Goal: Task Accomplishment & Management: Manage account settings

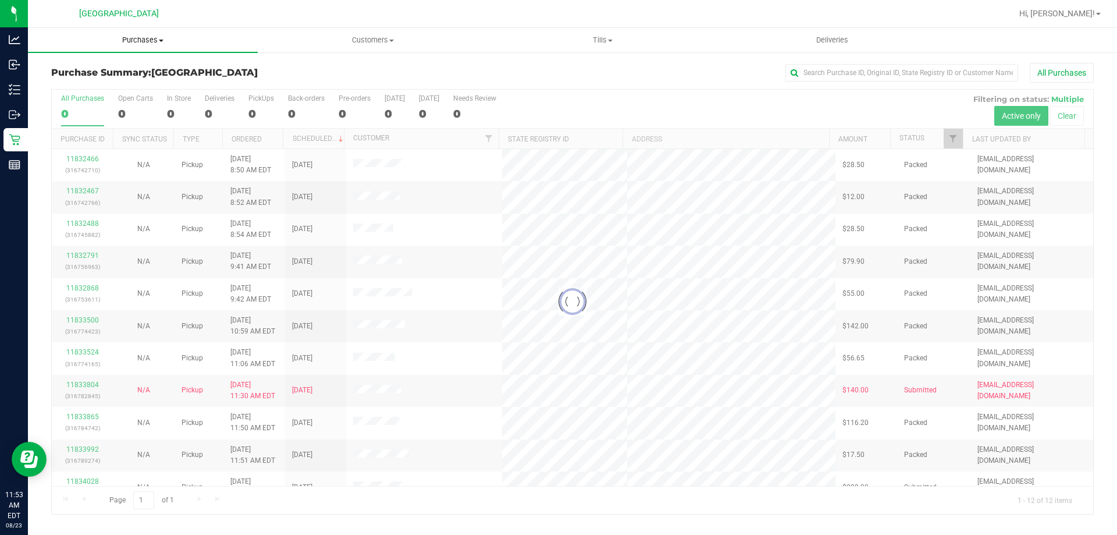
click at [134, 38] on span "Purchases" at bounding box center [143, 40] width 230 height 10
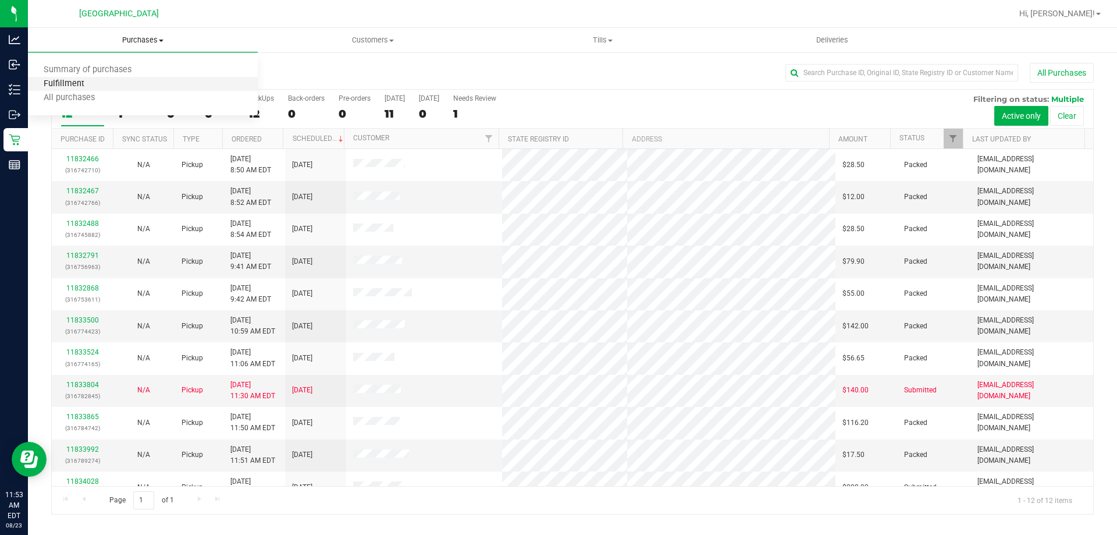
click at [79, 87] on span "Fulfillment" at bounding box center [64, 84] width 72 height 10
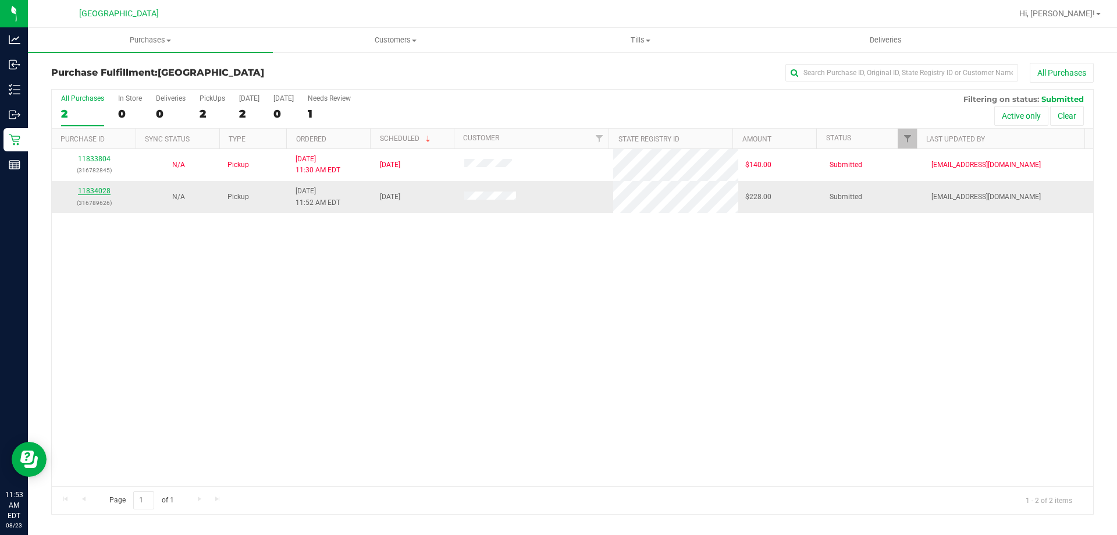
click at [93, 188] on link "11834028" at bounding box center [94, 191] width 33 height 8
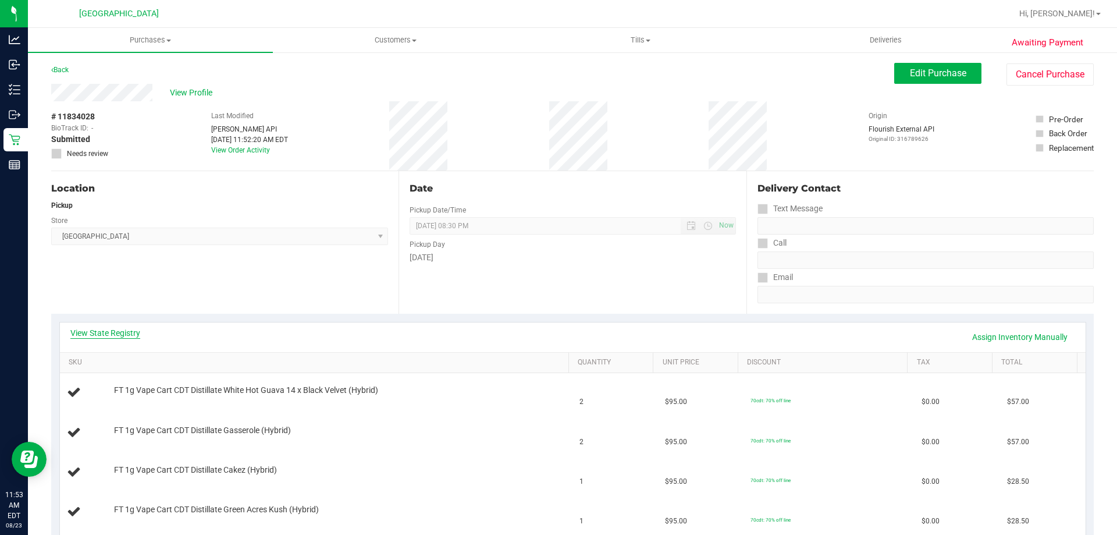
click at [90, 329] on link "View State Registry" at bounding box center [105, 333] width 70 height 12
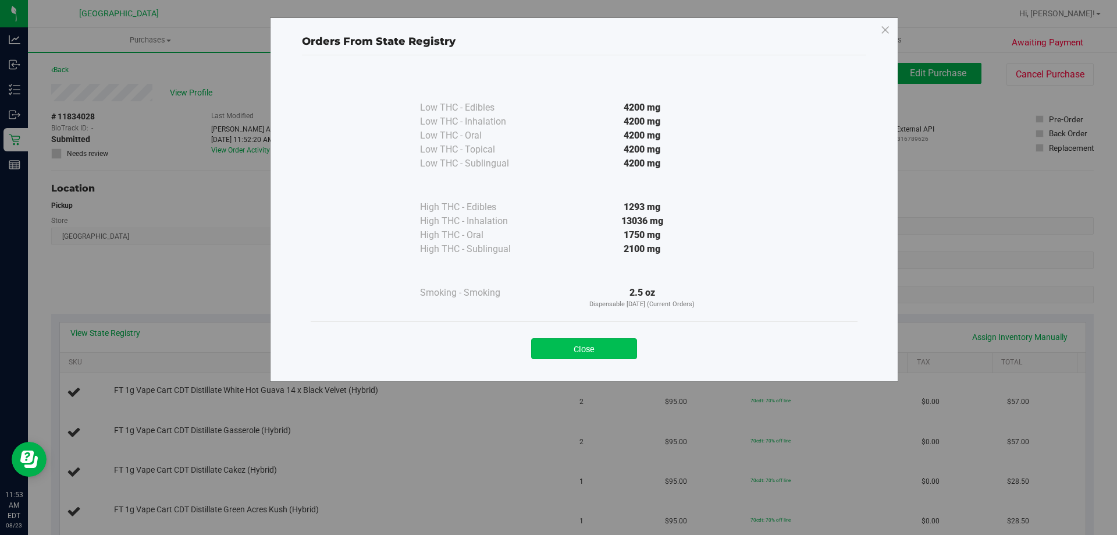
click at [592, 338] on button "Close" at bounding box center [584, 348] width 106 height 21
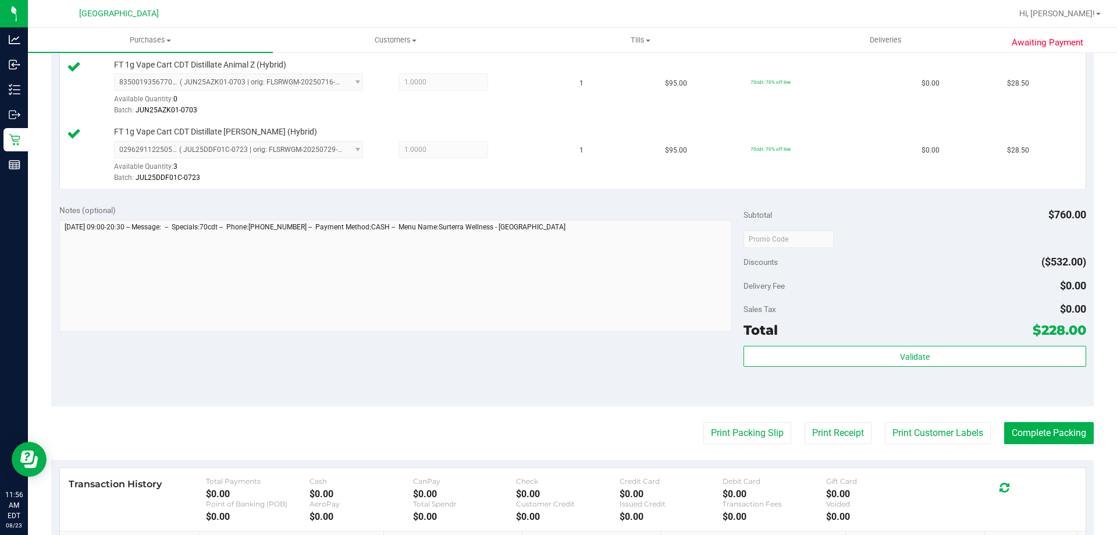
scroll to position [601, 0]
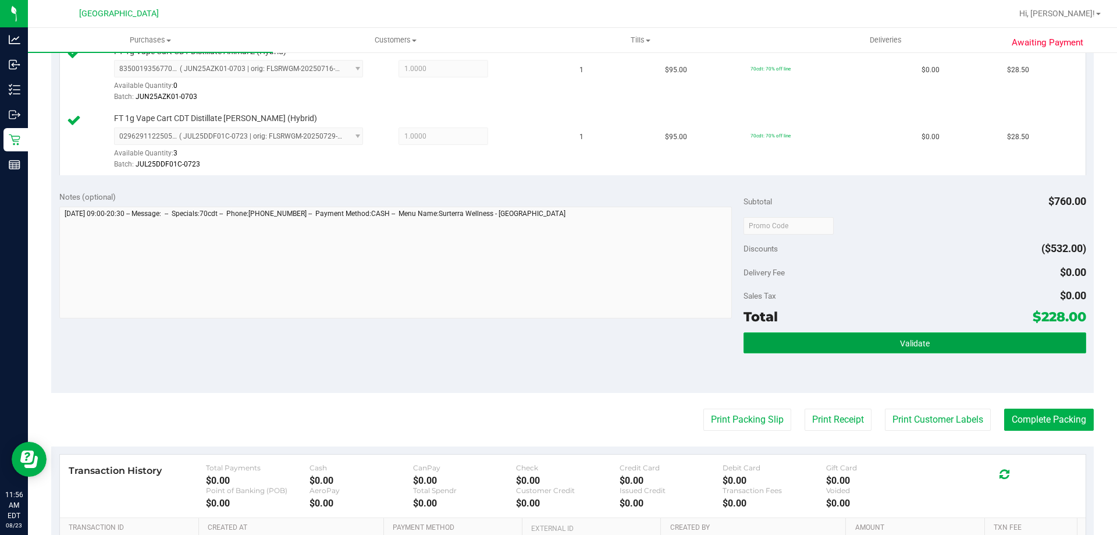
click at [933, 351] on button "Validate" at bounding box center [914, 342] width 342 height 21
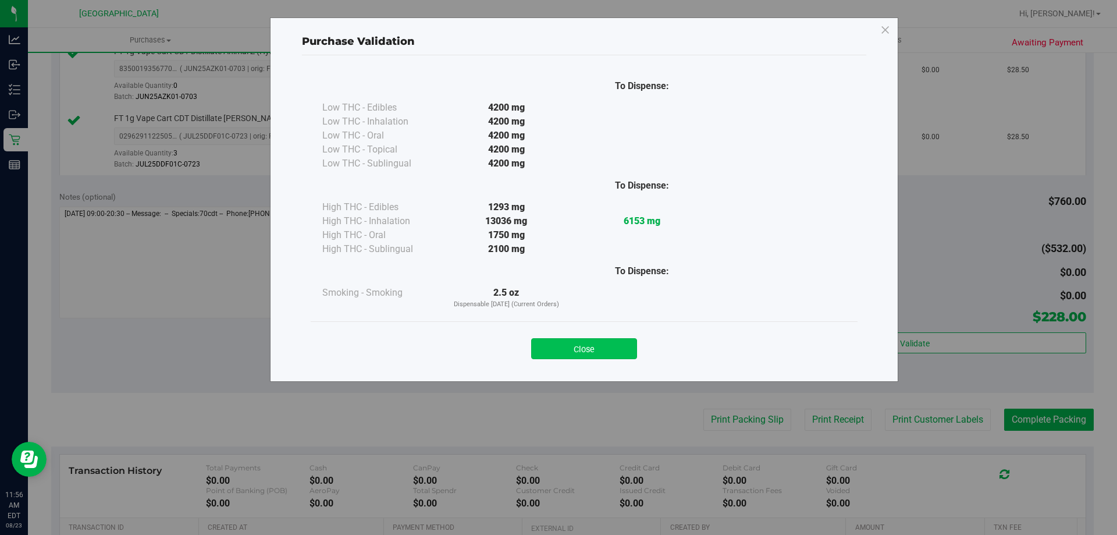
click at [604, 340] on button "Close" at bounding box center [584, 348] width 106 height 21
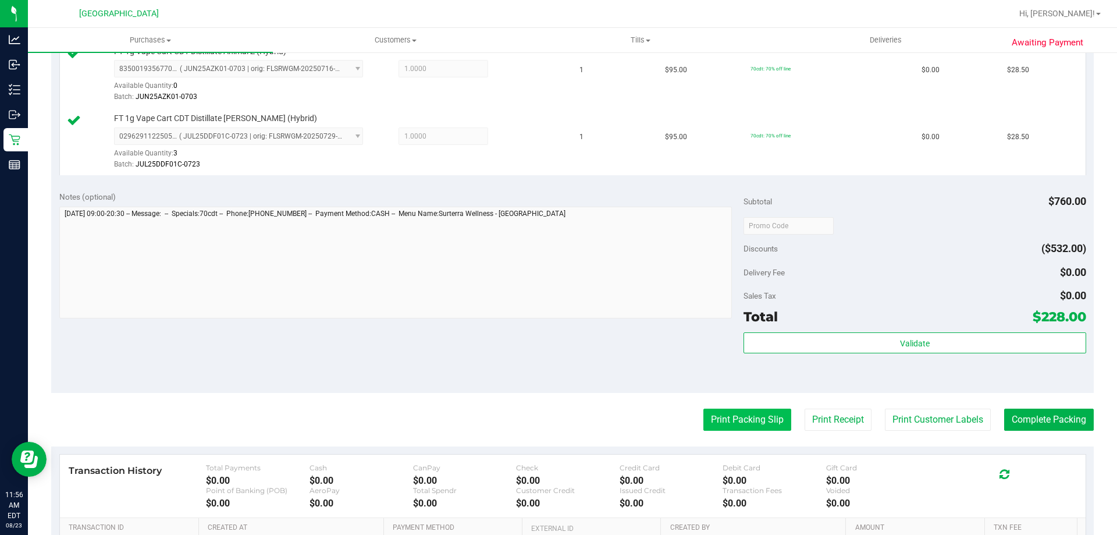
click at [742, 418] on button "Print Packing Slip" at bounding box center [747, 419] width 88 height 22
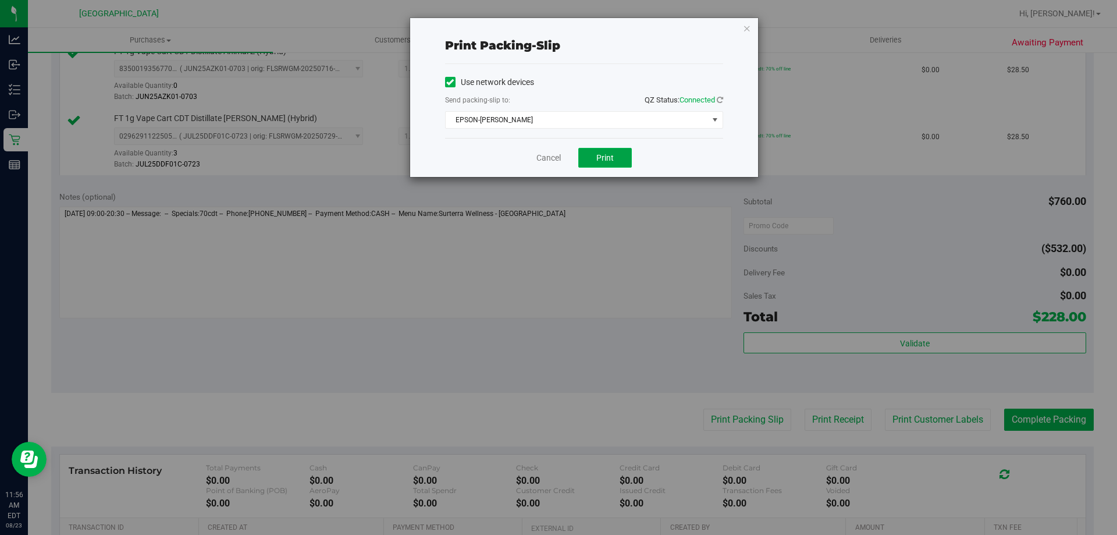
click at [603, 163] on button "Print" at bounding box center [605, 158] width 54 height 20
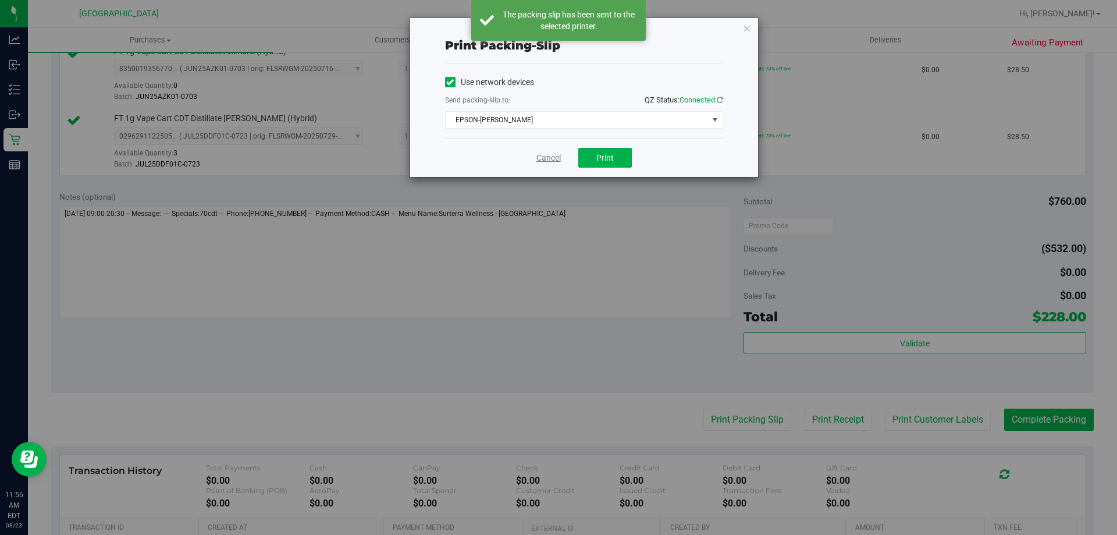
click at [541, 152] on link "Cancel" at bounding box center [548, 158] width 24 height 12
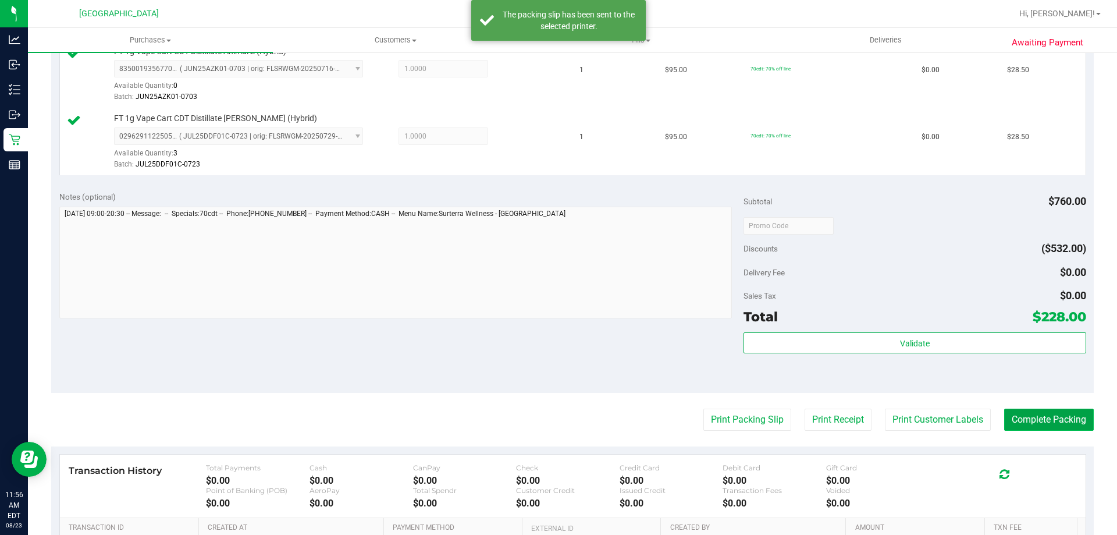
click at [1045, 409] on button "Complete Packing" at bounding box center [1049, 419] width 90 height 22
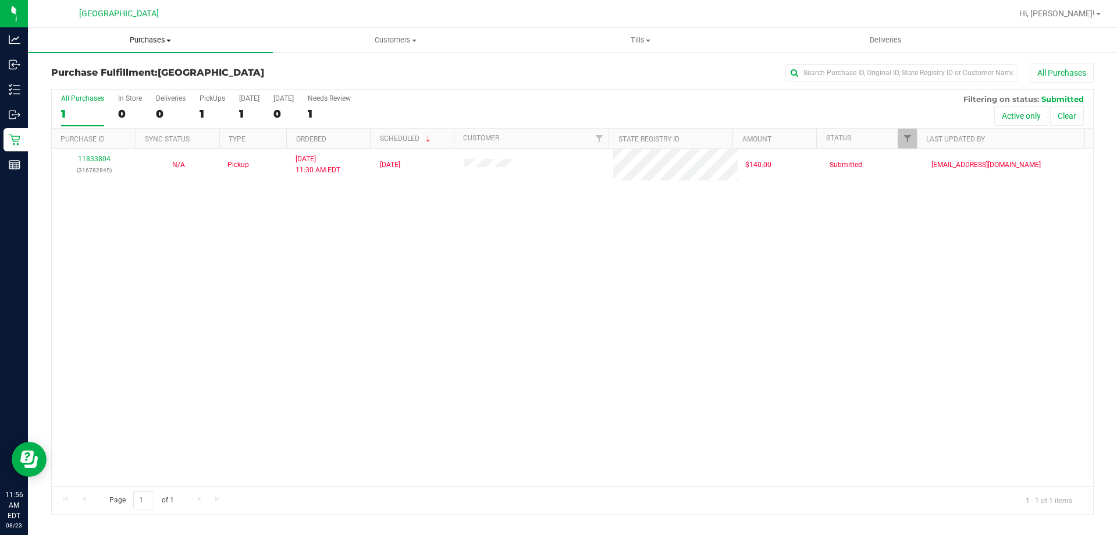
click at [151, 40] on span "Purchases" at bounding box center [150, 40] width 245 height 10
click at [99, 73] on span "Summary of purchases" at bounding box center [87, 70] width 119 height 10
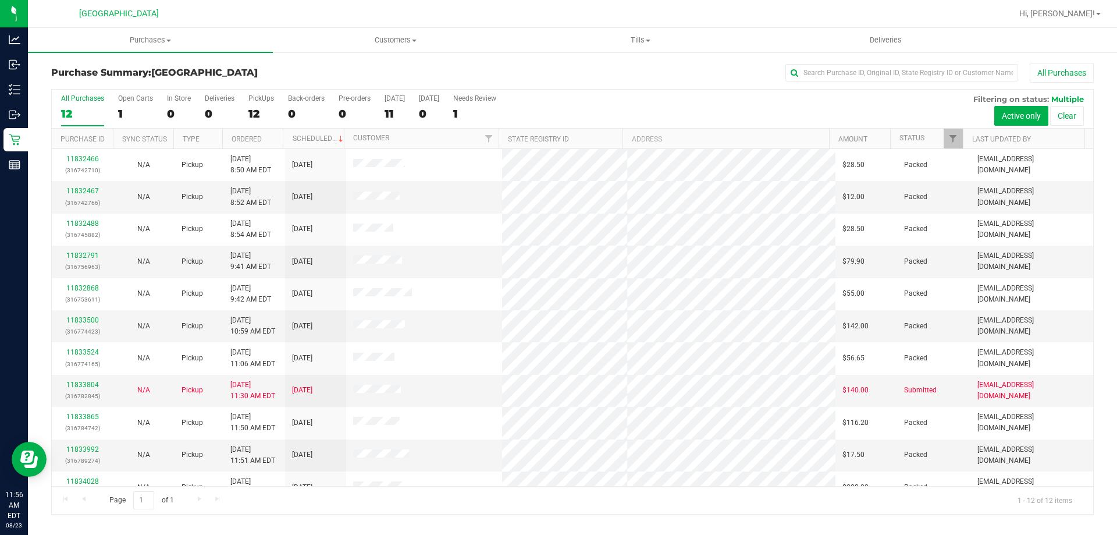
scroll to position [49, 0]
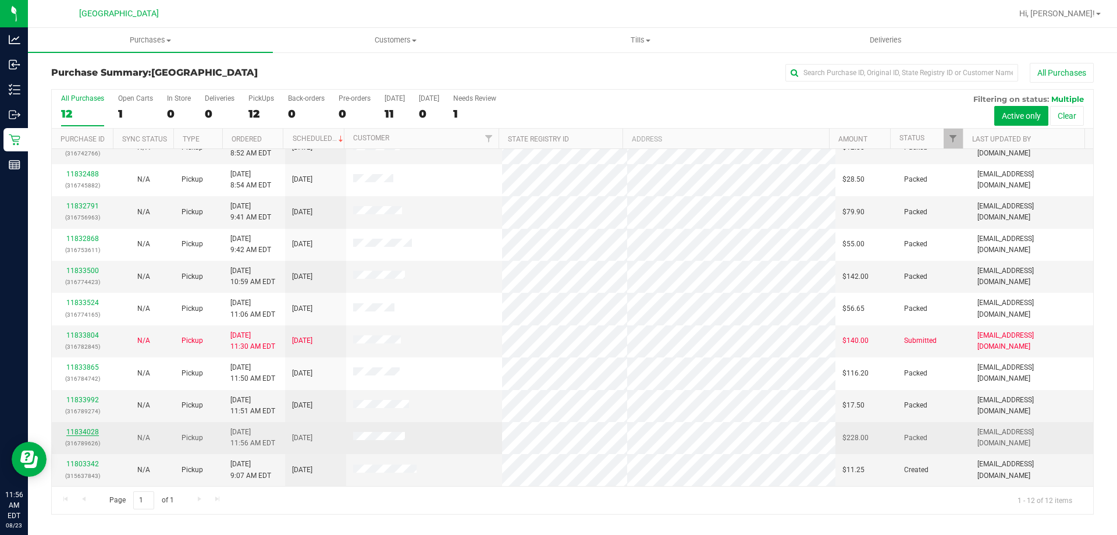
click at [73, 433] on link "11834028" at bounding box center [82, 432] width 33 height 8
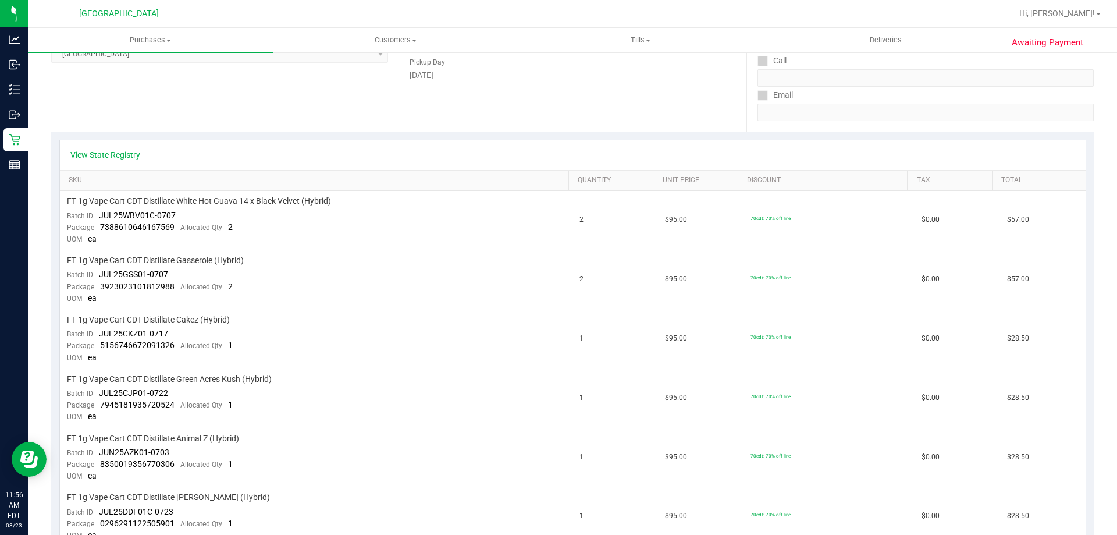
scroll to position [307, 0]
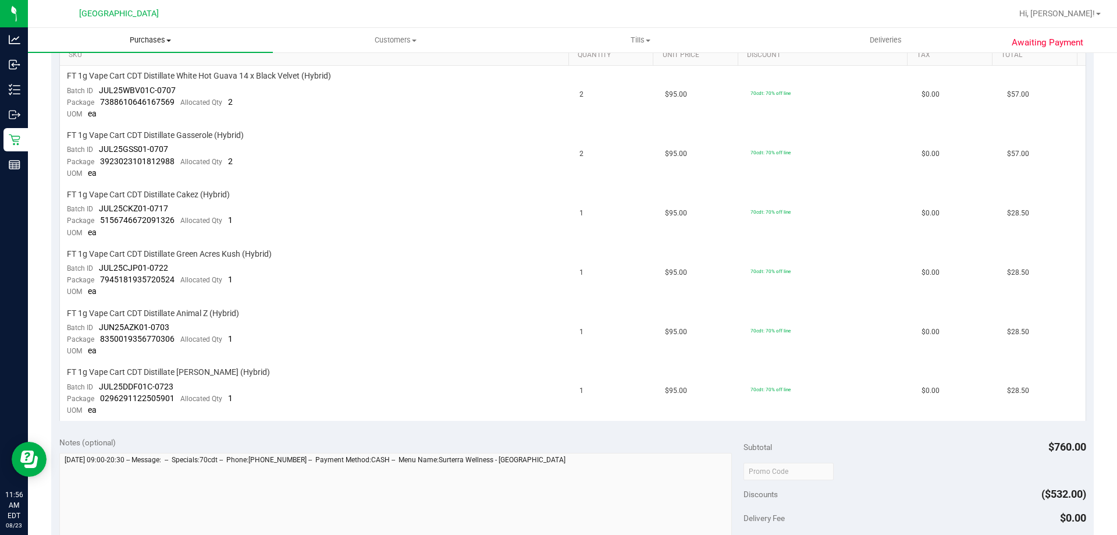
click at [161, 38] on span "Purchases" at bounding box center [150, 40] width 245 height 10
click at [62, 88] on span "Fulfillment" at bounding box center [64, 84] width 72 height 10
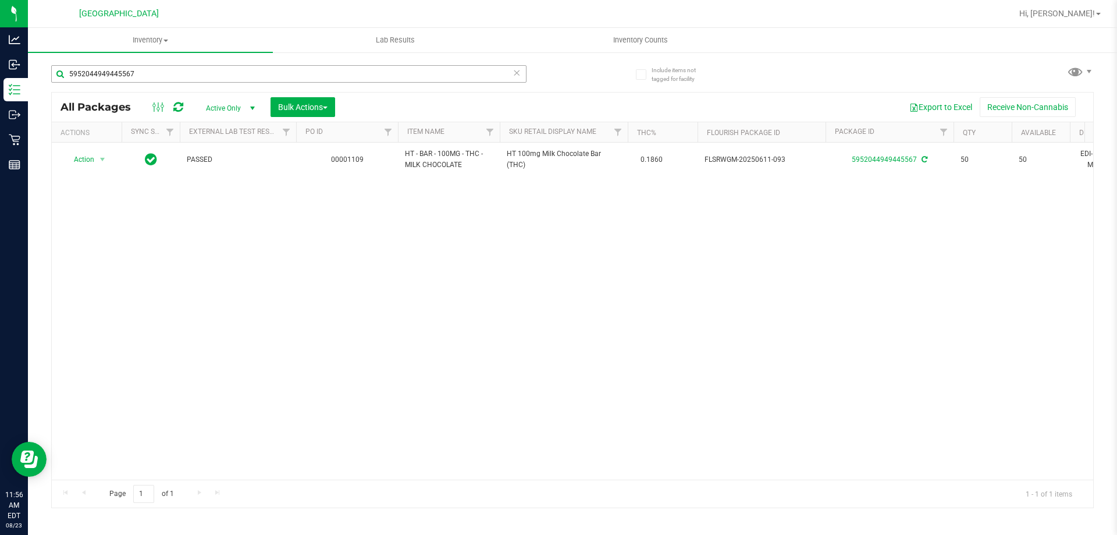
click at [161, 74] on input "5952044949445567" at bounding box center [288, 73] width 475 height 17
type input "5"
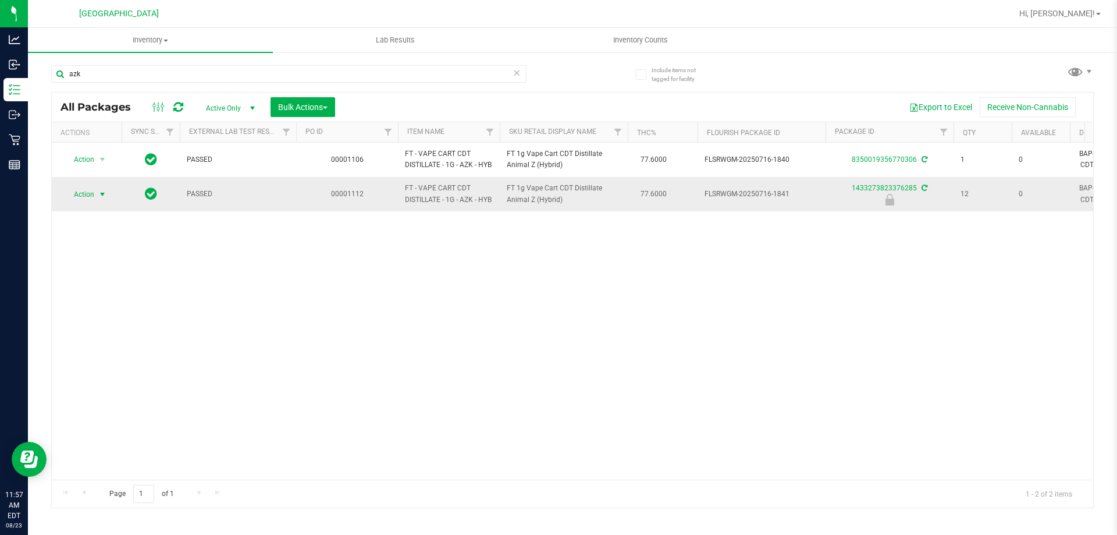
type input "azk"
click at [101, 199] on span "select" at bounding box center [102, 194] width 9 height 9
click at [83, 337] on li "Unlock package" at bounding box center [101, 345] width 74 height 17
click at [519, 73] on icon at bounding box center [516, 72] width 8 height 14
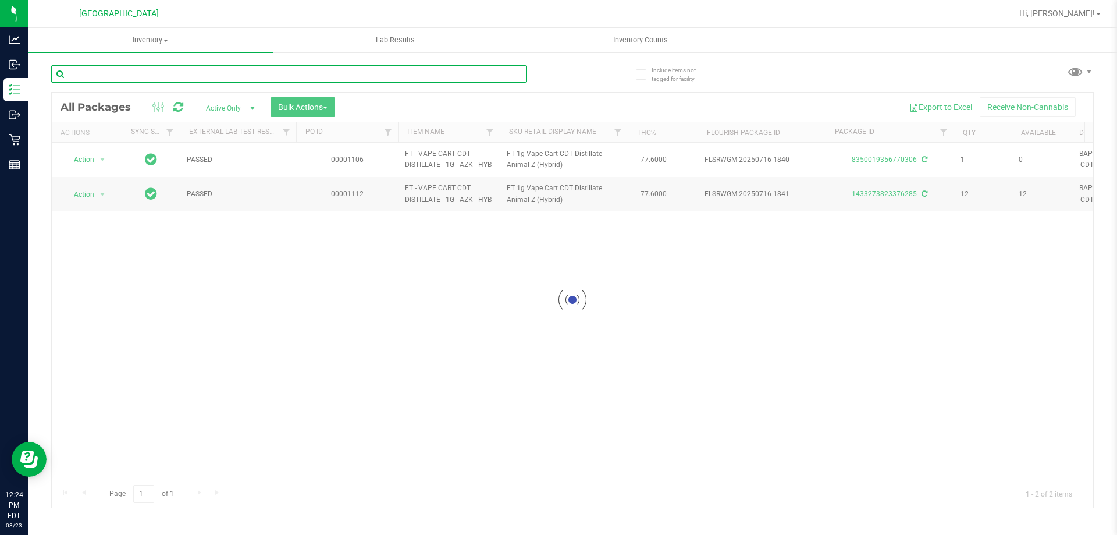
click at [490, 74] on input "text" at bounding box center [288, 73] width 475 height 17
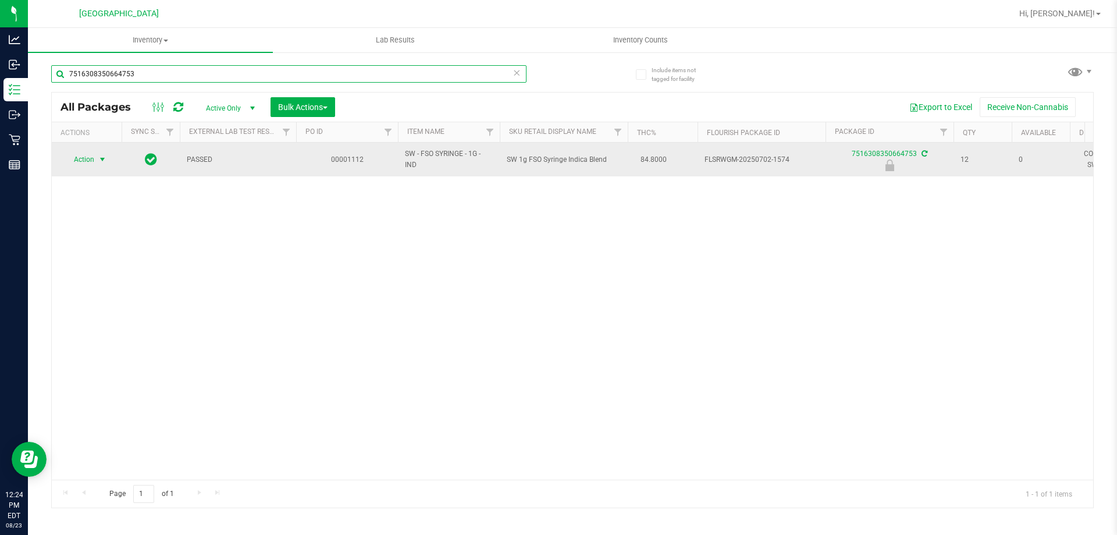
type input "7516308350664753"
click at [91, 161] on span "Action" at bounding box center [78, 159] width 31 height 16
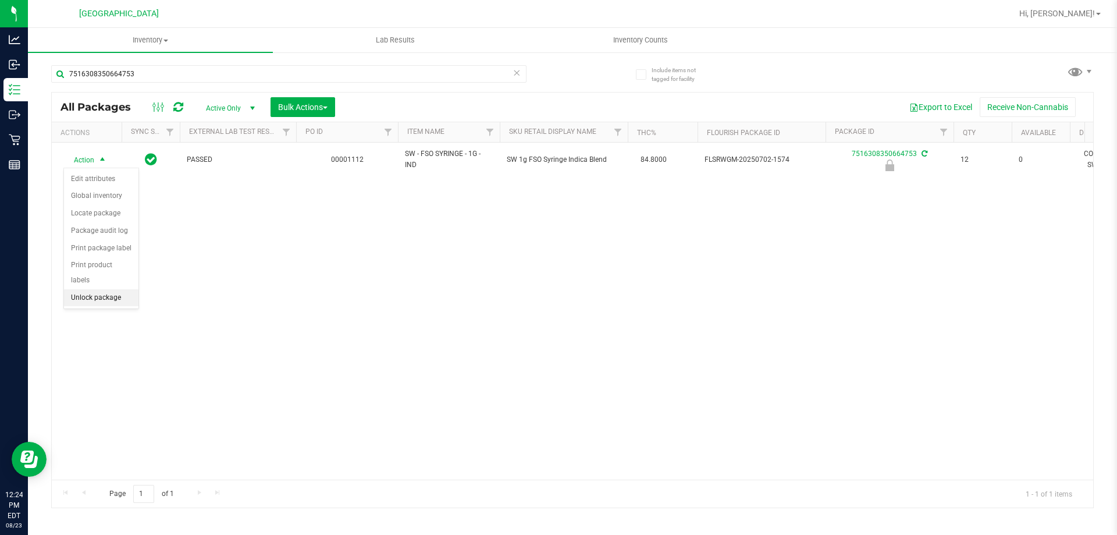
click at [91, 289] on li "Unlock package" at bounding box center [101, 297] width 74 height 17
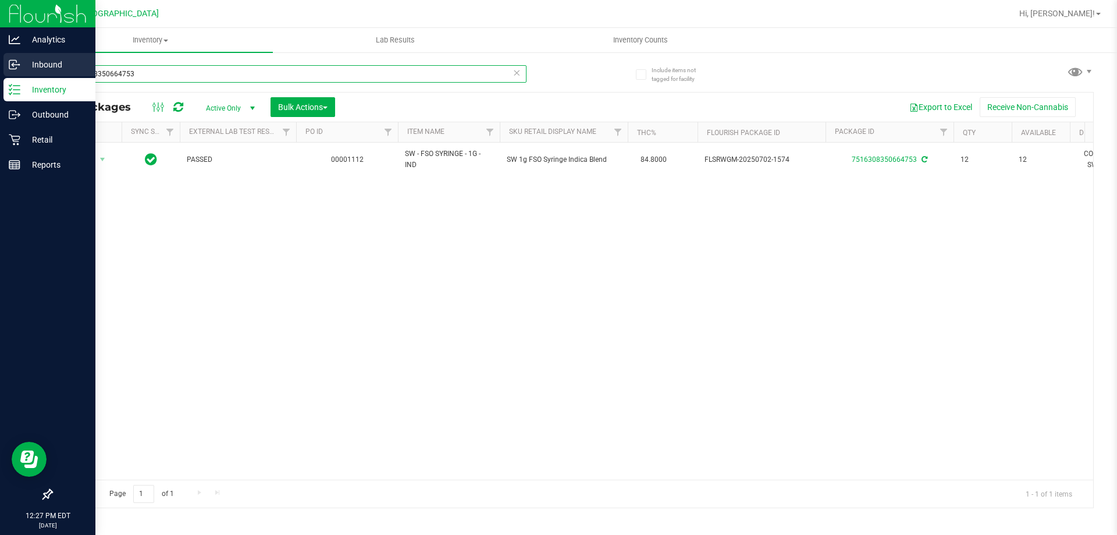
drag, startPoint x: 186, startPoint y: 75, endPoint x: 0, endPoint y: 60, distance: 186.7
click at [0, 60] on div "Analytics Inbound Inventory Outbound Retail Reports 12:27 PM EDT 08/23/2025 08/…" at bounding box center [558, 267] width 1117 height 535
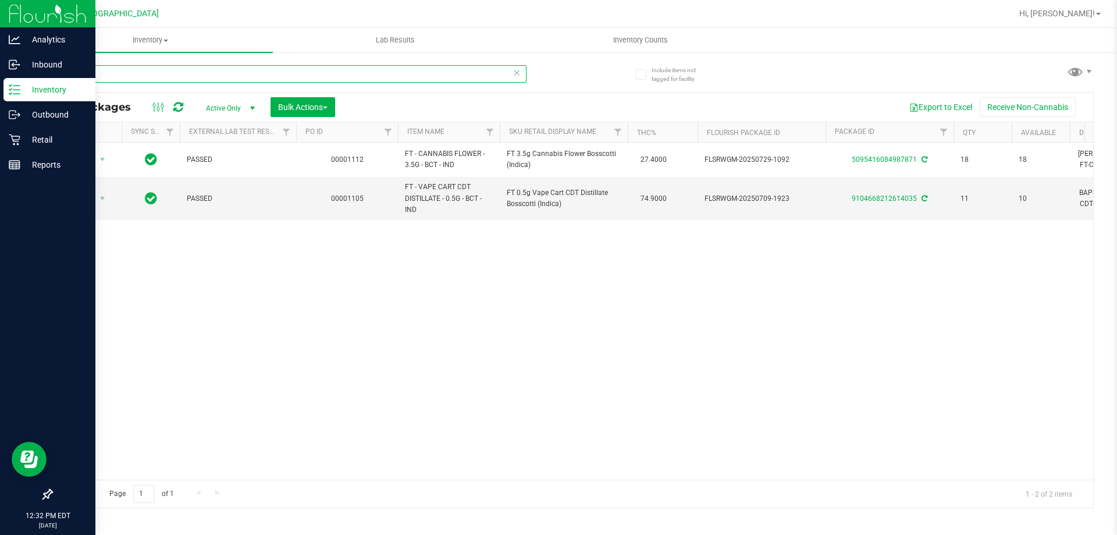
drag, startPoint x: 108, startPoint y: 76, endPoint x: 0, endPoint y: 98, distance: 110.5
click at [0, 98] on div "Analytics Inbound Inventory Outbound Retail Reports 12:32 PM EDT 08/23/2025 08/…" at bounding box center [558, 267] width 1117 height 535
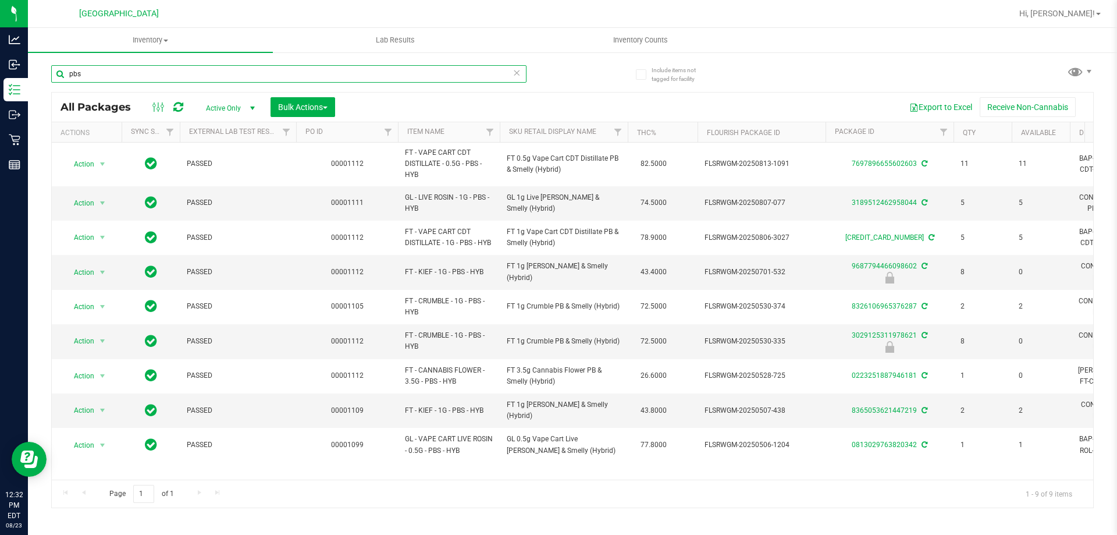
type input "pbs"
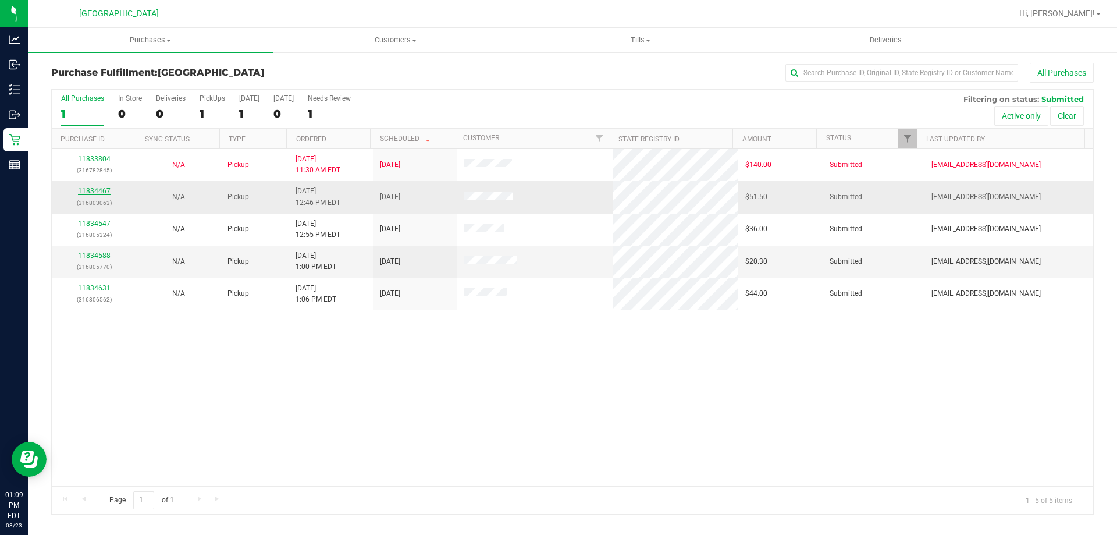
click at [98, 193] on link "11834467" at bounding box center [94, 191] width 33 height 8
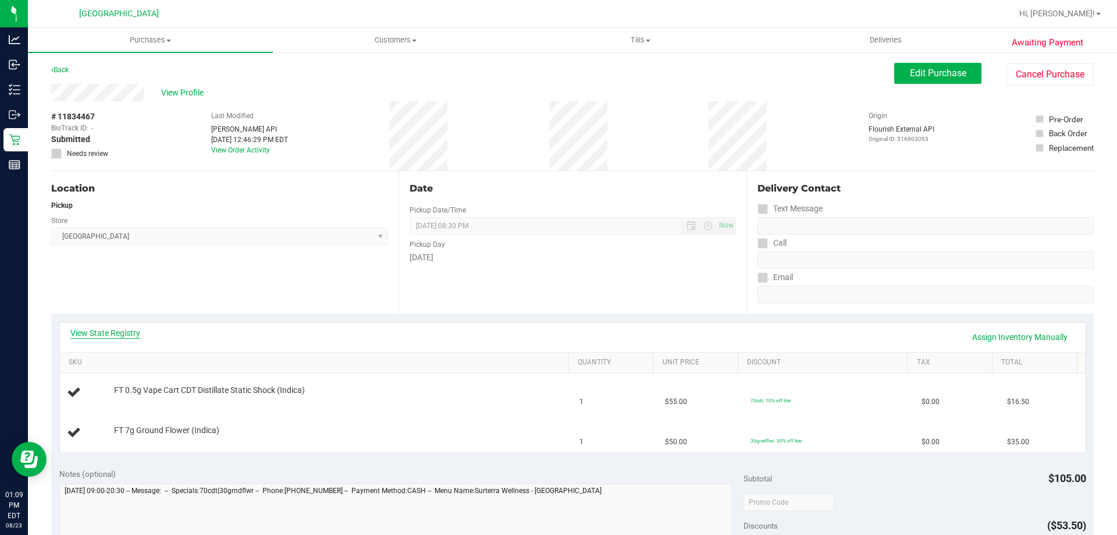
click at [111, 337] on link "View State Registry" at bounding box center [105, 333] width 70 height 12
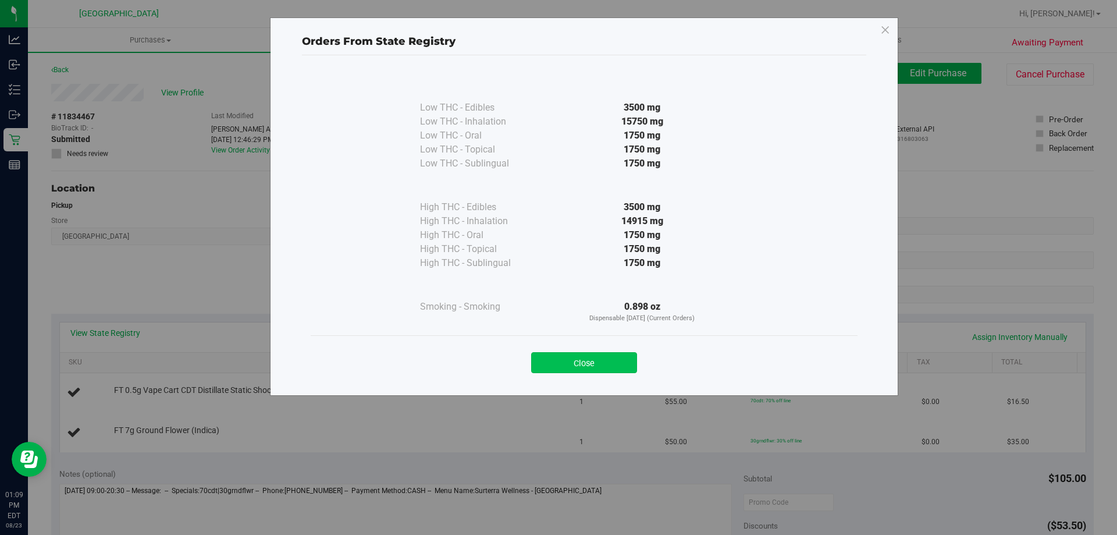
click at [599, 368] on button "Close" at bounding box center [584, 362] width 106 height 21
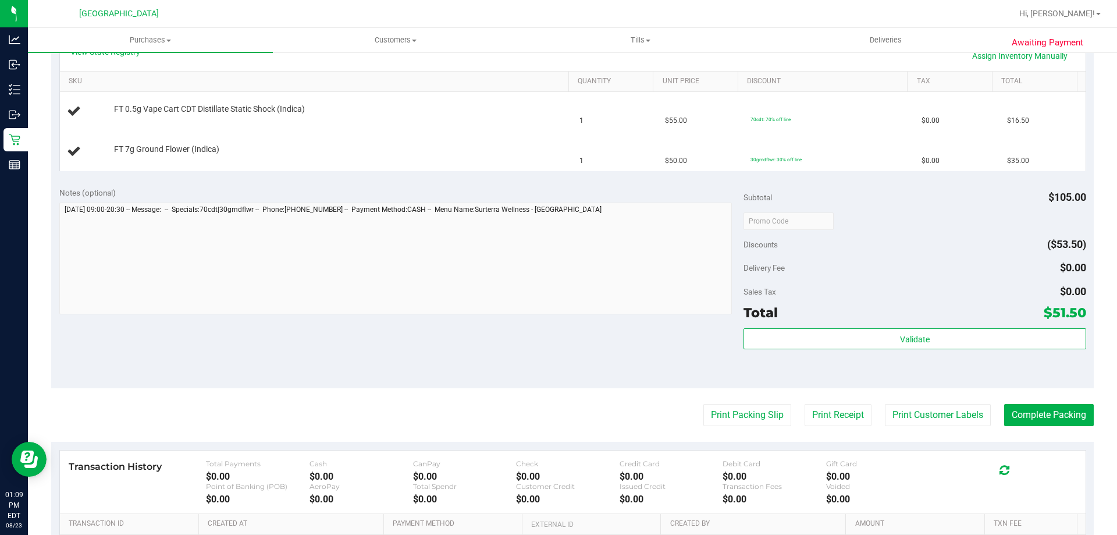
scroll to position [291, 0]
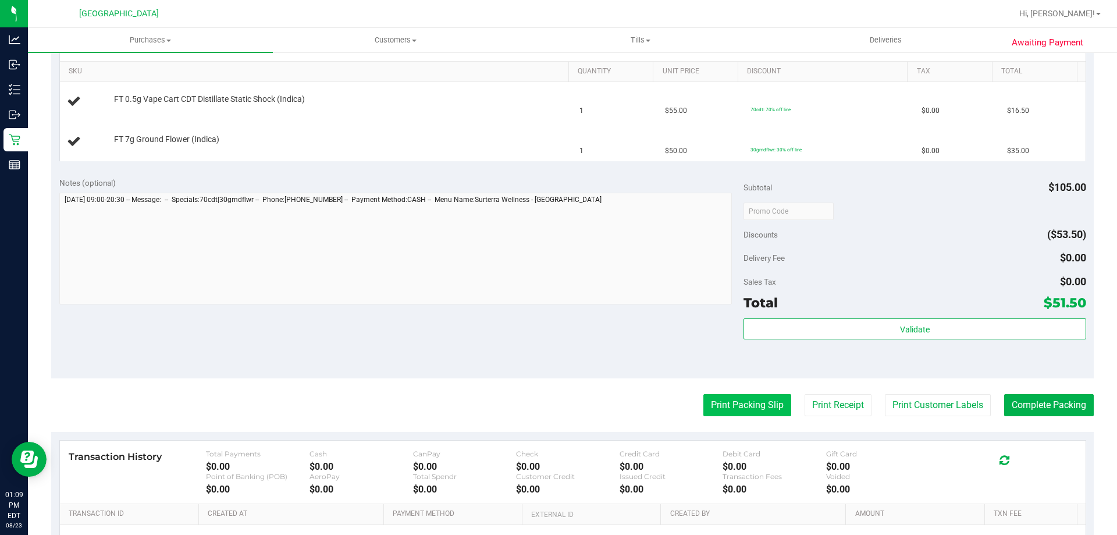
click at [718, 400] on button "Print Packing Slip" at bounding box center [747, 405] width 88 height 22
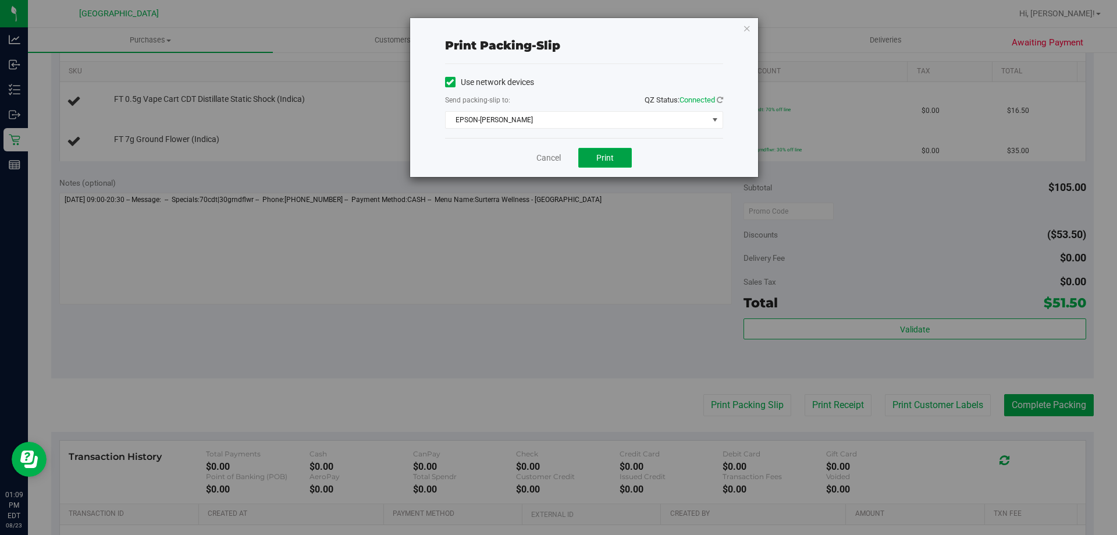
click at [610, 151] on button "Print" at bounding box center [605, 158] width 54 height 20
click at [749, 27] on icon "button" at bounding box center [747, 28] width 8 height 14
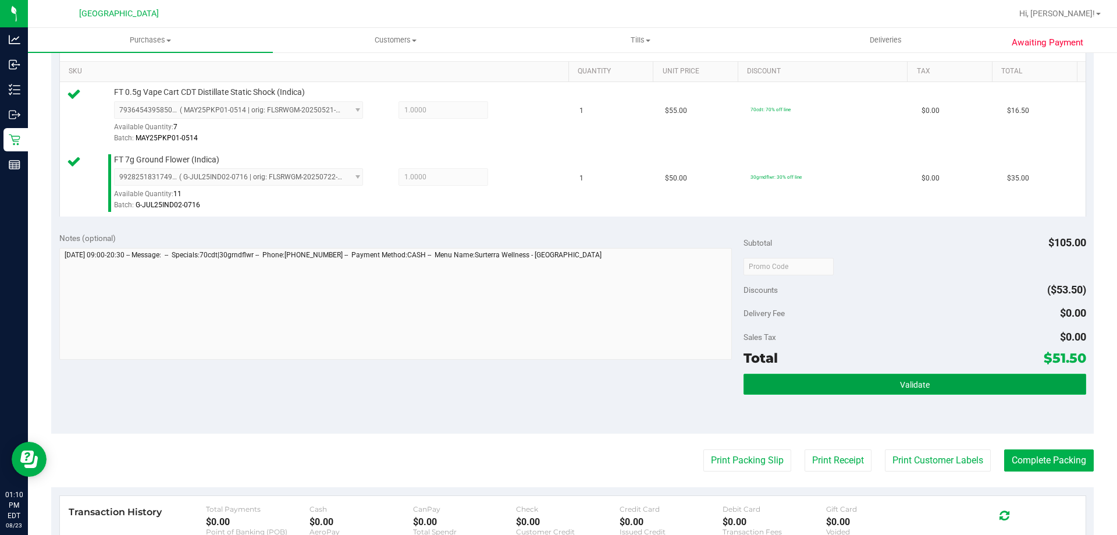
click at [880, 386] on button "Validate" at bounding box center [914, 383] width 342 height 21
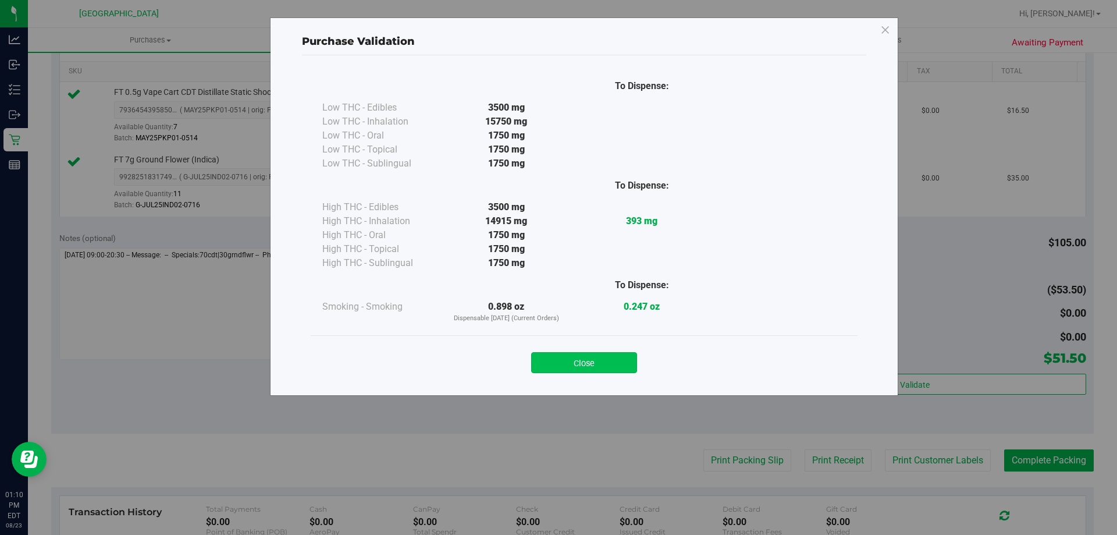
click at [587, 355] on button "Close" at bounding box center [584, 362] width 106 height 21
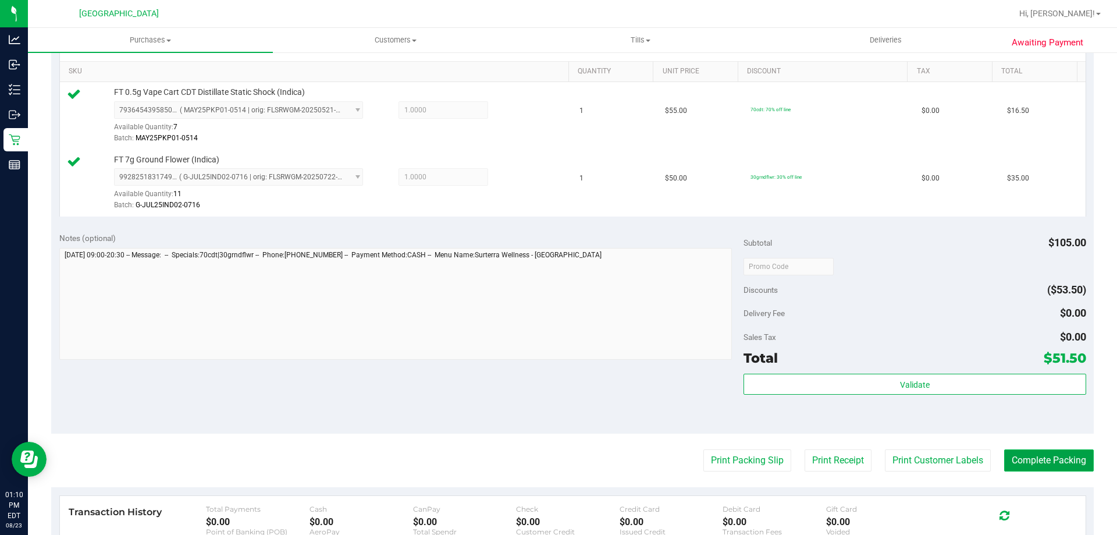
click at [1020, 454] on button "Complete Packing" at bounding box center [1049, 460] width 90 height 22
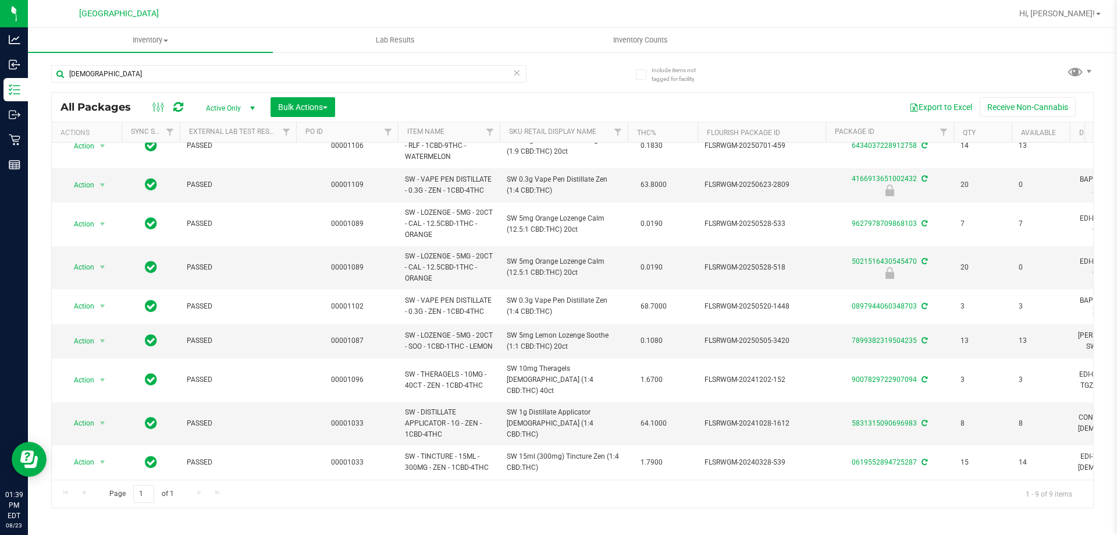
scroll to position [27, 0]
drag, startPoint x: 130, startPoint y: 70, endPoint x: 0, endPoint y: -3, distance: 149.5
click at [0, 0] on html "Analytics Inbound Inventory Outbound Retail Reports 01:46 PM EDT 08/23/2025 08/…" at bounding box center [558, 267] width 1117 height 535
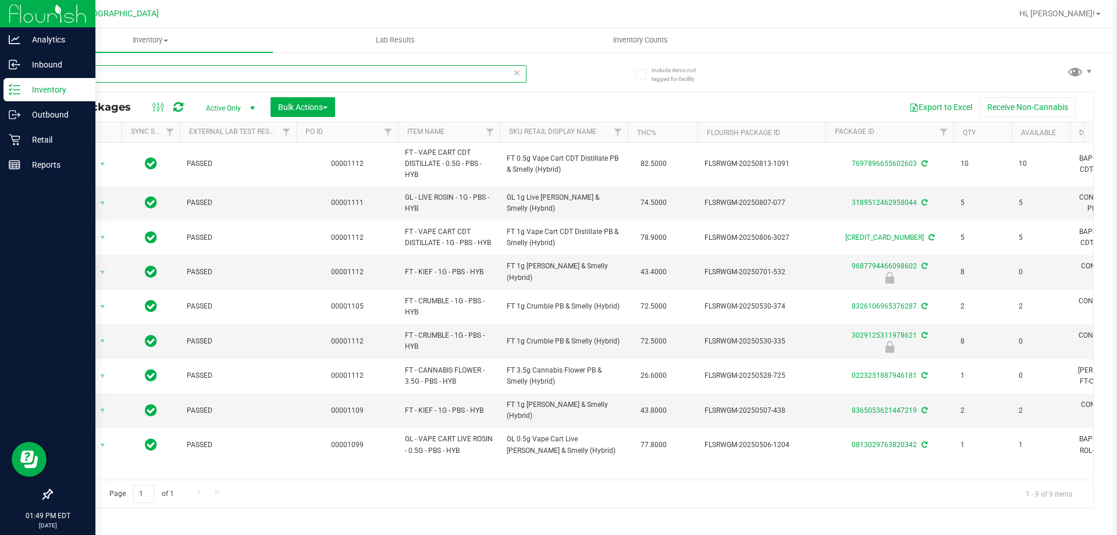
drag, startPoint x: 88, startPoint y: 79, endPoint x: 0, endPoint y: 78, distance: 87.8
click at [0, 78] on div "Analytics Inbound Inventory Outbound Retail Reports 01:49 PM EDT 08/23/2025 08/…" at bounding box center [558, 267] width 1117 height 535
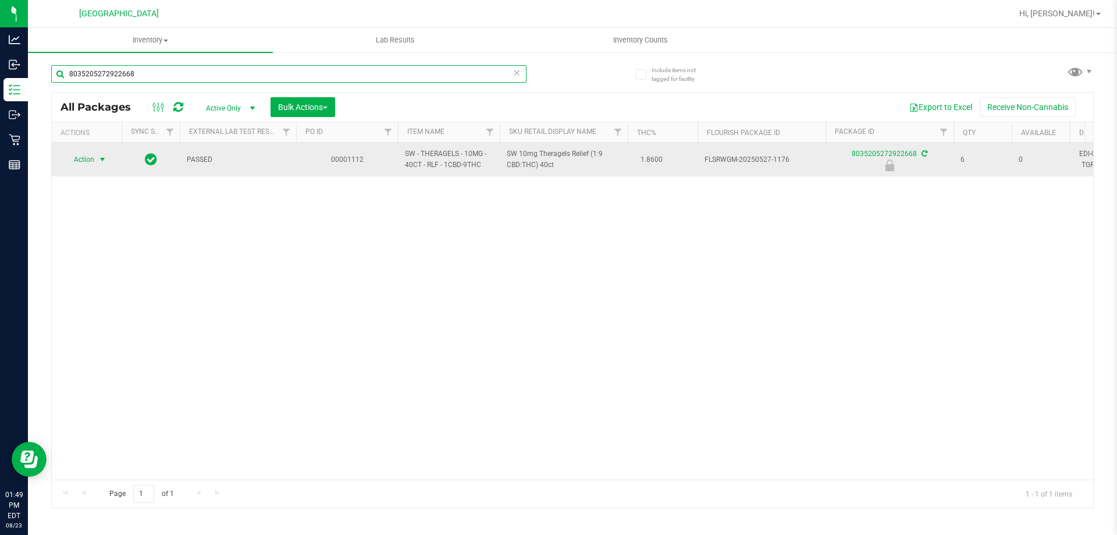
type input "8035205272922668"
click at [95, 162] on span "select" at bounding box center [102, 159] width 15 height 16
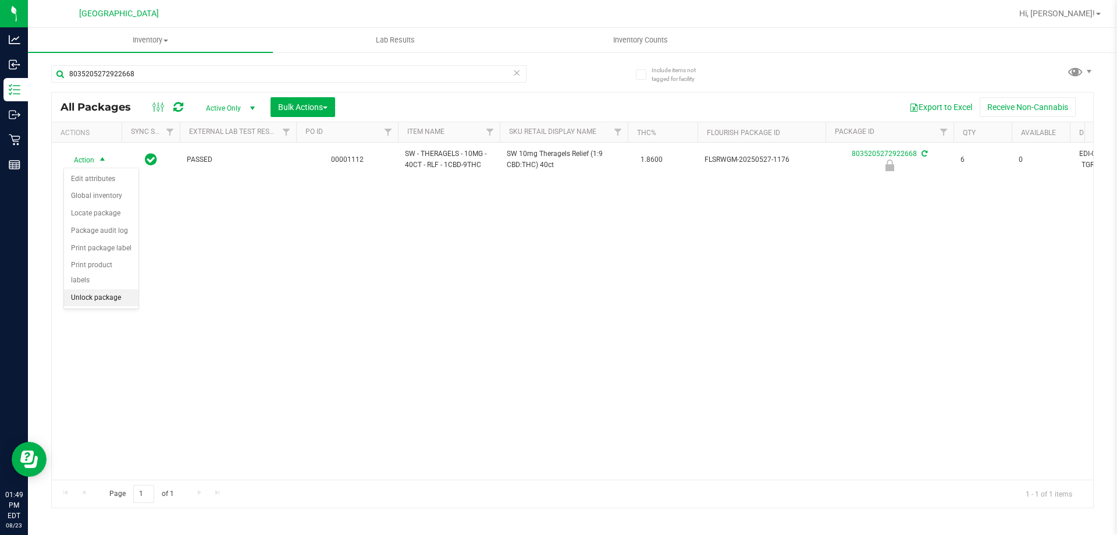
click at [101, 289] on li "Unlock package" at bounding box center [101, 297] width 74 height 17
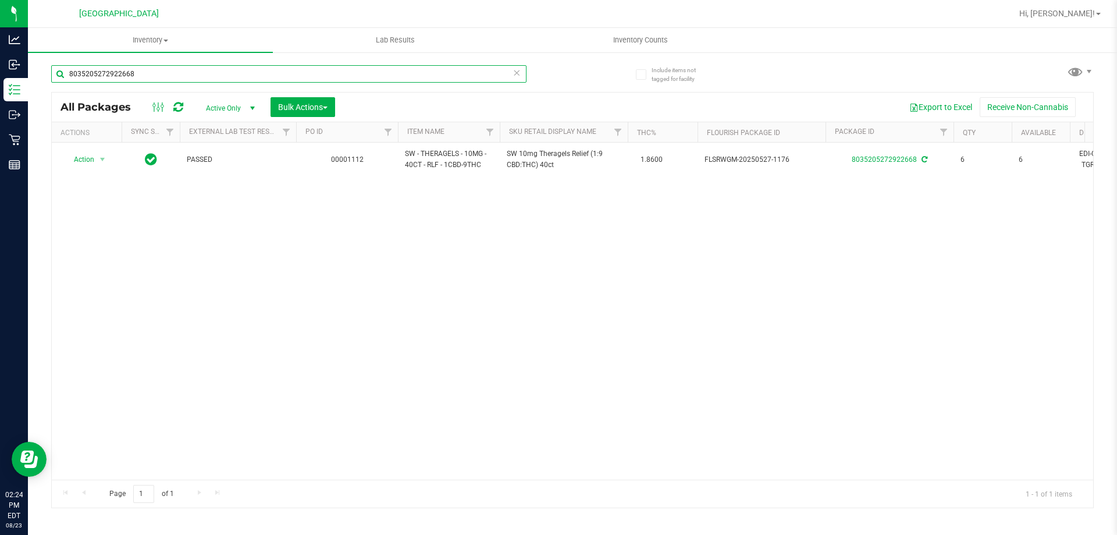
drag, startPoint x: 156, startPoint y: 77, endPoint x: 84, endPoint y: 19, distance: 91.8
click at [0, 83] on div "Analytics Inbound Inventory Outbound Retail Reports 02:24 PM EDT 08/23/2025 08/…" at bounding box center [558, 267] width 1117 height 535
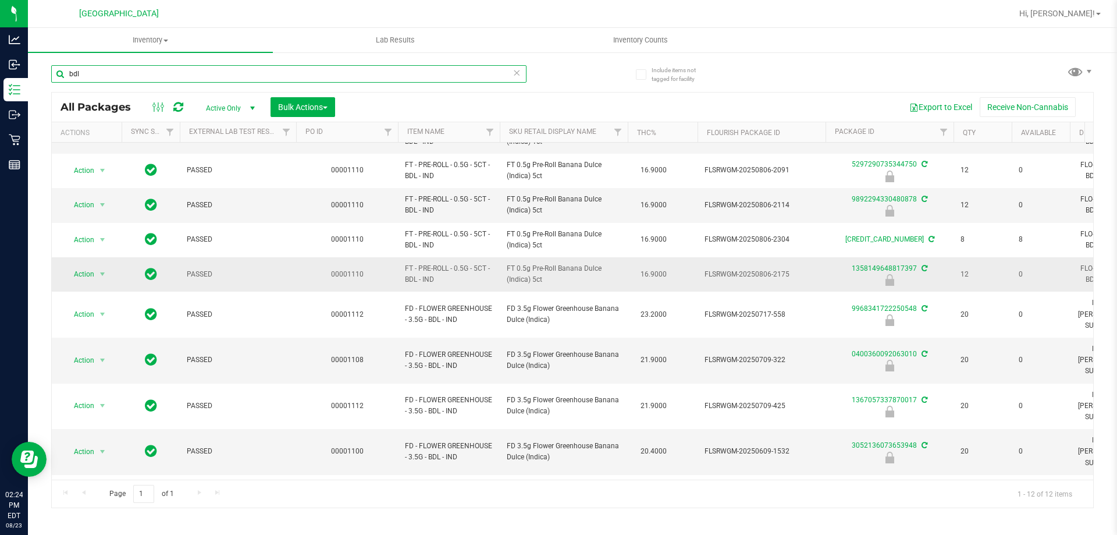
scroll to position [104, 0]
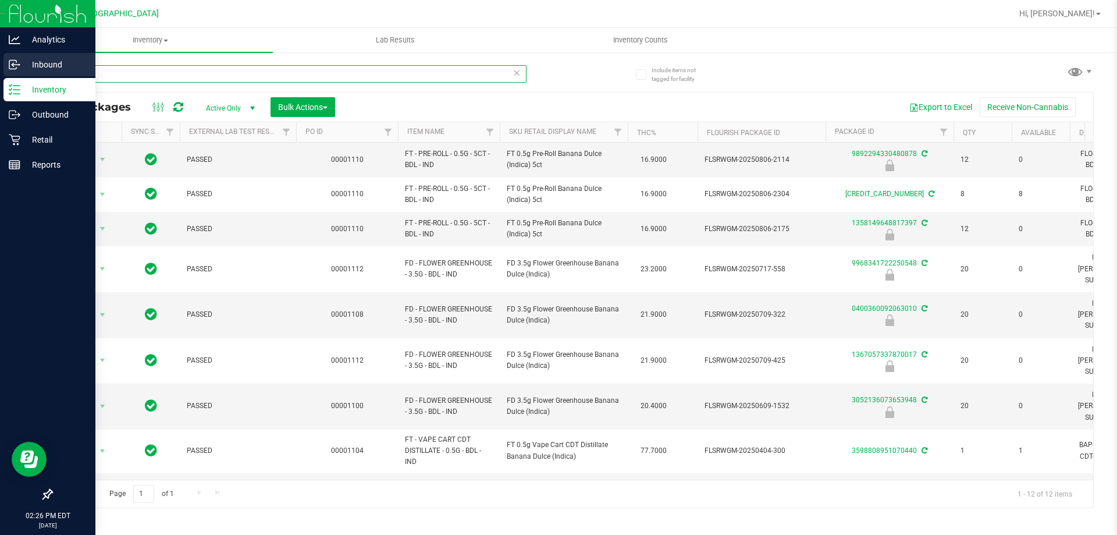
drag, startPoint x: 281, startPoint y: 70, endPoint x: 0, endPoint y: 70, distance: 280.9
click at [0, 70] on div "Analytics Inbound Inventory Outbound Retail Reports 02:26 PM EDT 08/23/2025 08/…" at bounding box center [558, 267] width 1117 height 535
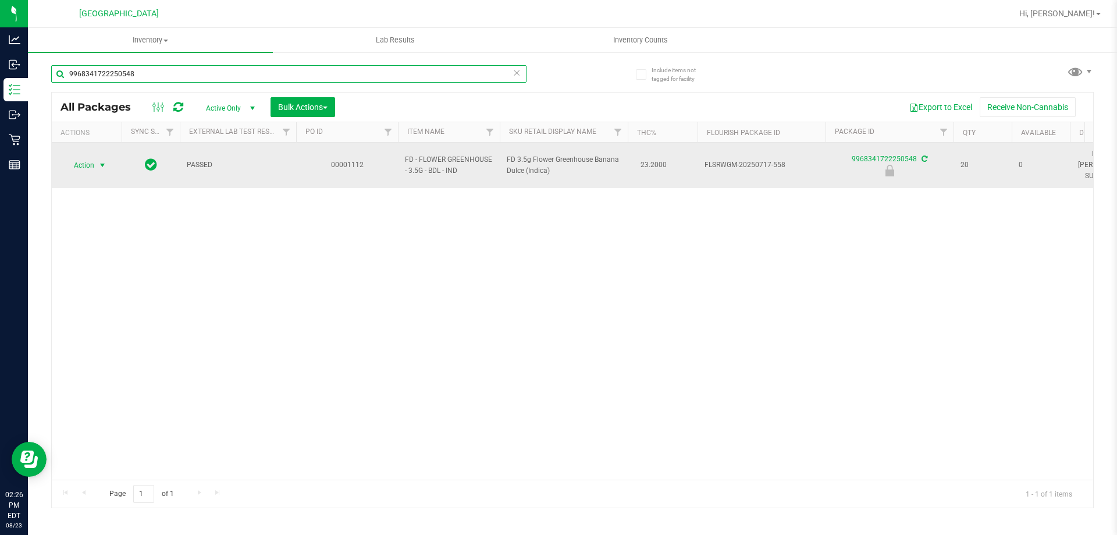
type input "9968341722250548"
click at [104, 163] on span "select" at bounding box center [102, 165] width 9 height 9
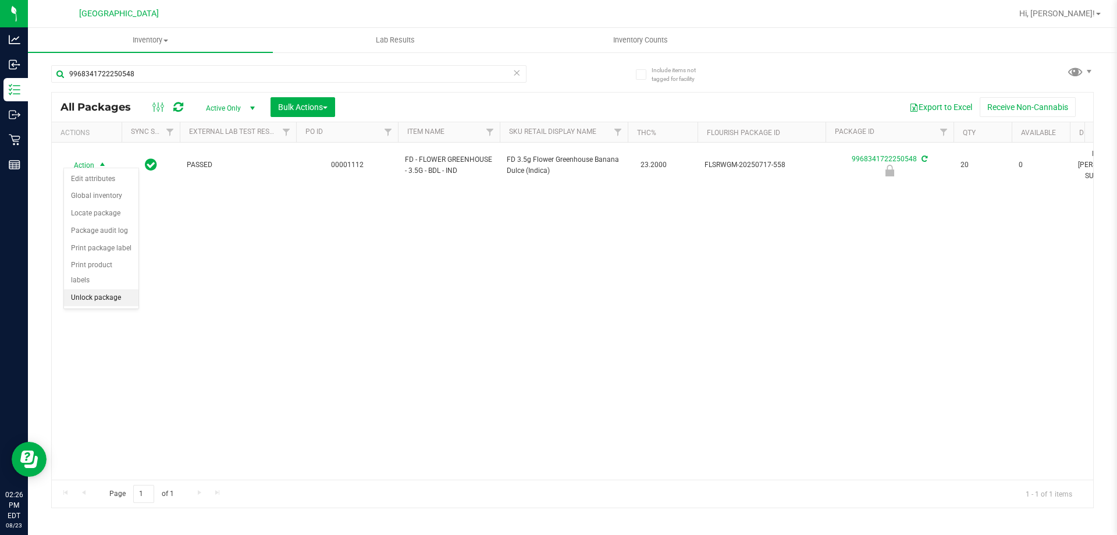
click at [100, 289] on li "Unlock package" at bounding box center [101, 297] width 74 height 17
click at [332, 237] on div "Action Action Adjust qty Create package Edit attributes Global inventory Locate…" at bounding box center [572, 311] width 1041 height 337
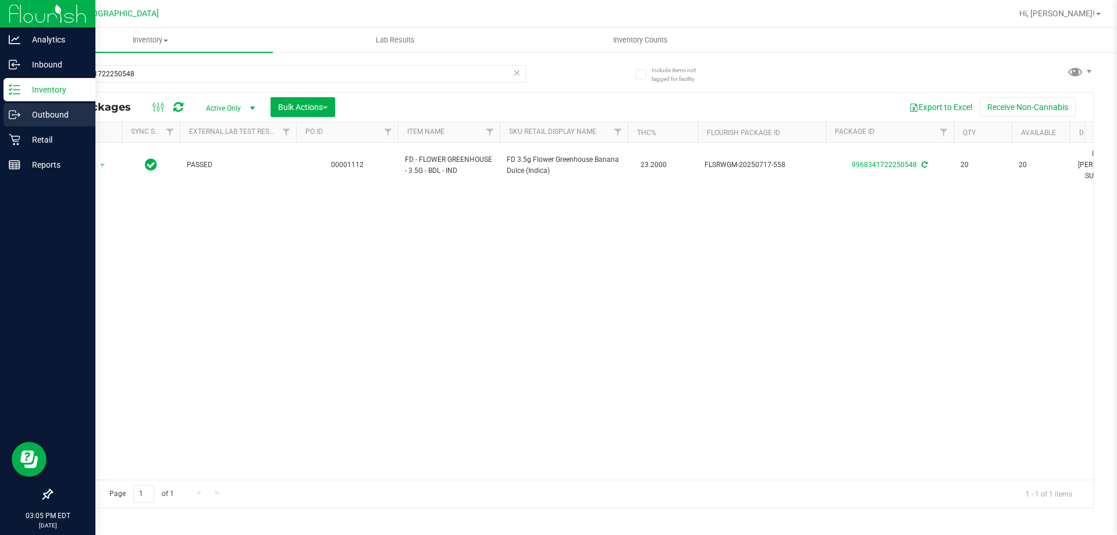
click at [40, 126] on div "Outbound" at bounding box center [49, 114] width 92 height 23
click at [40, 139] on p "Retail" at bounding box center [55, 140] width 70 height 14
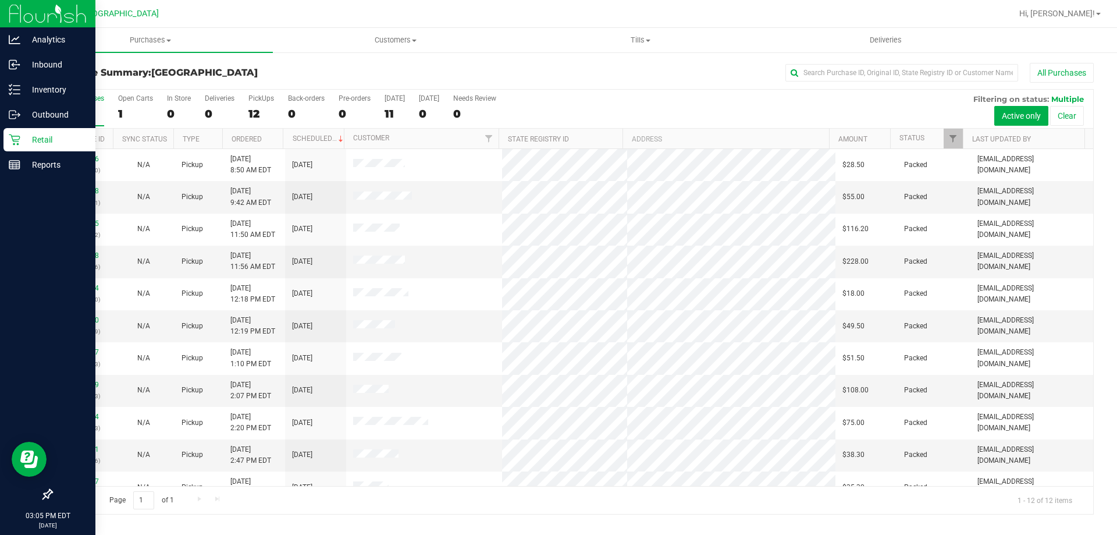
scroll to position [49, 0]
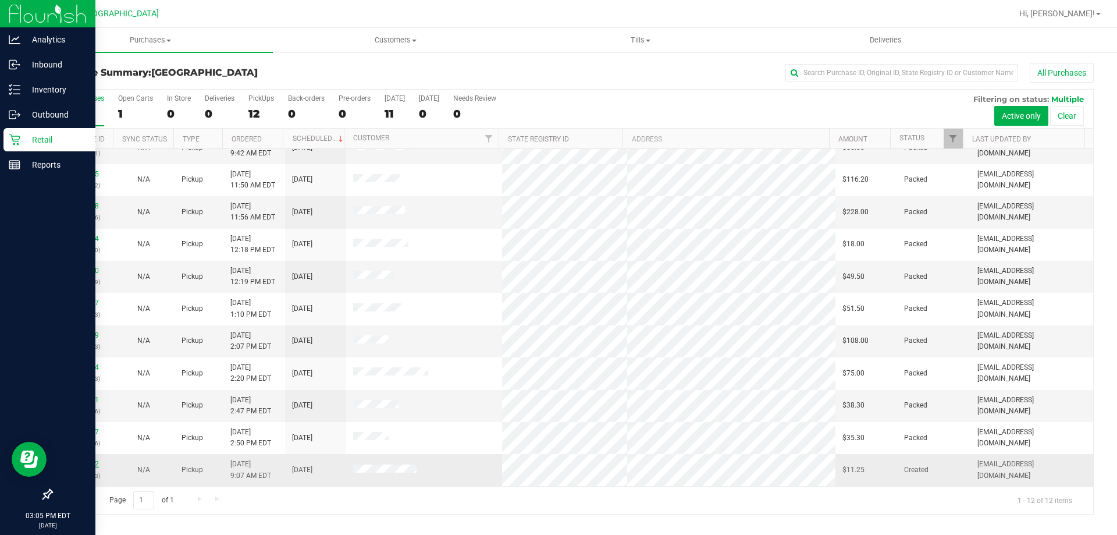
click at [84, 465] on link "11803342" at bounding box center [82, 464] width 33 height 8
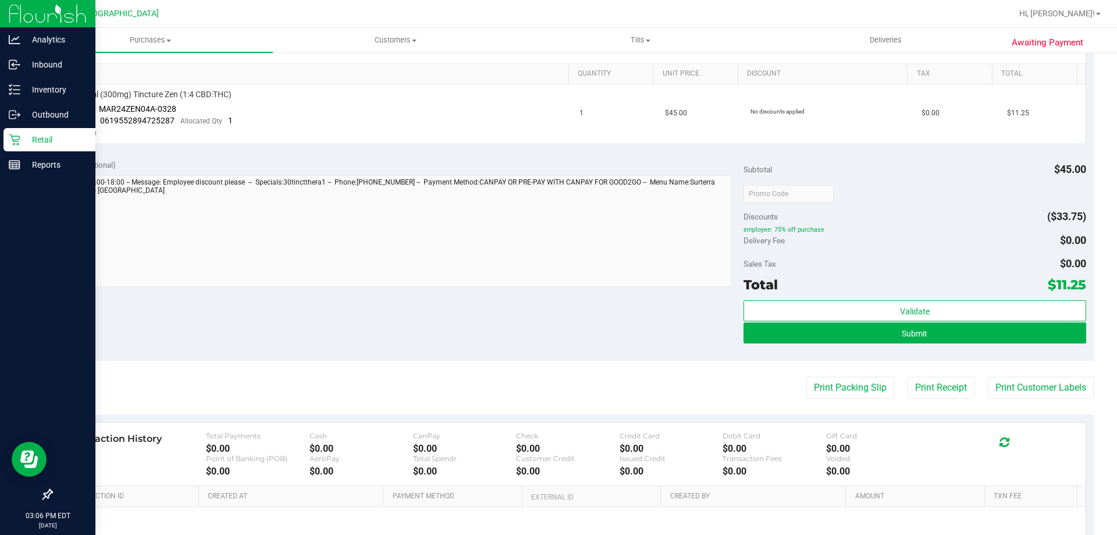
scroll to position [174, 0]
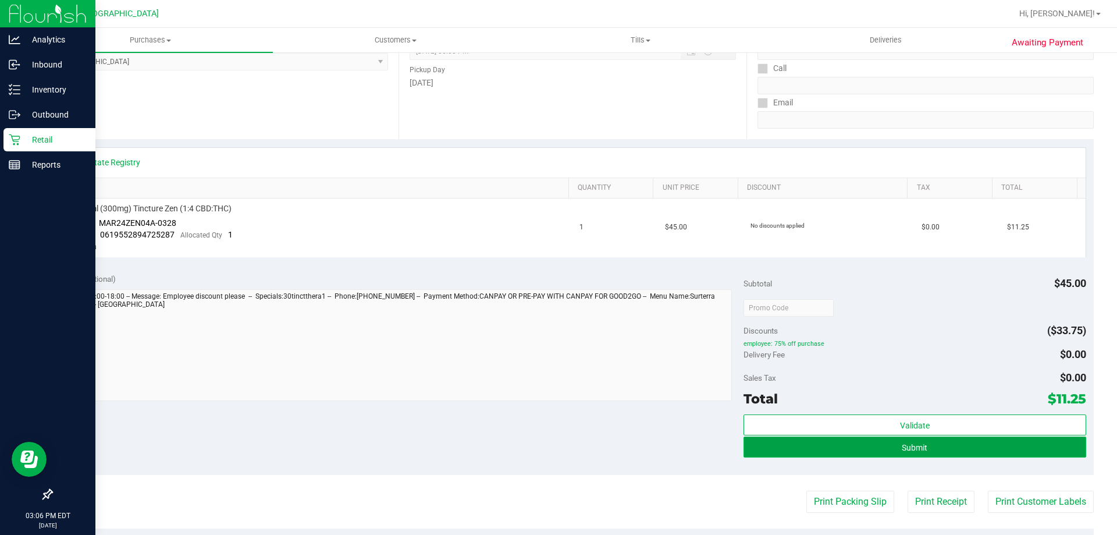
click at [909, 453] on button "Submit" at bounding box center [914, 446] width 342 height 21
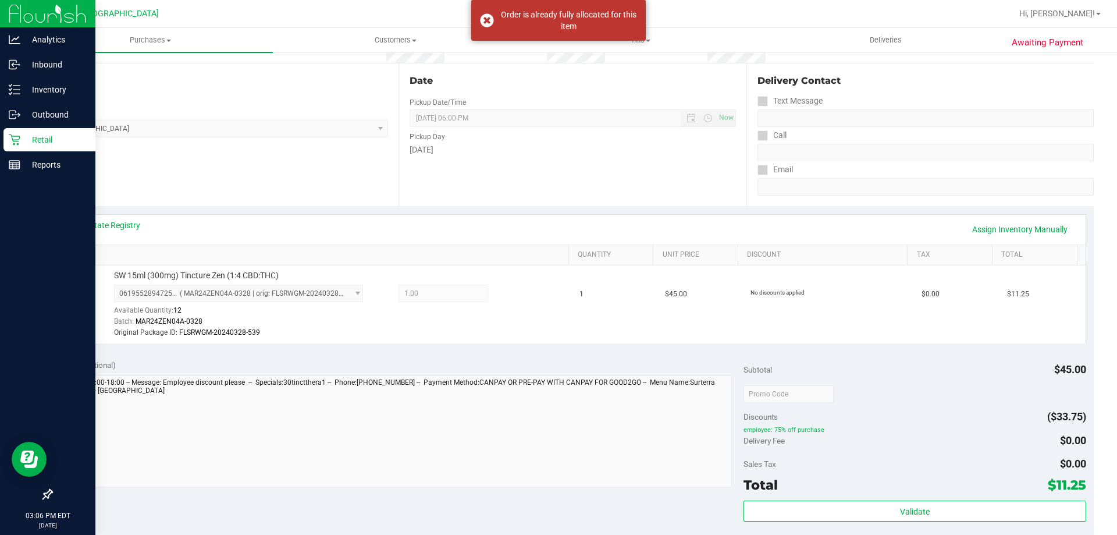
scroll to position [116, 0]
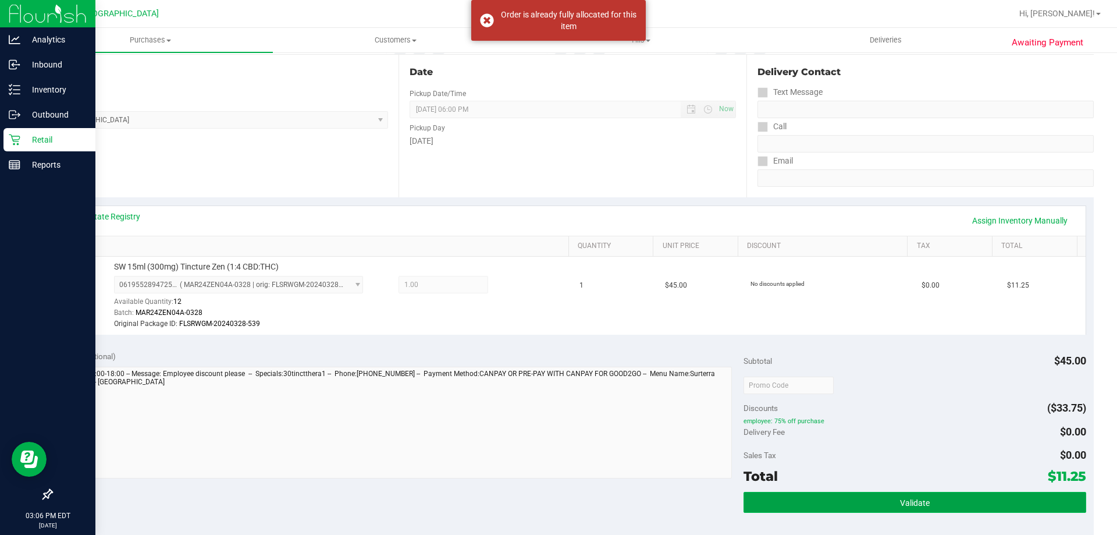
click at [903, 498] on span "Validate" at bounding box center [915, 502] width 30 height 9
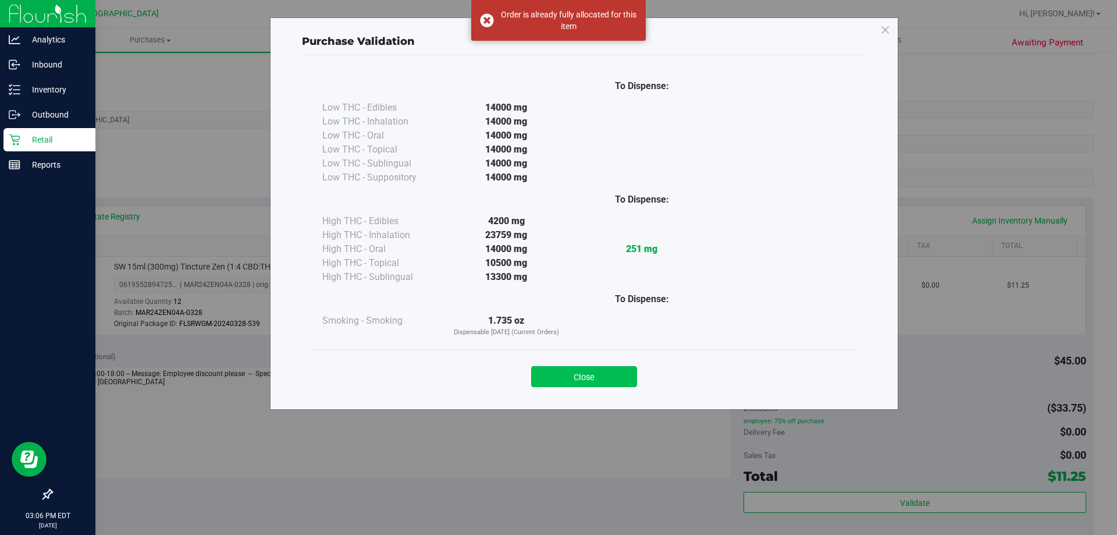
click at [608, 372] on button "Close" at bounding box center [584, 376] width 106 height 21
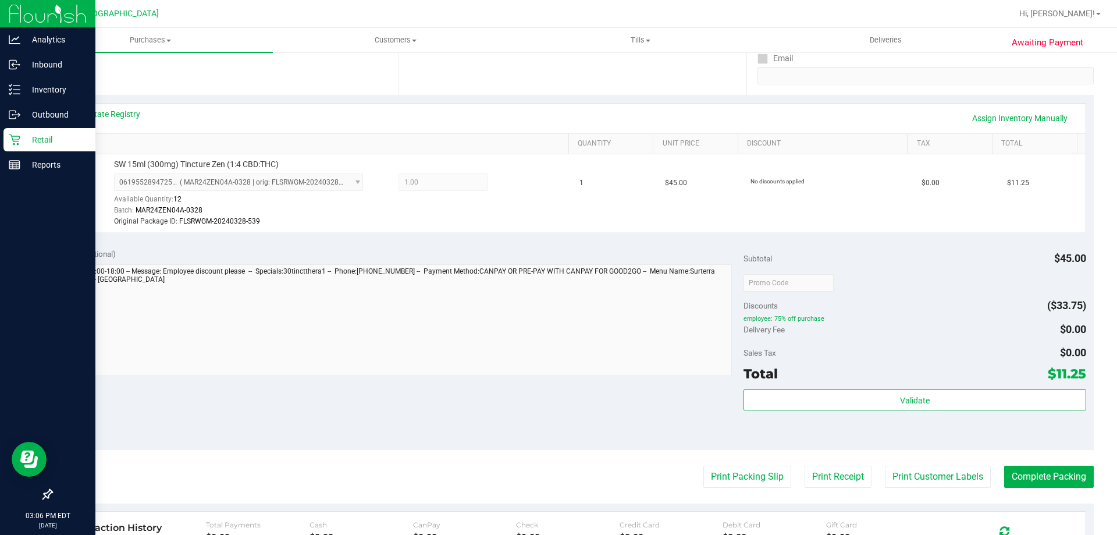
scroll to position [349, 0]
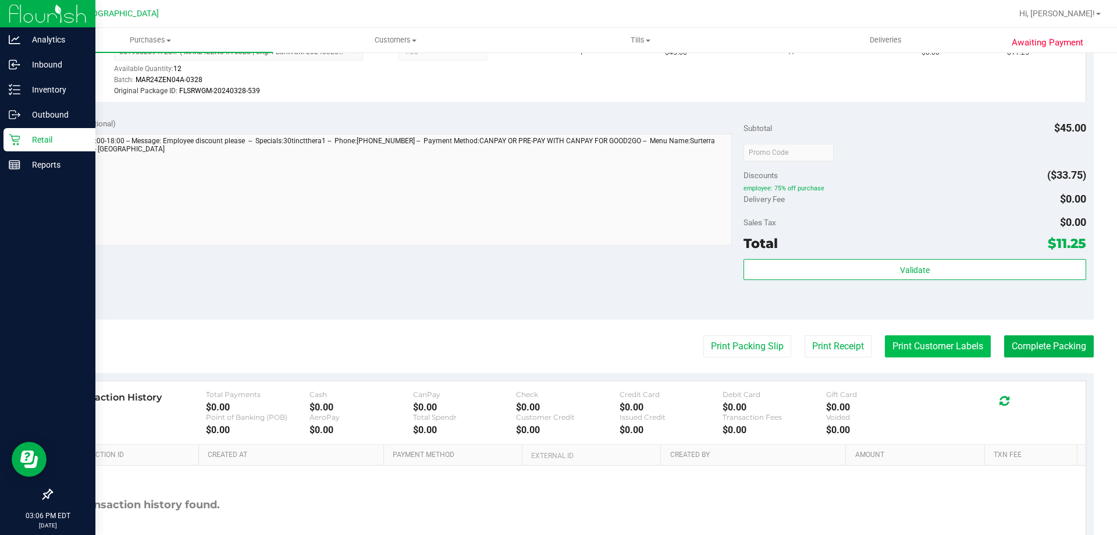
click at [939, 354] on button "Print Customer Labels" at bounding box center [938, 346] width 106 height 22
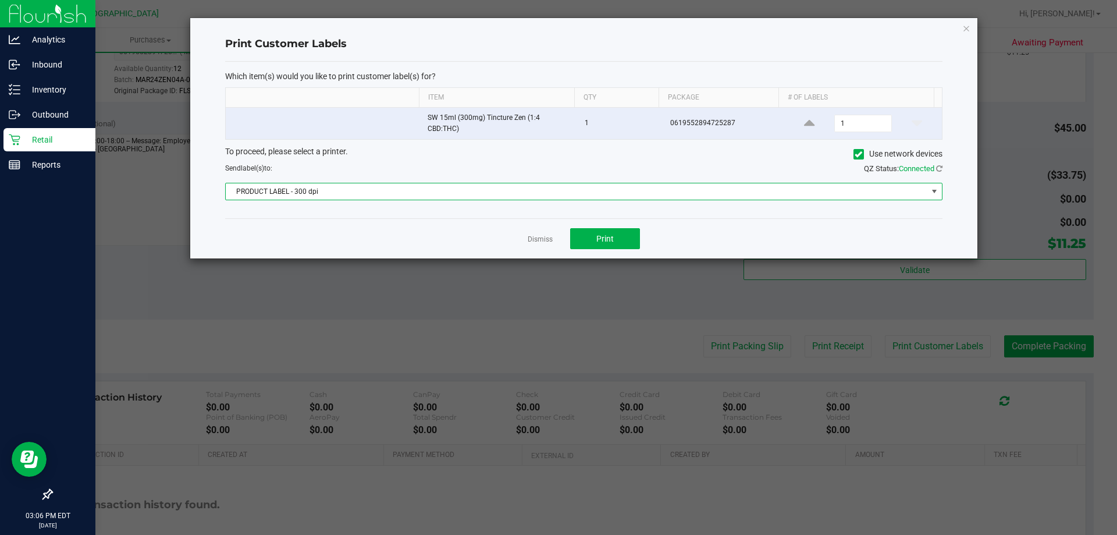
click at [614, 194] on span "PRODUCT LABEL - 300 dpi" at bounding box center [576, 191] width 701 height 16
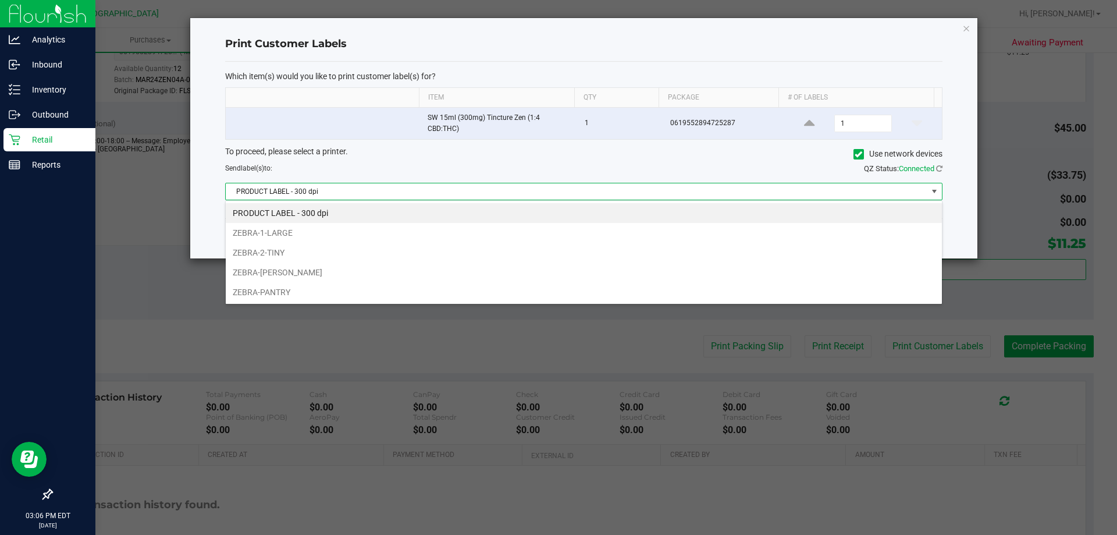
scroll to position [17, 717]
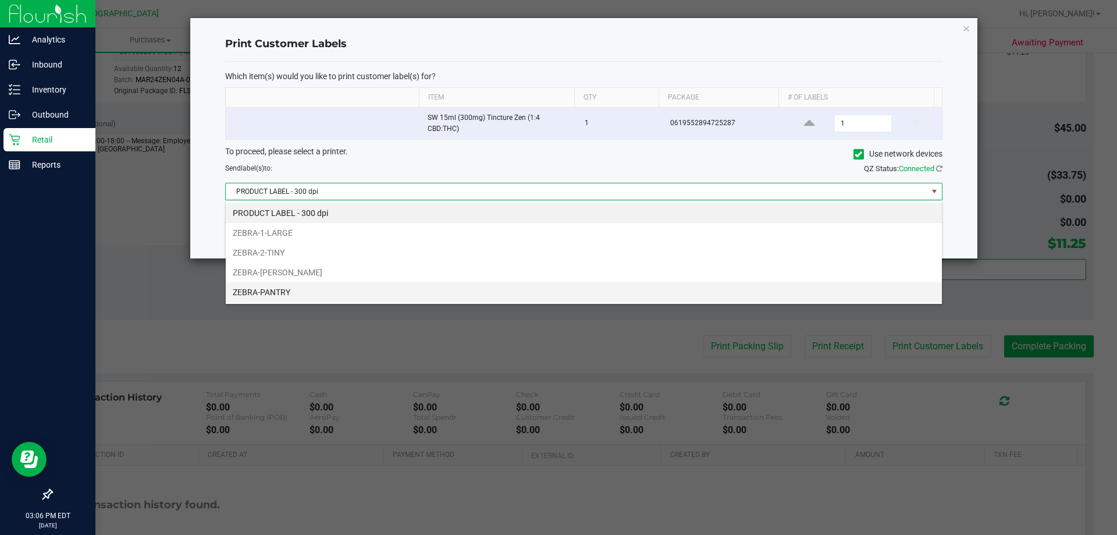
click at [297, 283] on li "ZEBRA-PANTRY" at bounding box center [584, 292] width 716 height 20
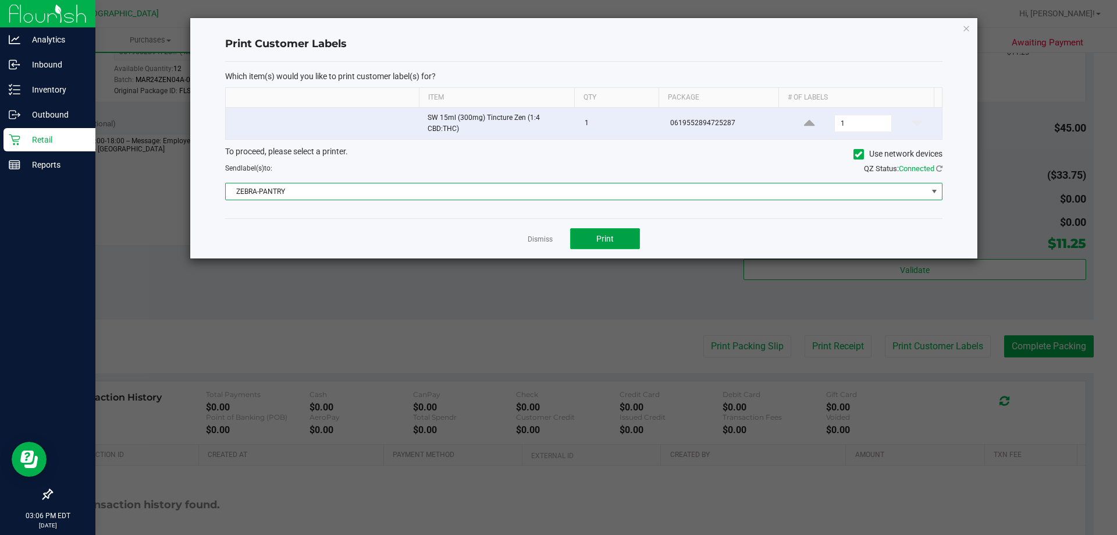
click at [609, 234] on span "Print" at bounding box center [604, 238] width 17 height 9
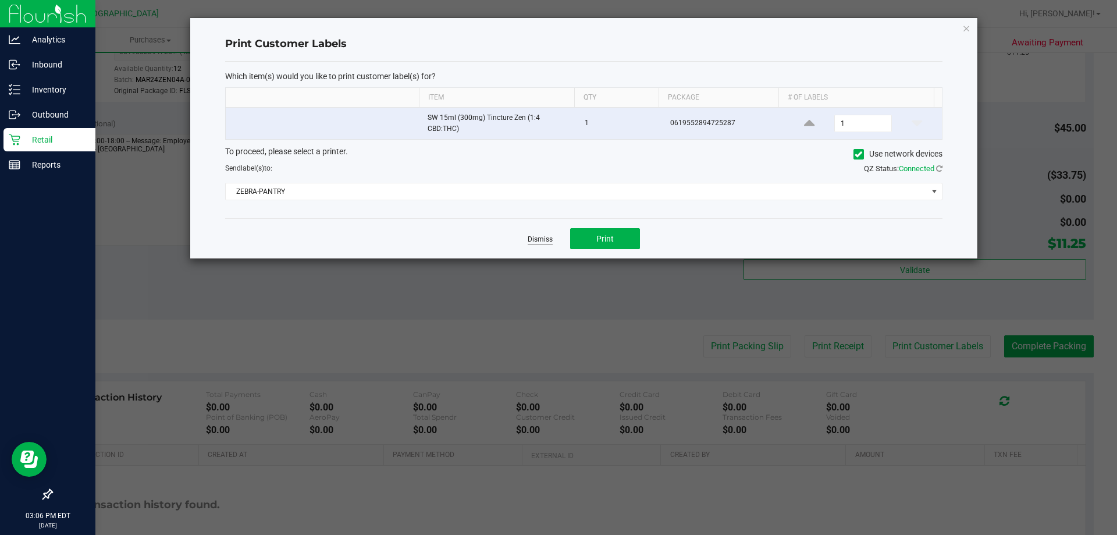
click at [542, 237] on link "Dismiss" at bounding box center [540, 239] width 25 height 10
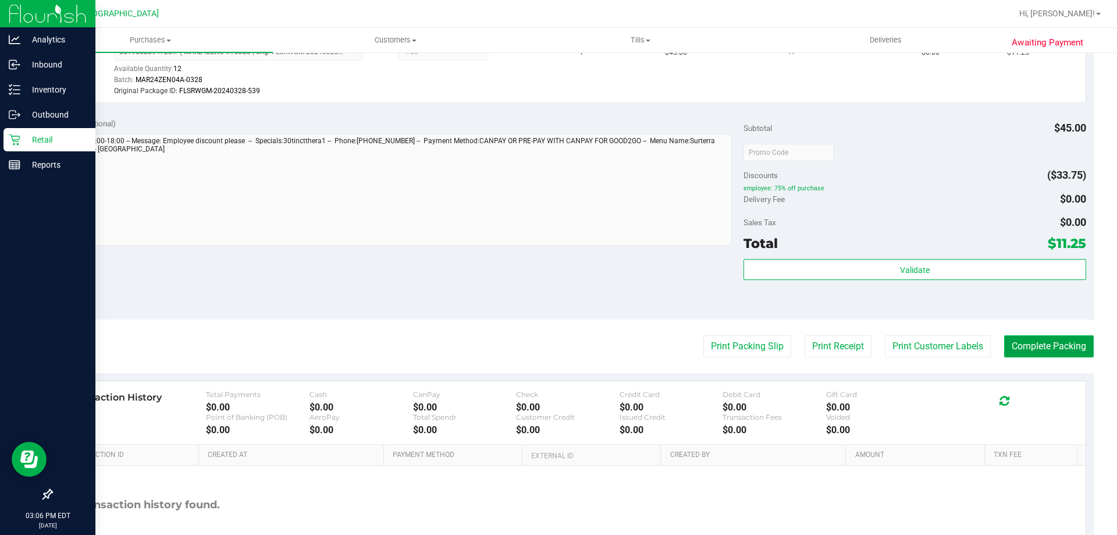
click at [1043, 341] on button "Complete Packing" at bounding box center [1049, 346] width 90 height 22
click at [1043, 341] on button "Complete Packing" at bounding box center [1044, 346] width 99 height 22
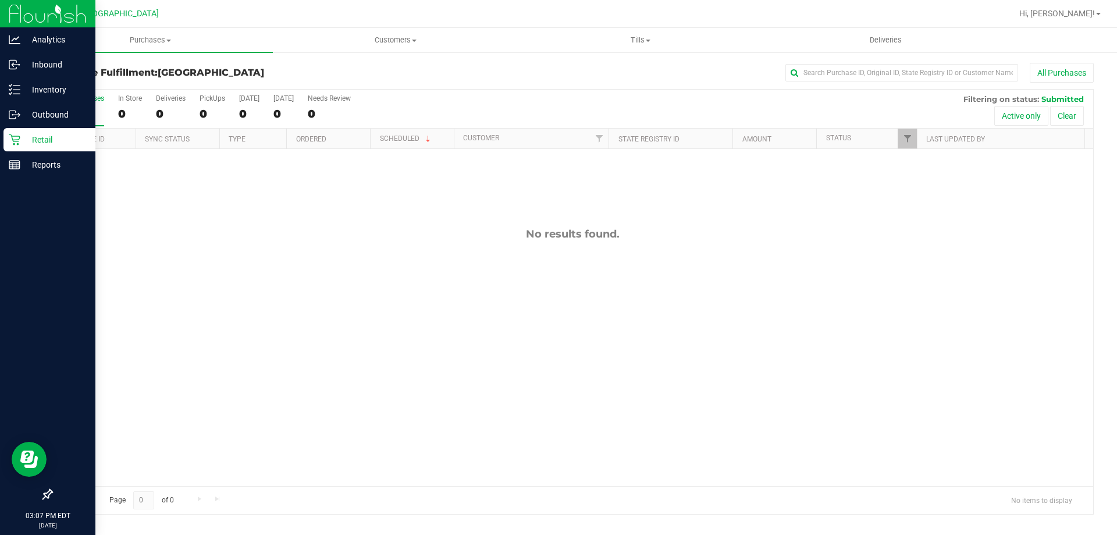
click at [69, 137] on p "Retail" at bounding box center [55, 140] width 70 height 14
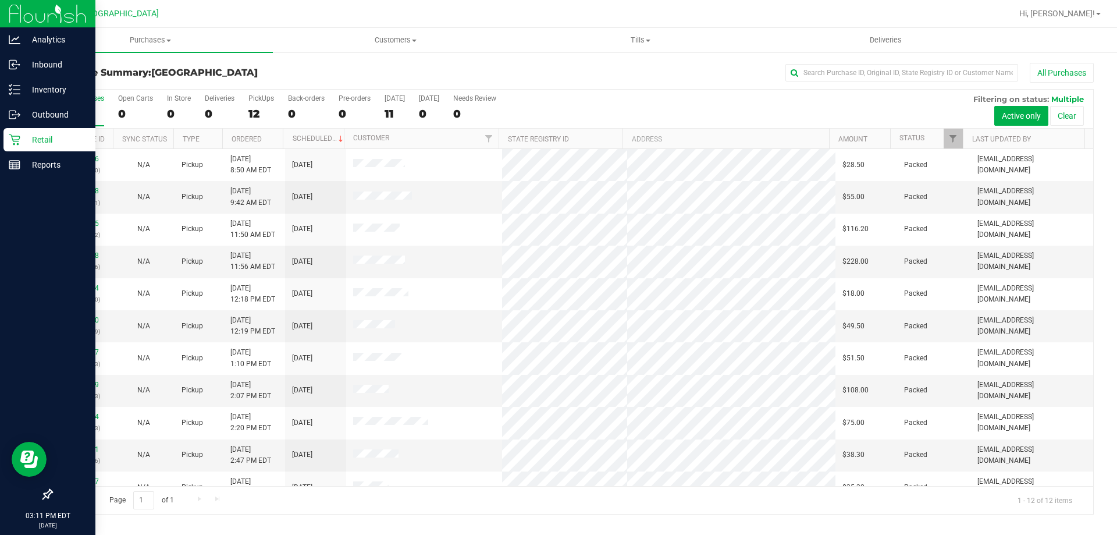
click at [27, 147] on div "Retail" at bounding box center [49, 139] width 92 height 23
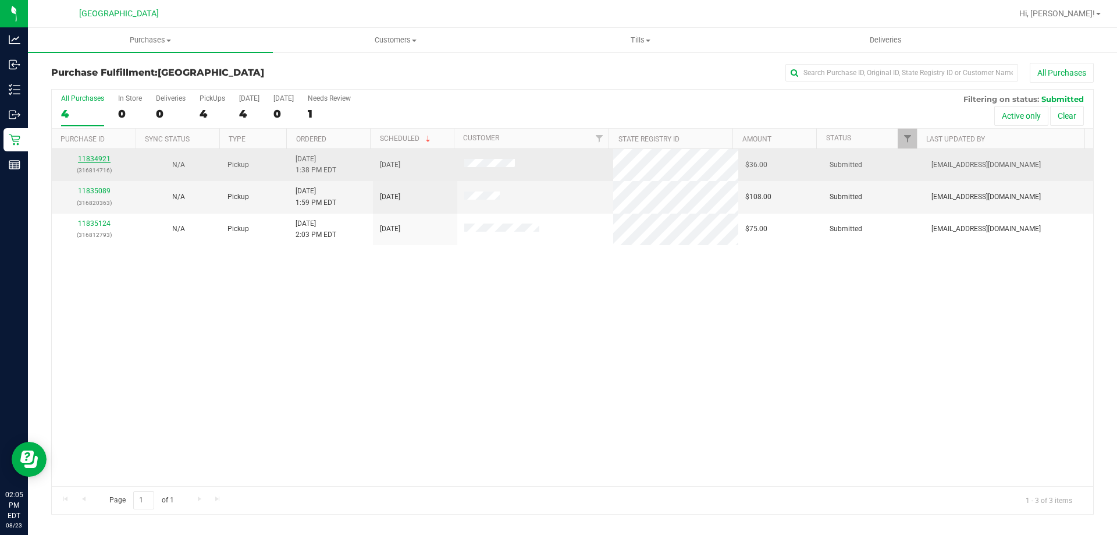
click at [88, 159] on link "11834921" at bounding box center [94, 159] width 33 height 8
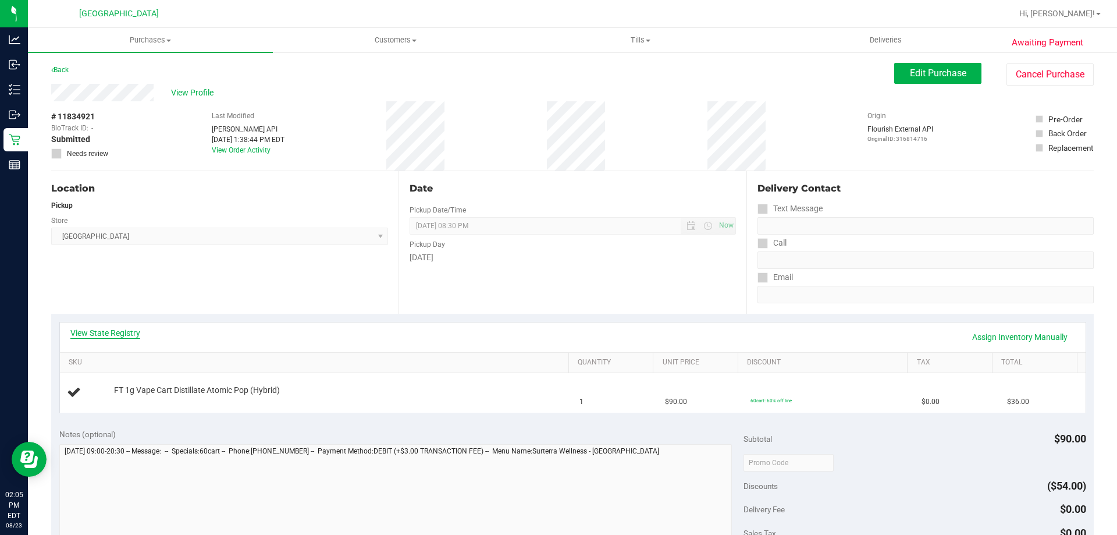
click at [124, 337] on link "View State Registry" at bounding box center [105, 333] width 70 height 12
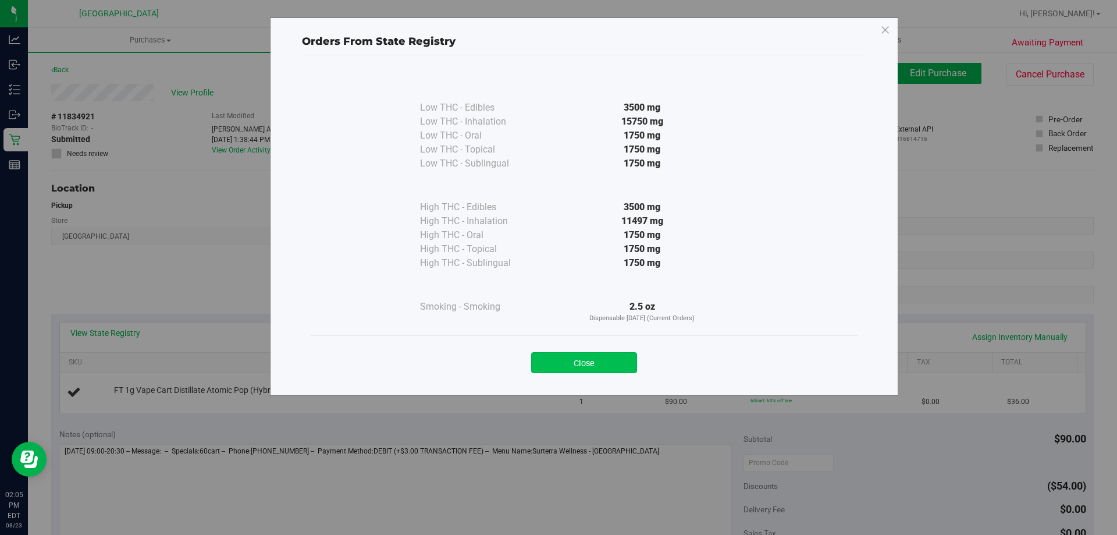
click at [621, 372] on button "Close" at bounding box center [584, 362] width 106 height 21
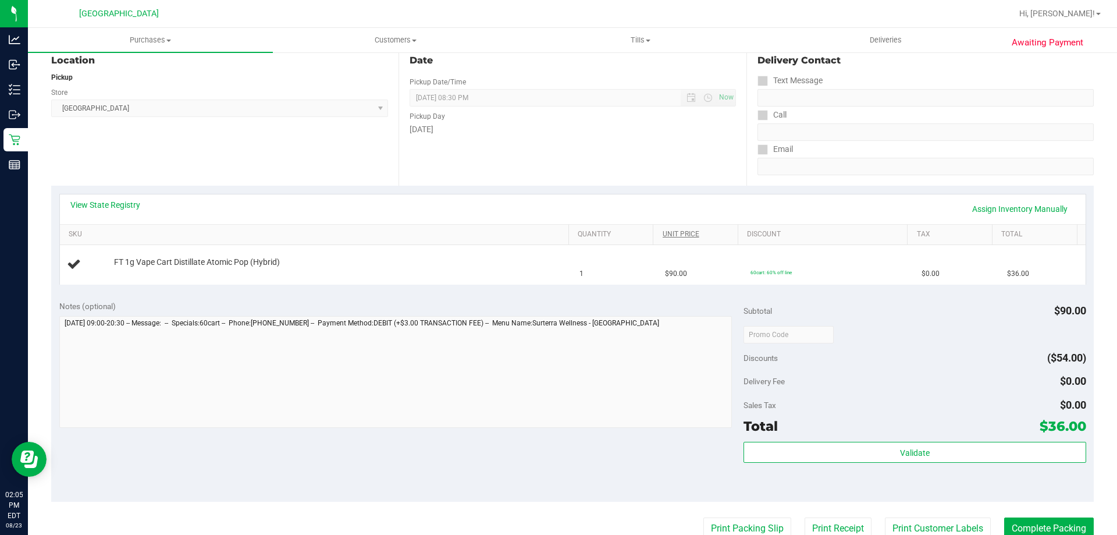
scroll to position [174, 0]
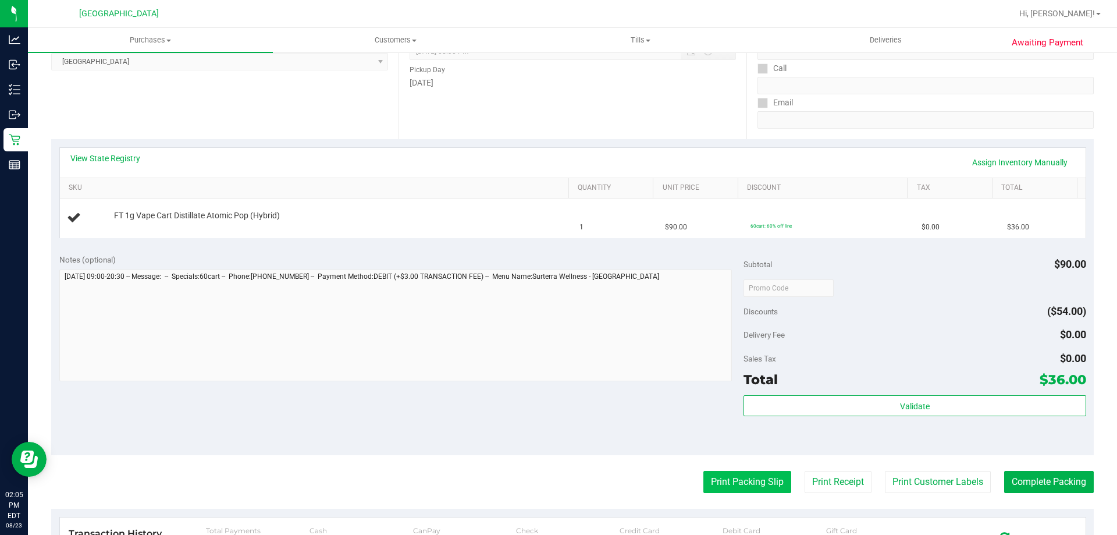
click at [753, 478] on button "Print Packing Slip" at bounding box center [747, 482] width 88 height 22
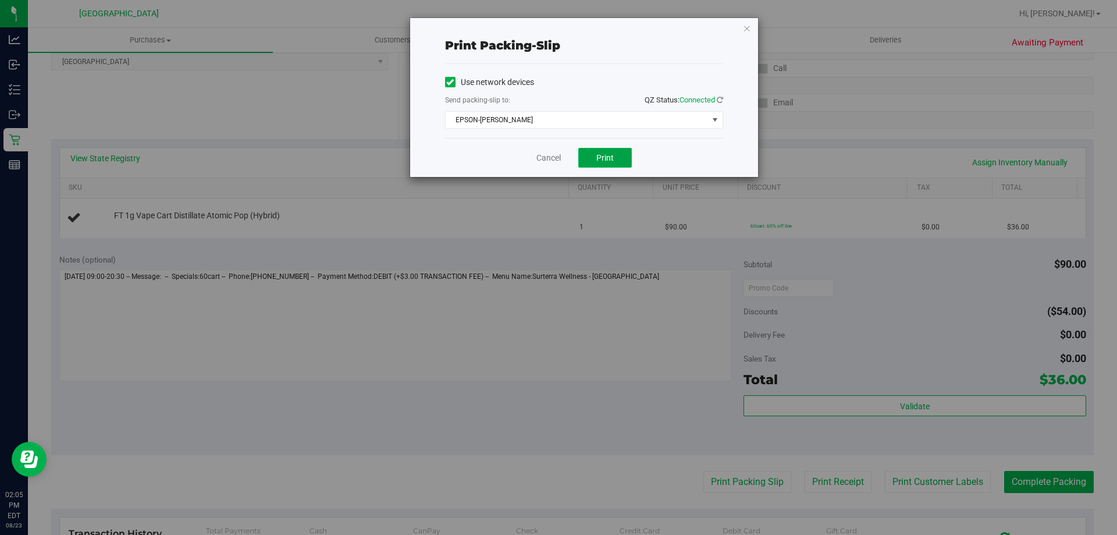
click at [598, 166] on button "Print" at bounding box center [605, 158] width 54 height 20
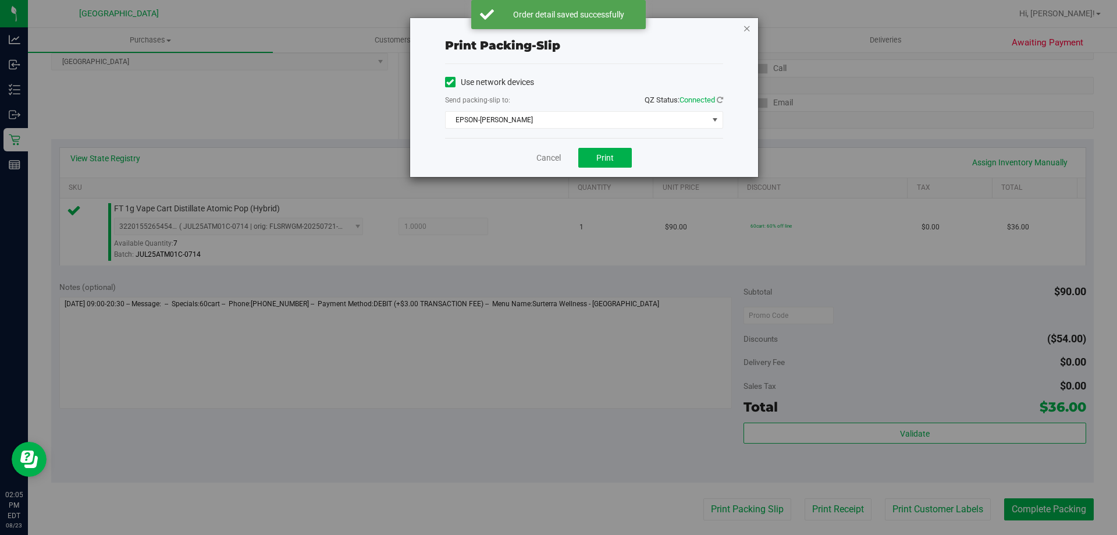
click at [749, 29] on icon "button" at bounding box center [747, 28] width 8 height 14
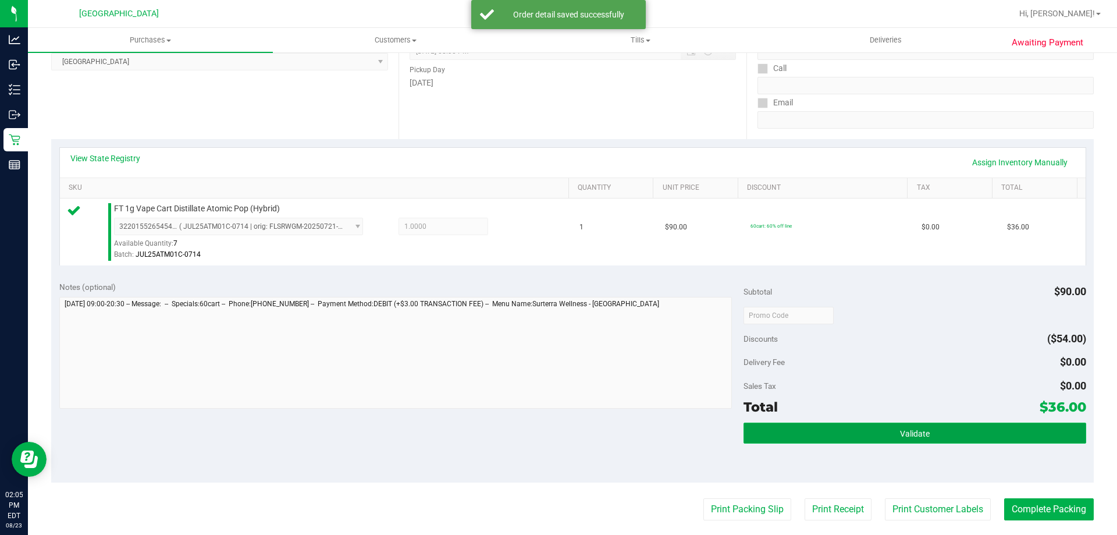
click at [910, 430] on span "Validate" at bounding box center [915, 433] width 30 height 9
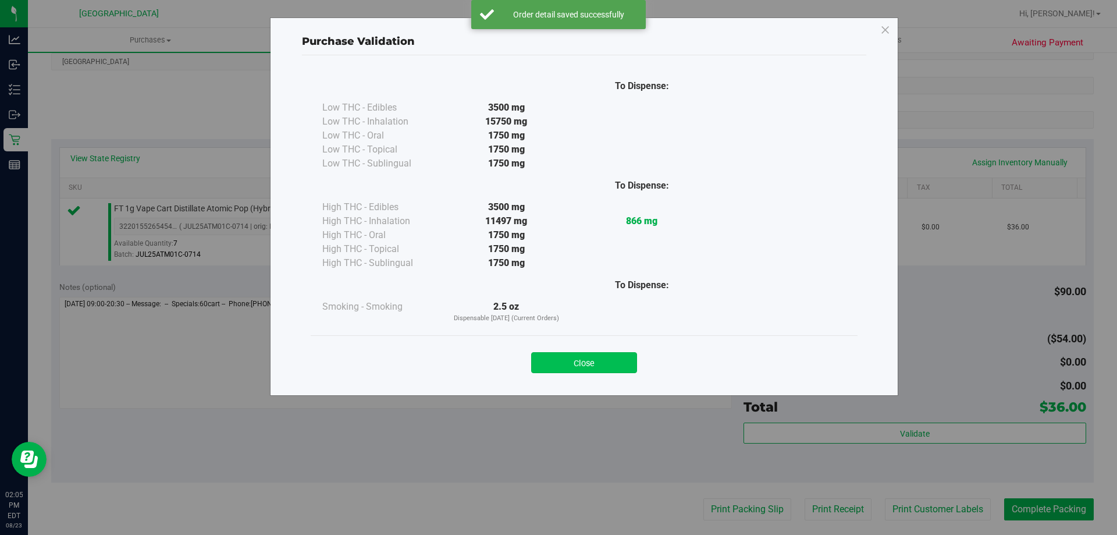
click at [611, 352] on button "Close" at bounding box center [584, 362] width 106 height 21
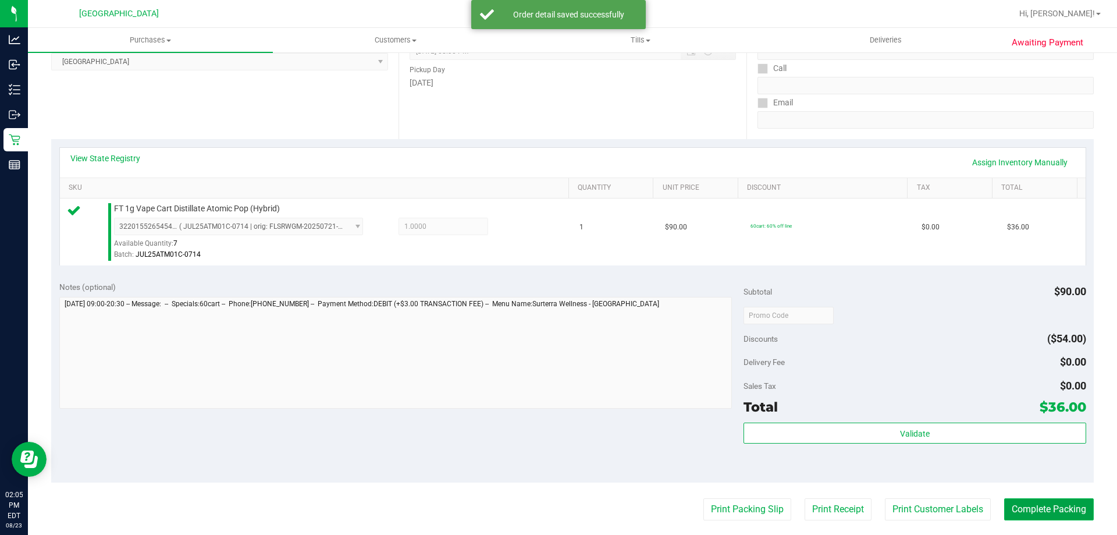
click at [1034, 510] on button "Complete Packing" at bounding box center [1049, 509] width 90 height 22
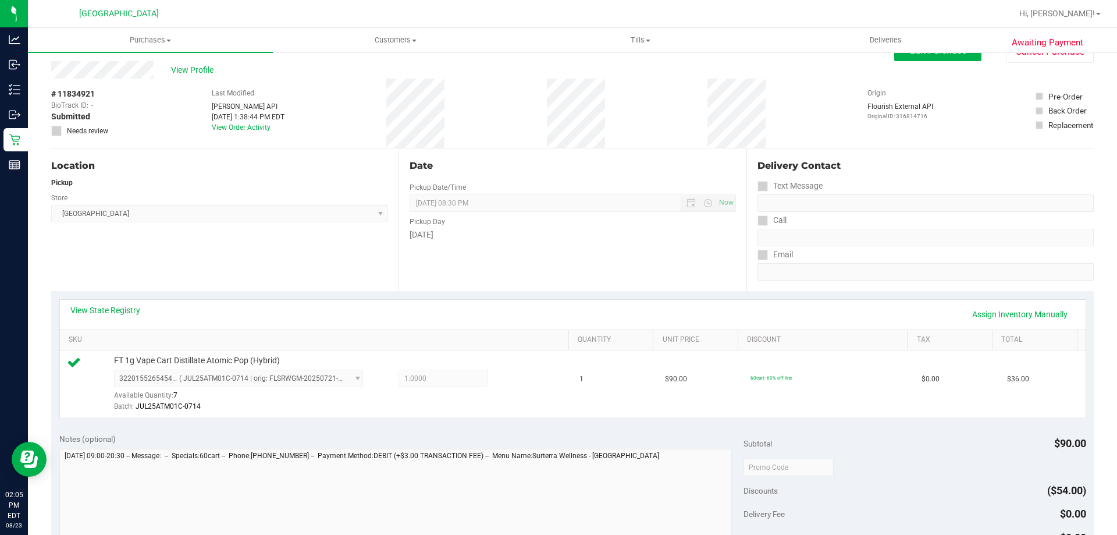
scroll to position [0, 0]
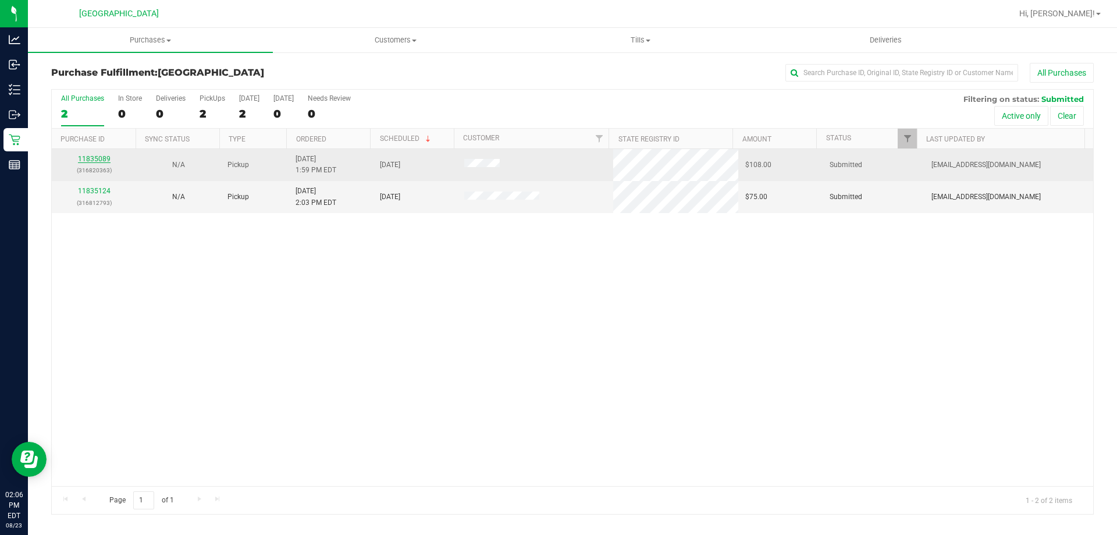
click at [88, 156] on link "11835089" at bounding box center [94, 159] width 33 height 8
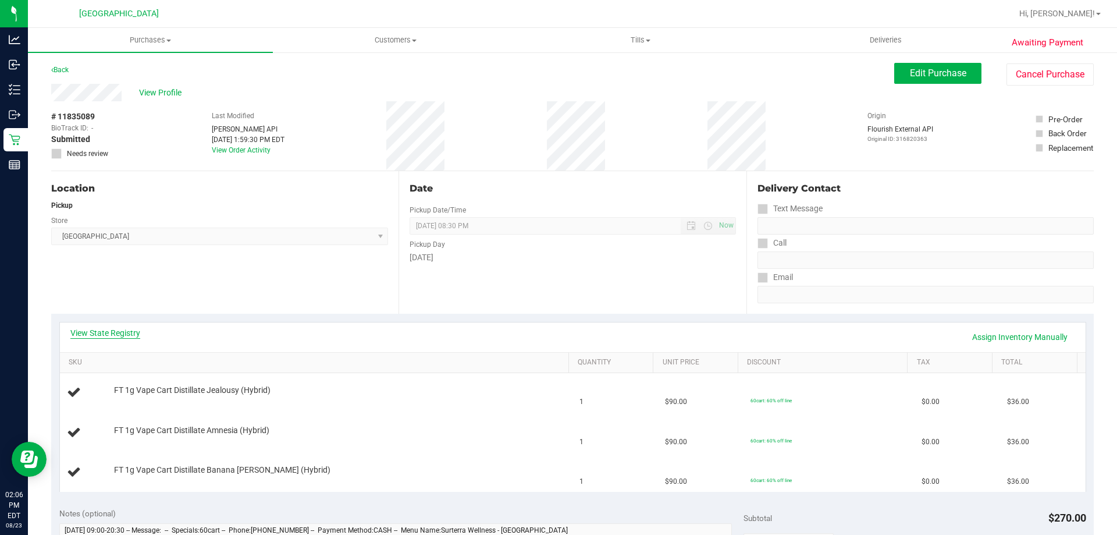
click at [127, 330] on link "View State Registry" at bounding box center [105, 333] width 70 height 12
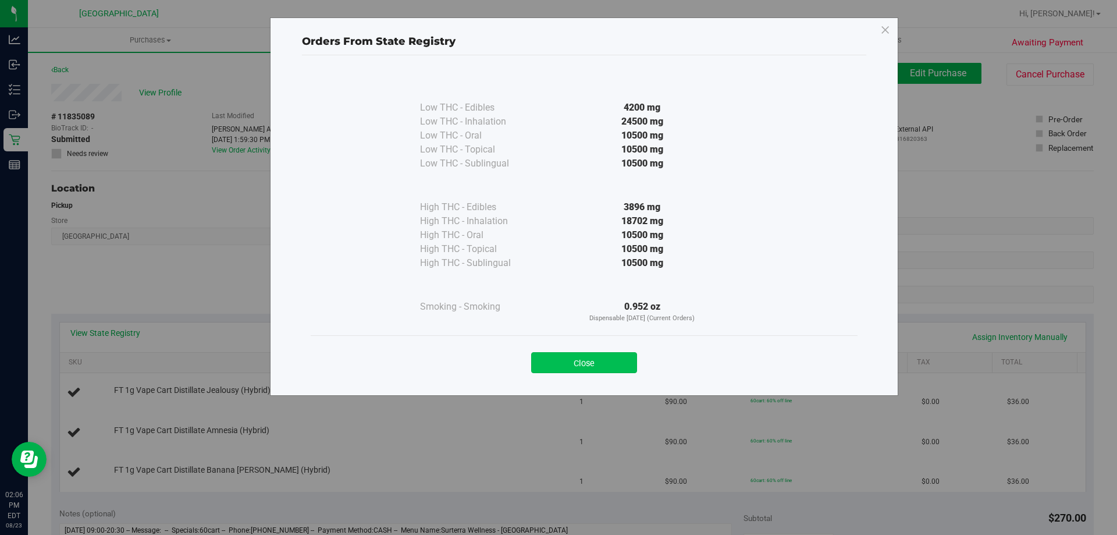
click at [628, 362] on button "Close" at bounding box center [584, 362] width 106 height 21
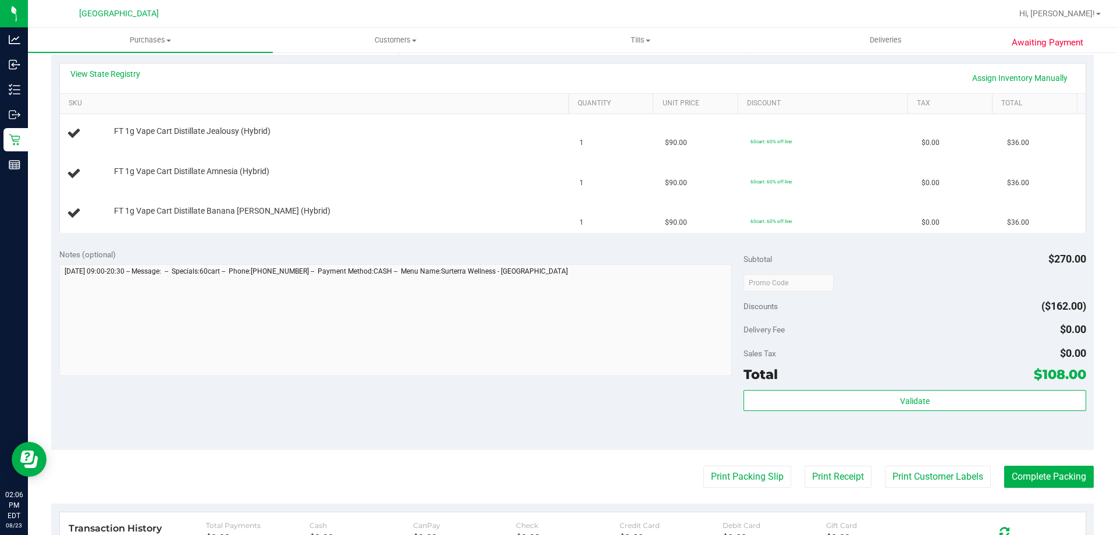
scroll to position [291, 0]
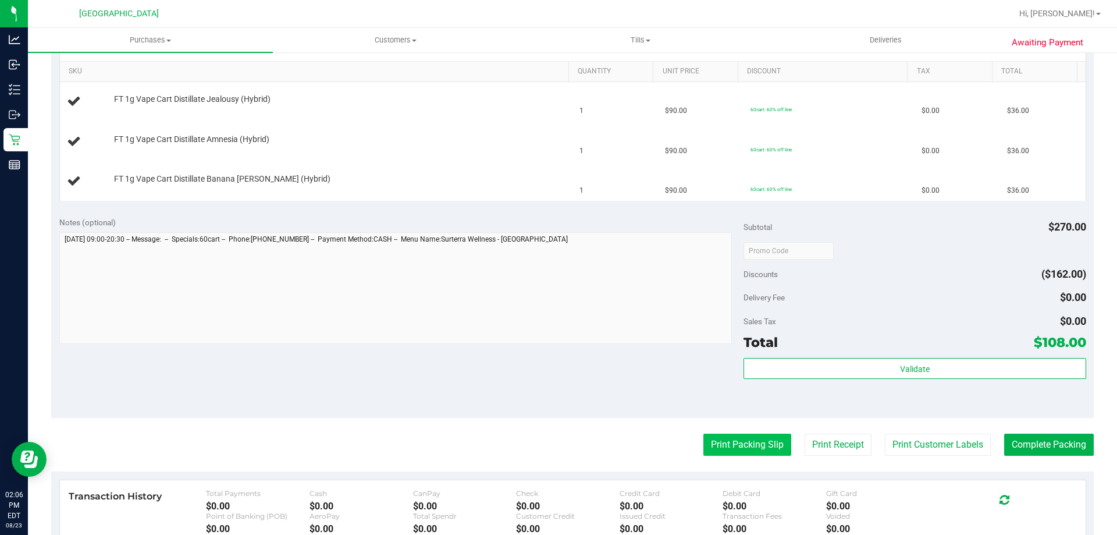
click at [729, 442] on button "Print Packing Slip" at bounding box center [747, 444] width 88 height 22
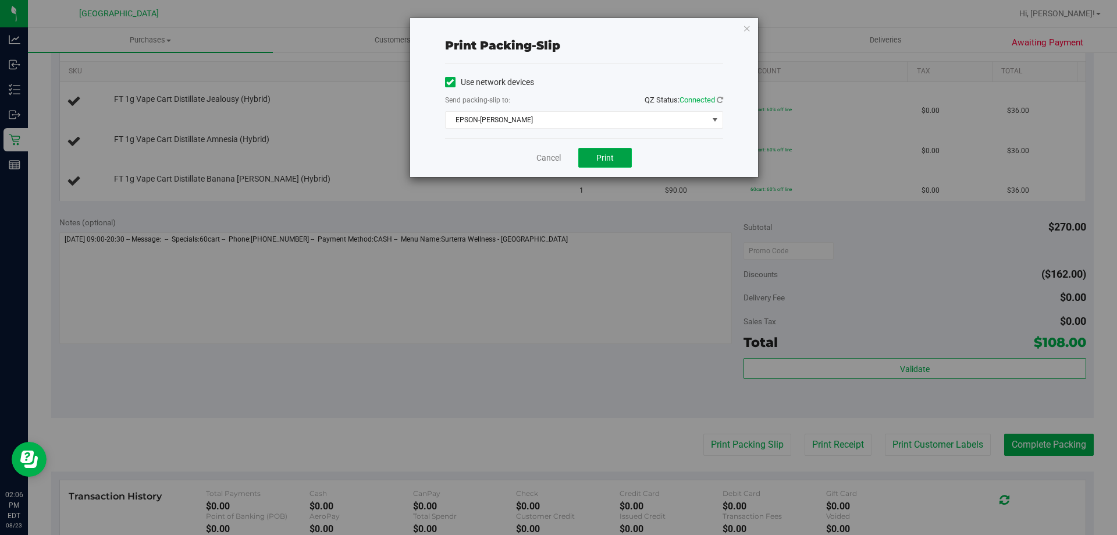
click at [608, 162] on span "Print" at bounding box center [604, 157] width 17 height 9
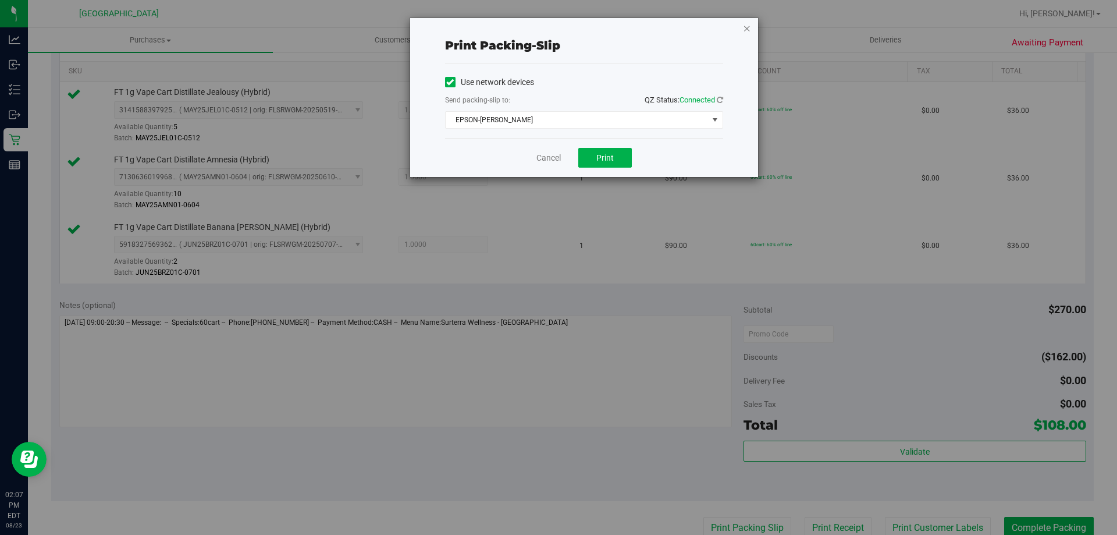
click at [746, 31] on icon "button" at bounding box center [747, 28] width 8 height 14
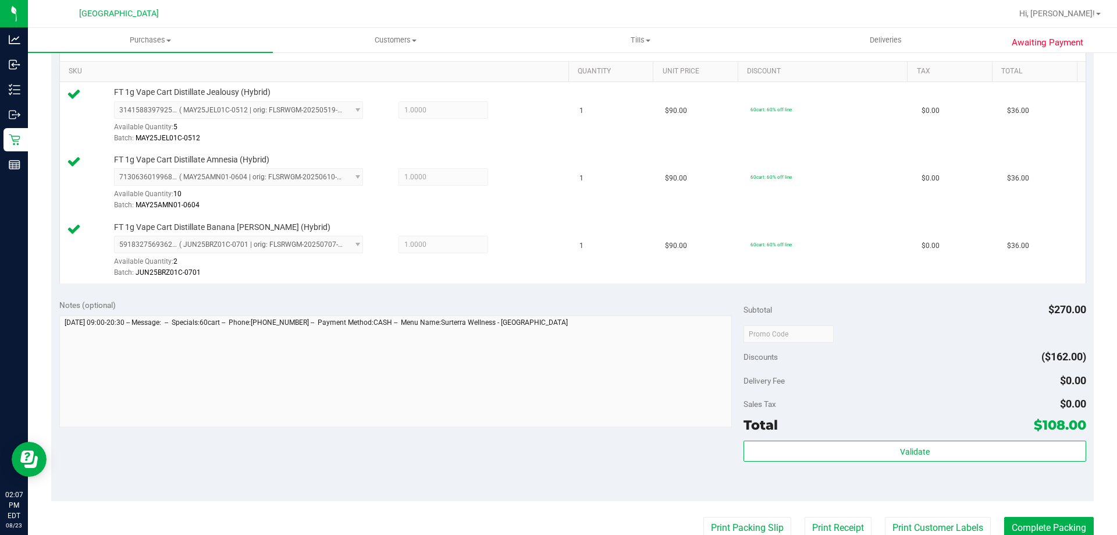
scroll to position [295, 0]
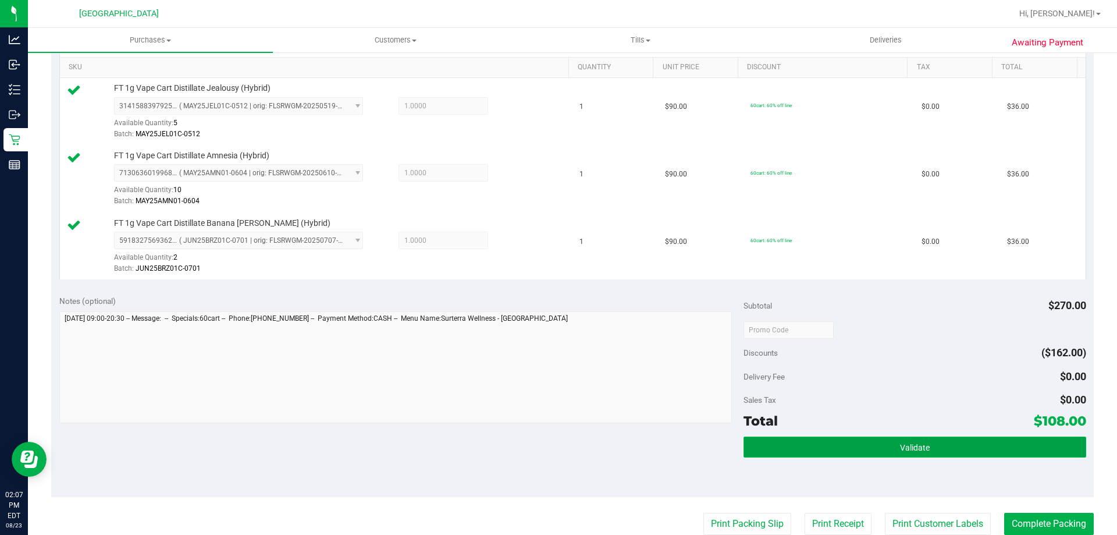
click at [876, 450] on button "Validate" at bounding box center [914, 446] width 342 height 21
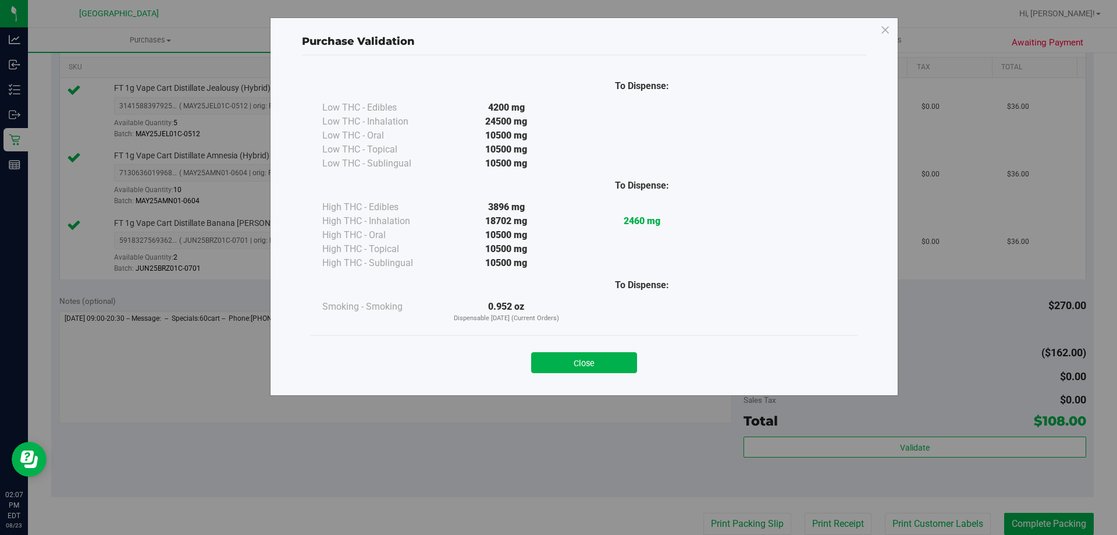
click at [597, 351] on div "Close" at bounding box center [583, 358] width 529 height 29
click at [604, 359] on button "Close" at bounding box center [584, 362] width 106 height 21
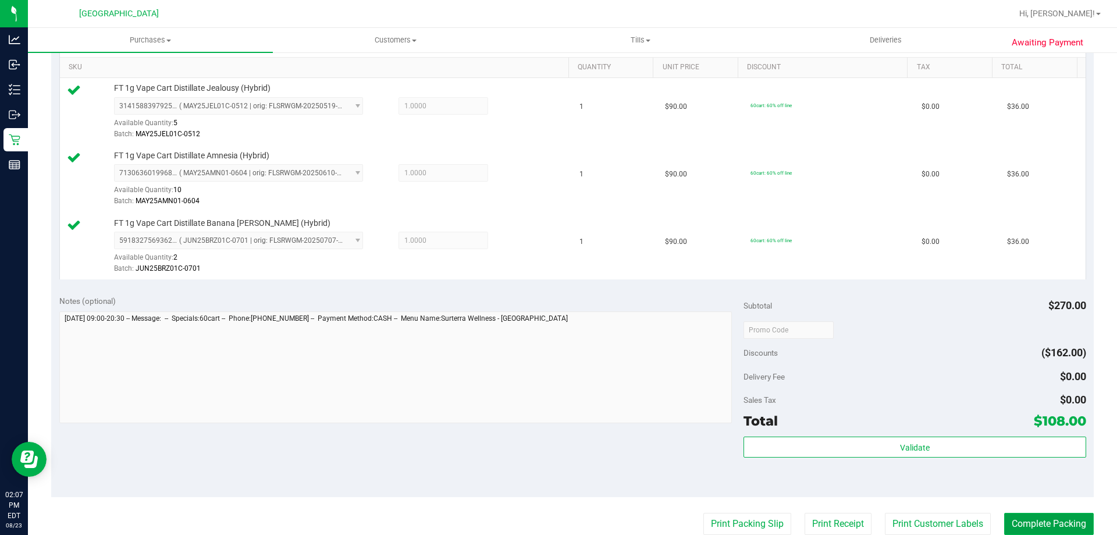
click at [1052, 524] on button "Complete Packing" at bounding box center [1049, 523] width 90 height 22
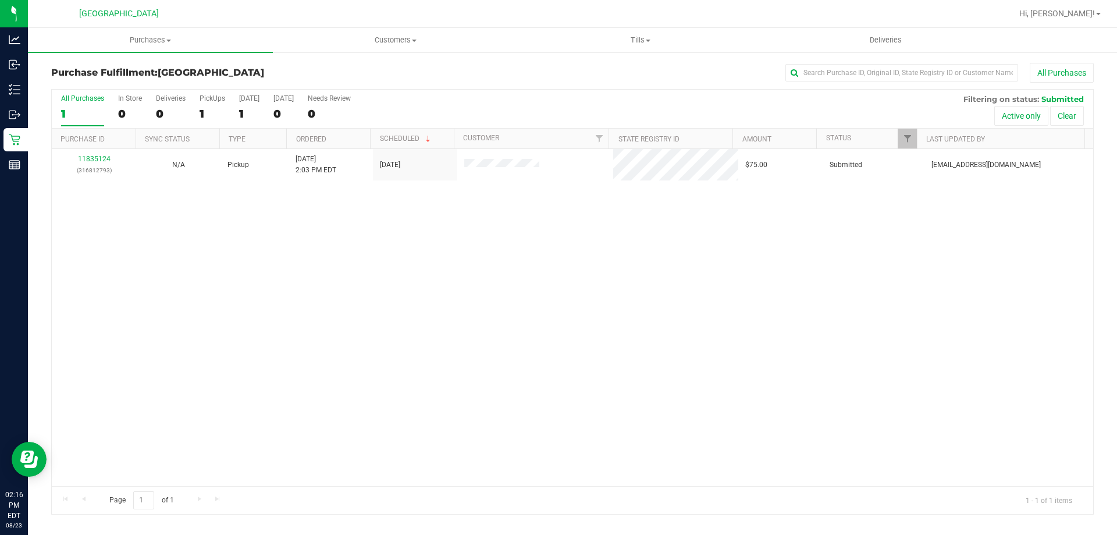
click at [455, 75] on div "All Purchases" at bounding box center [745, 73] width 695 height 20
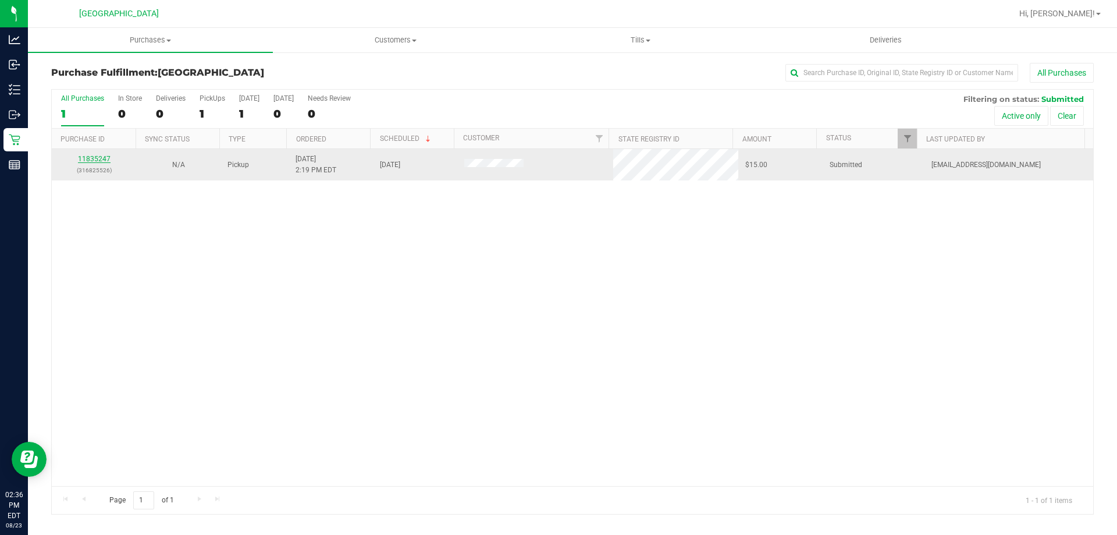
click at [99, 162] on link "11835247" at bounding box center [94, 159] width 33 height 8
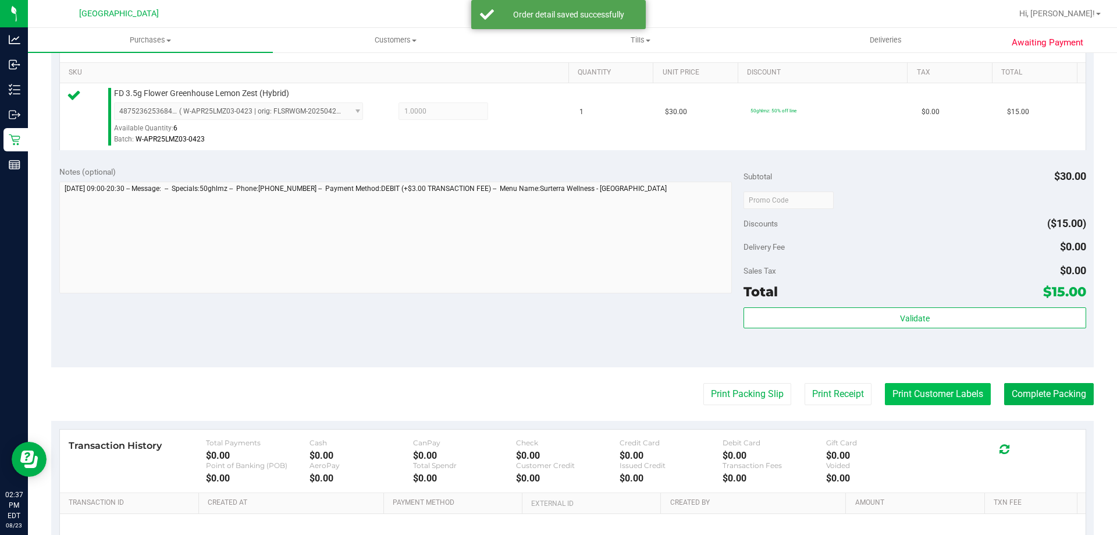
scroll to position [291, 0]
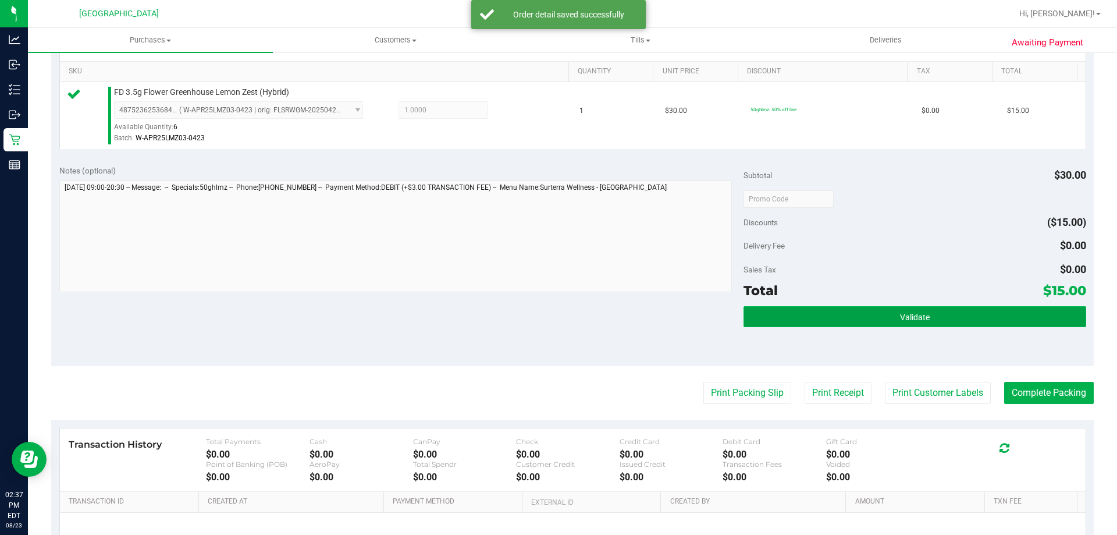
click at [910, 319] on span "Validate" at bounding box center [915, 316] width 30 height 9
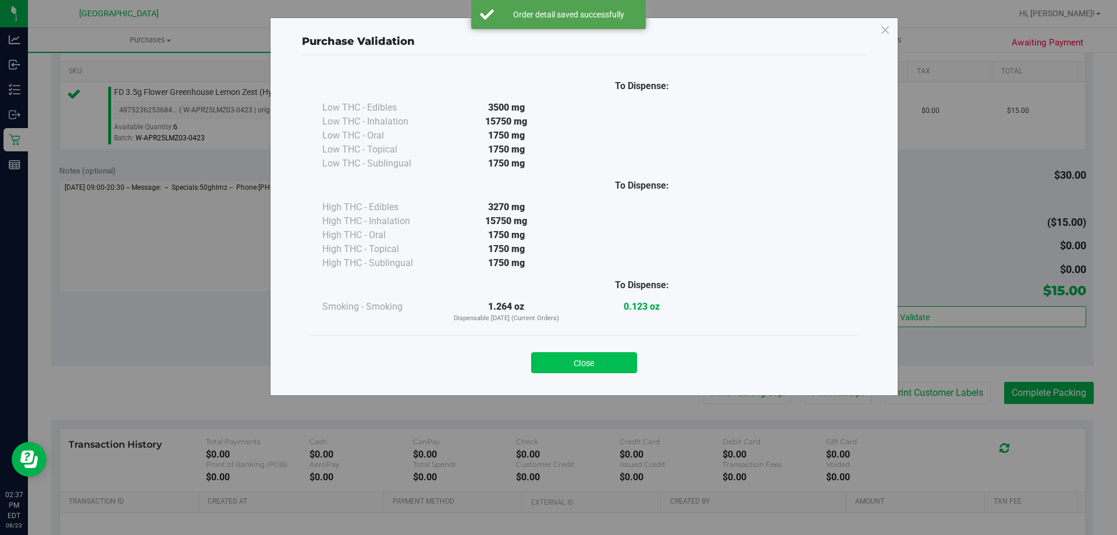
click at [606, 362] on button "Close" at bounding box center [584, 362] width 106 height 21
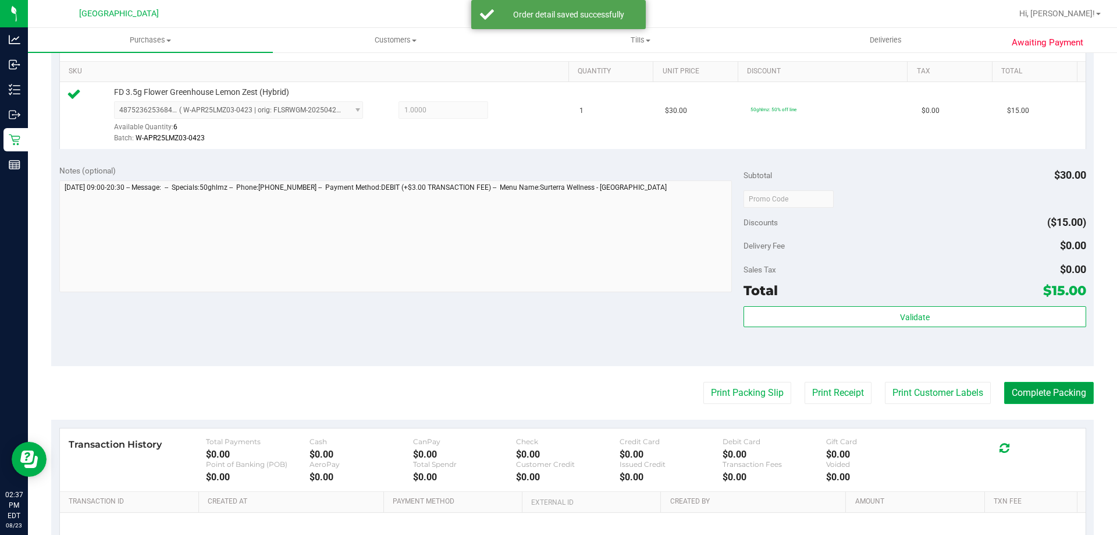
click at [1052, 389] on button "Complete Packing" at bounding box center [1049, 393] width 90 height 22
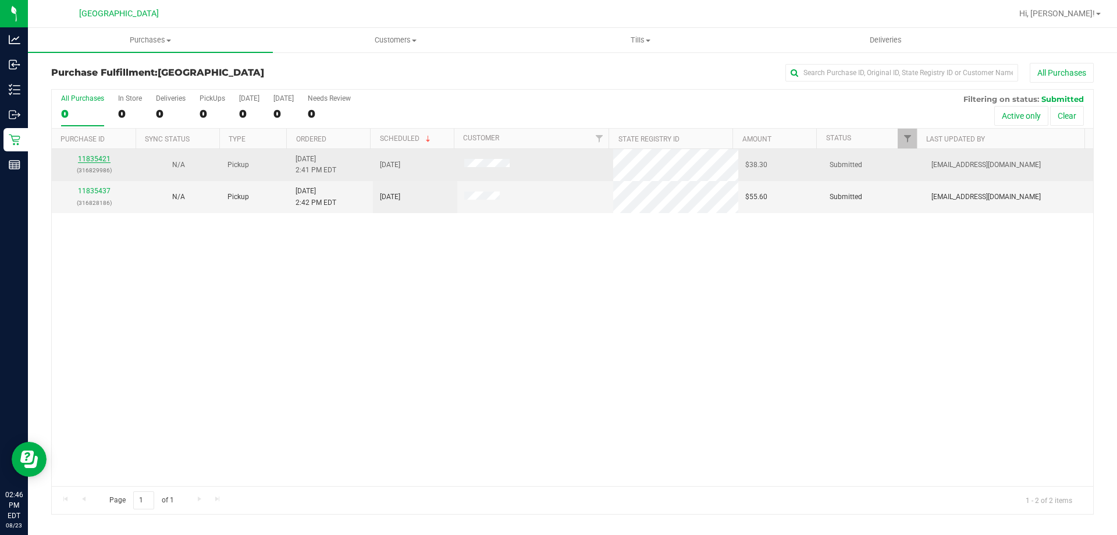
click at [95, 158] on link "11835421" at bounding box center [94, 159] width 33 height 8
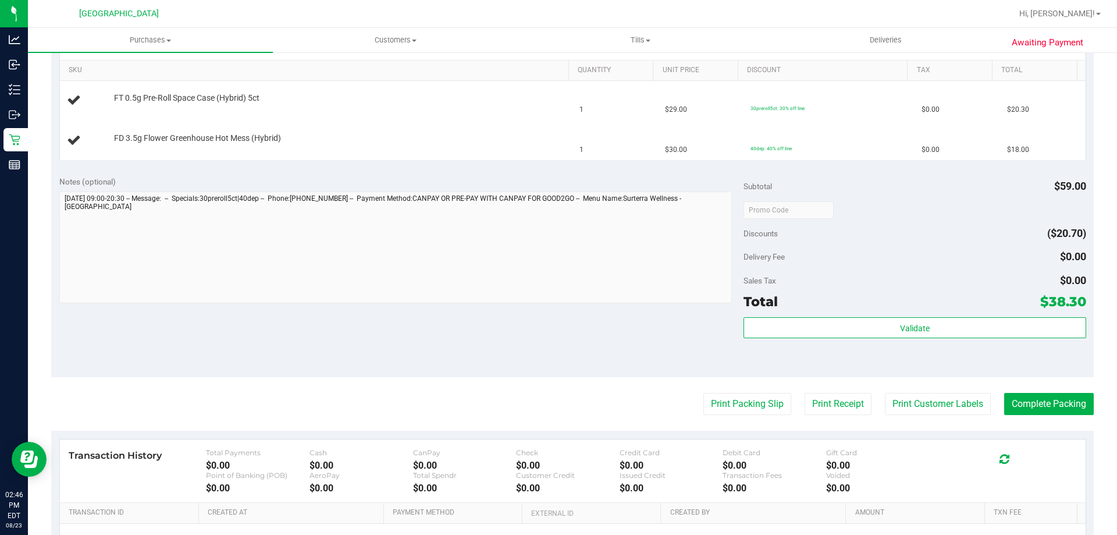
scroll to position [349, 0]
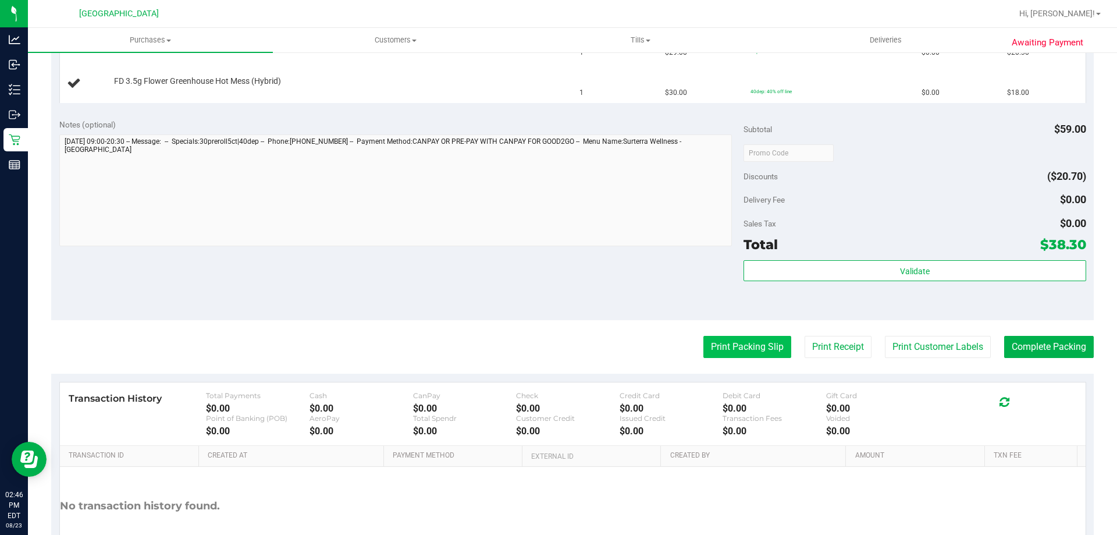
click at [725, 345] on button "Print Packing Slip" at bounding box center [747, 347] width 88 height 22
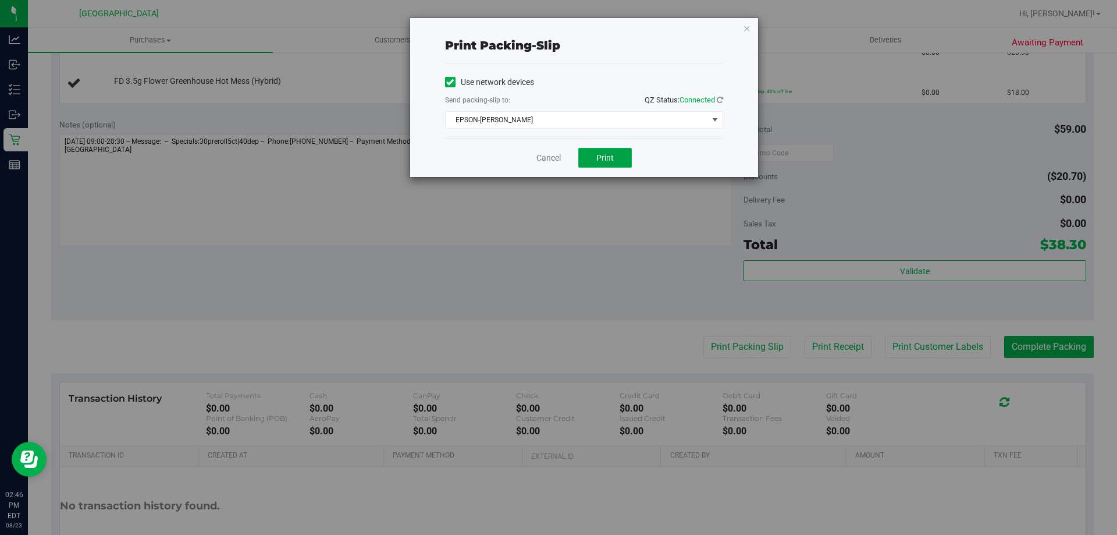
click at [602, 166] on button "Print" at bounding box center [605, 158] width 54 height 20
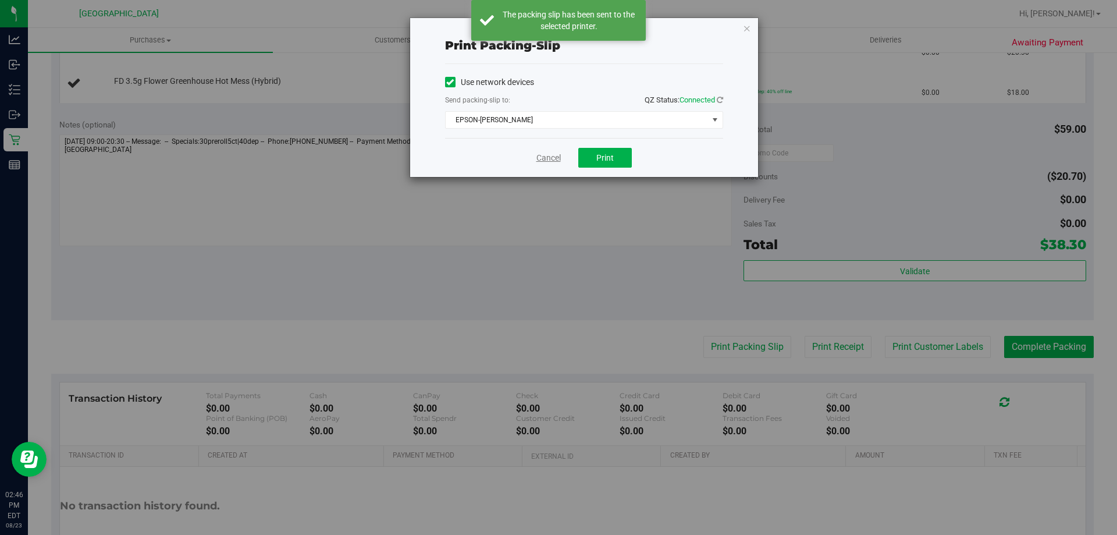
click at [543, 160] on link "Cancel" at bounding box center [548, 158] width 24 height 12
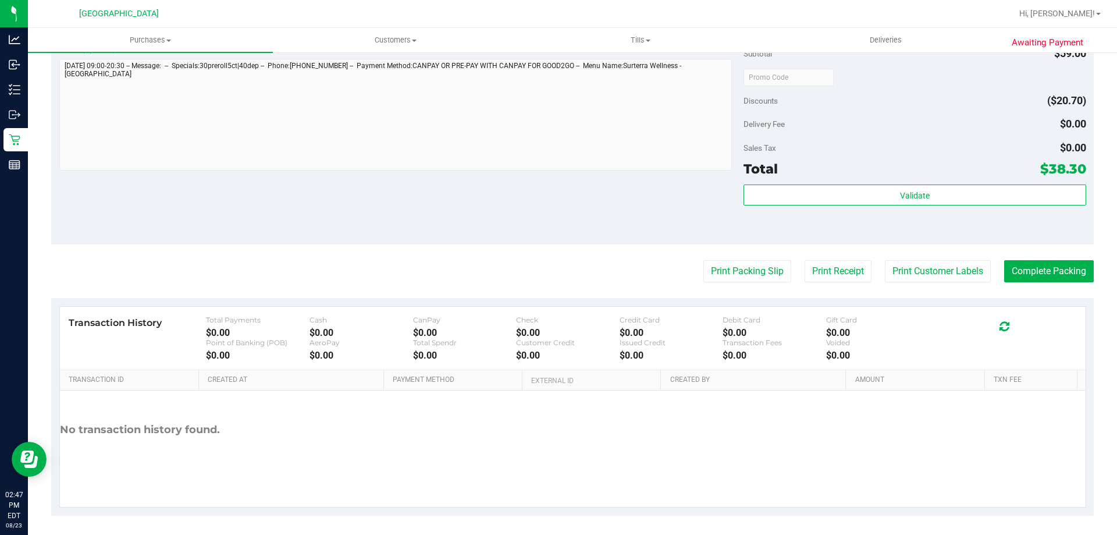
scroll to position [484, 0]
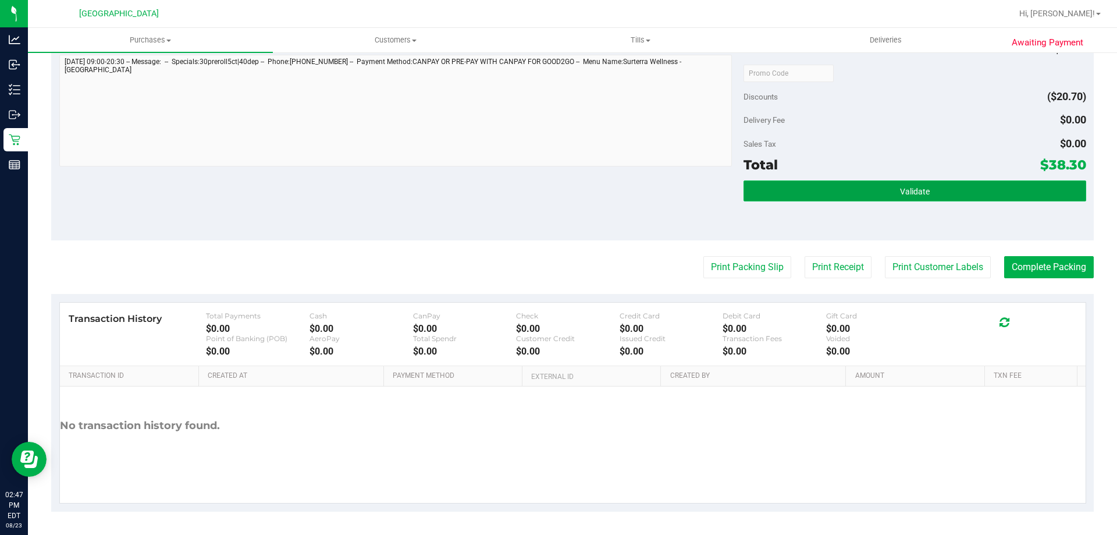
click at [879, 195] on button "Validate" at bounding box center [914, 190] width 342 height 21
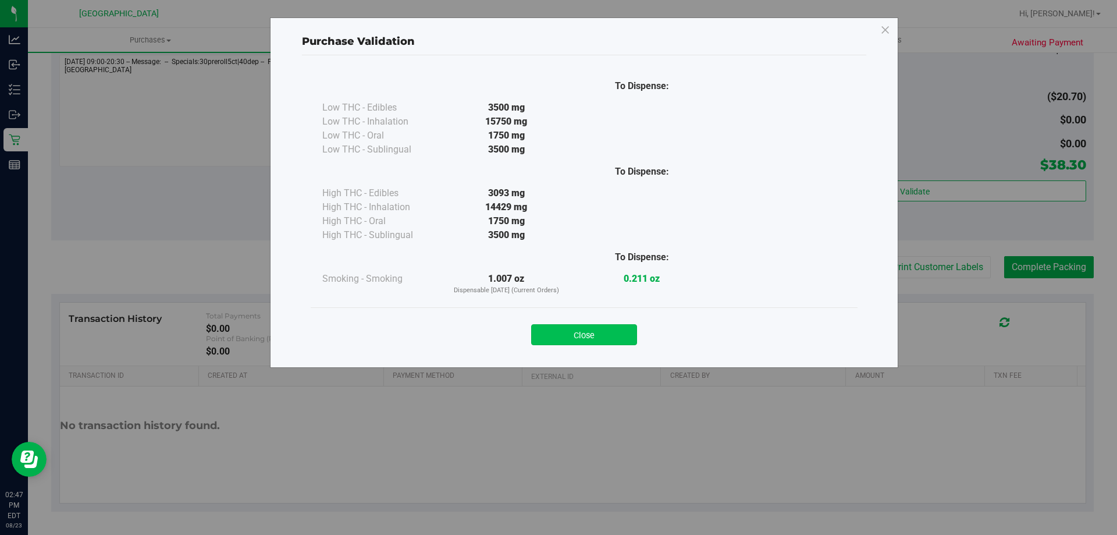
click at [582, 340] on button "Close" at bounding box center [584, 334] width 106 height 21
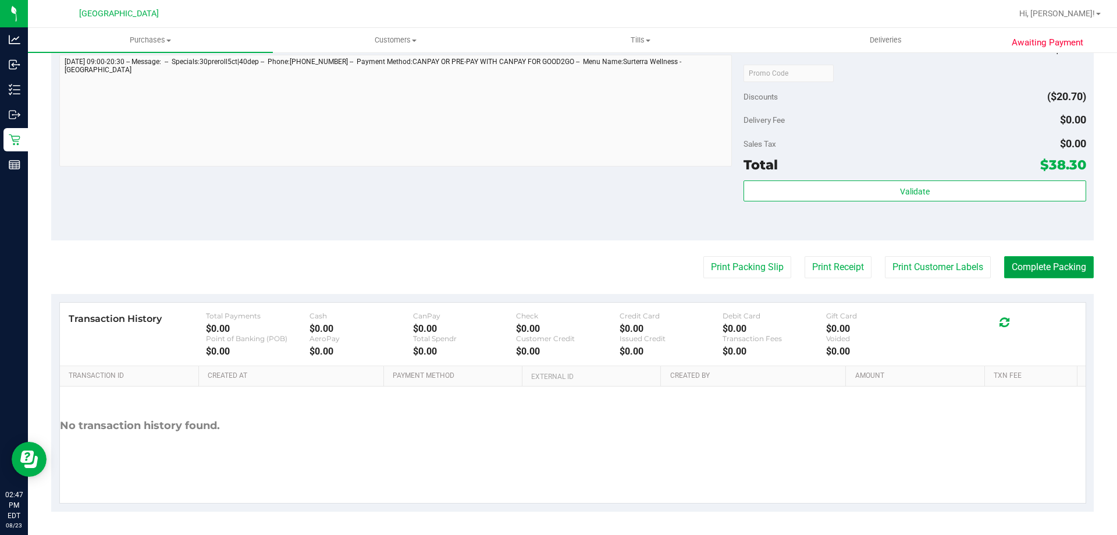
click at [1063, 265] on button "Complete Packing" at bounding box center [1049, 267] width 90 height 22
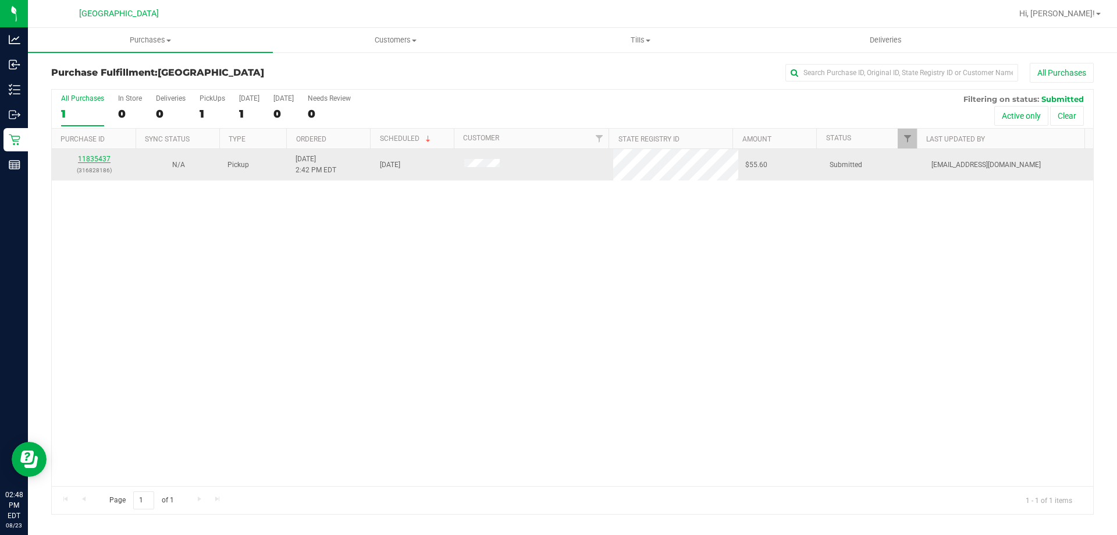
click at [84, 159] on link "11835437" at bounding box center [94, 159] width 33 height 8
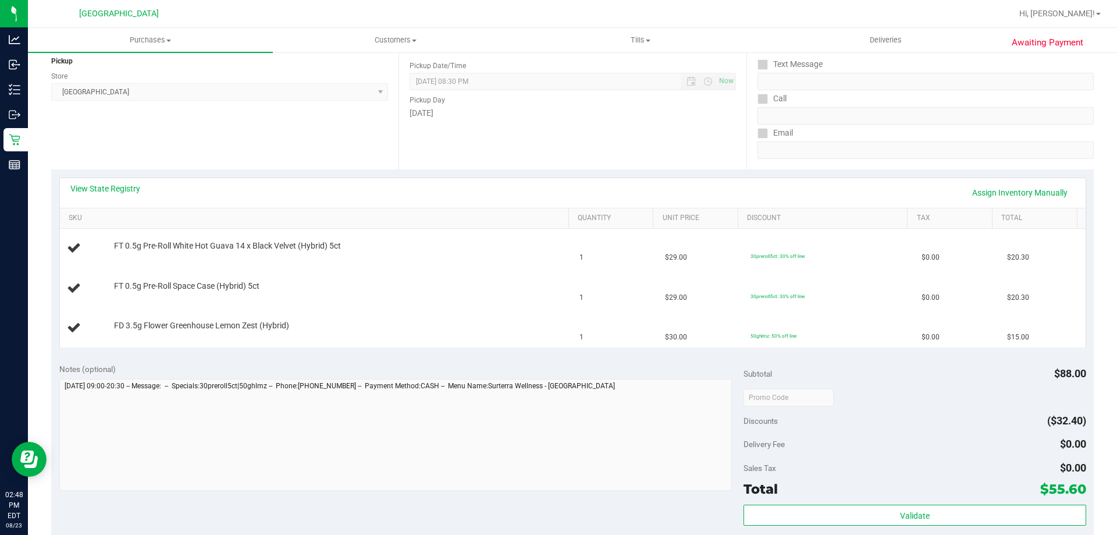
scroll to position [174, 0]
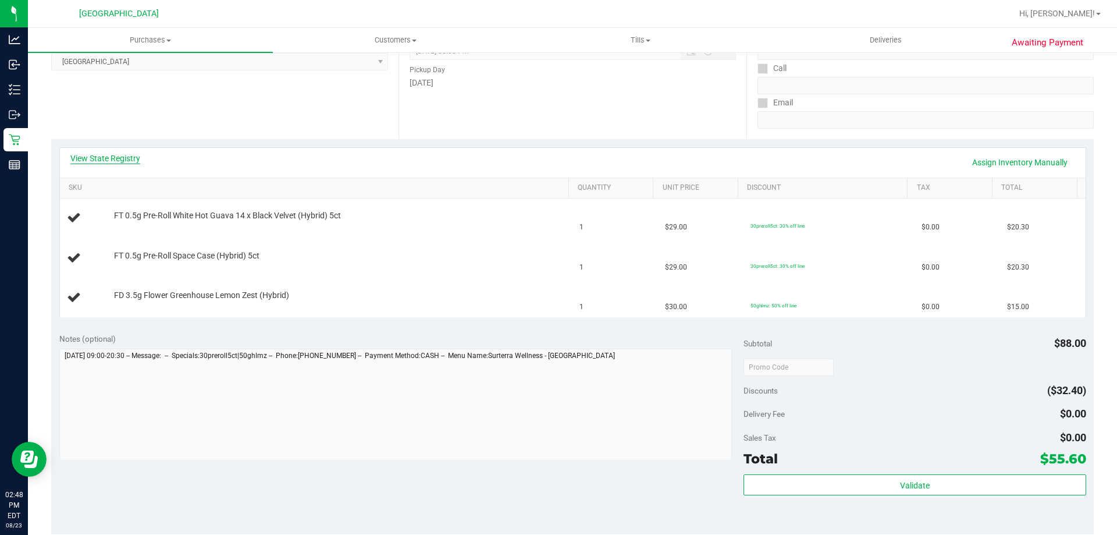
click at [106, 162] on link "View State Registry" at bounding box center [105, 158] width 70 height 12
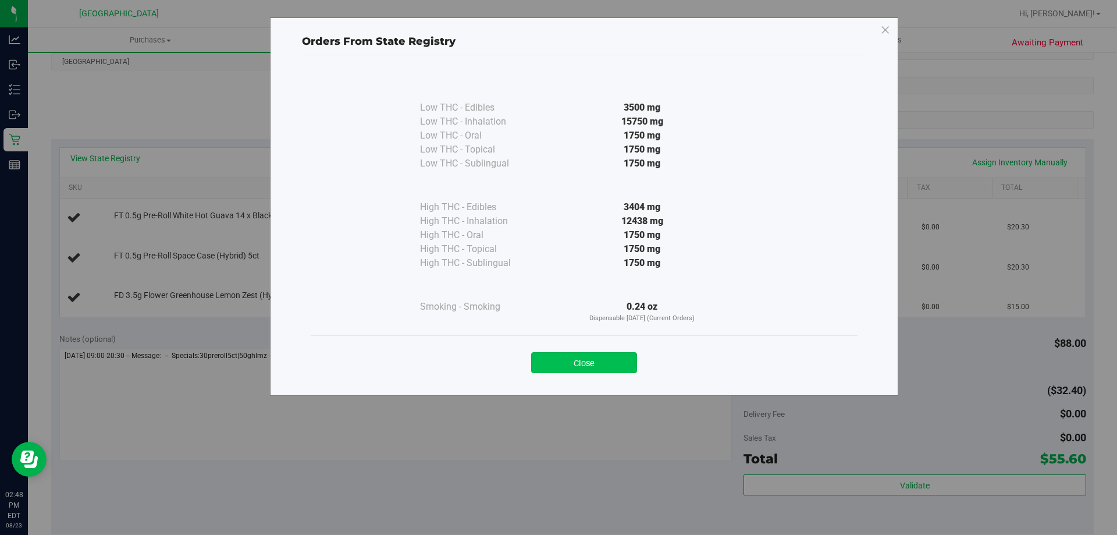
click at [578, 364] on button "Close" at bounding box center [584, 362] width 106 height 21
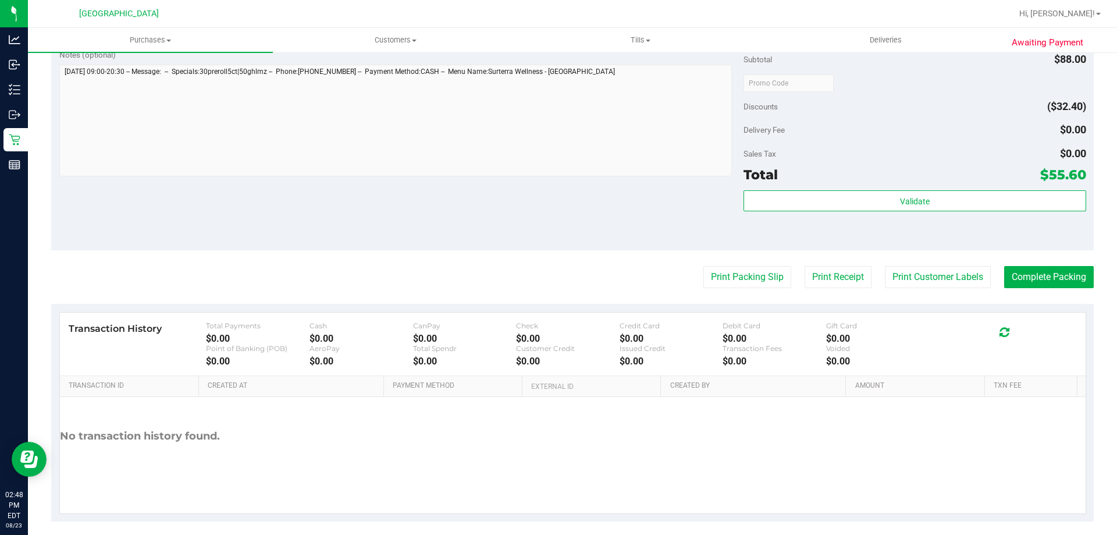
scroll to position [465, 0]
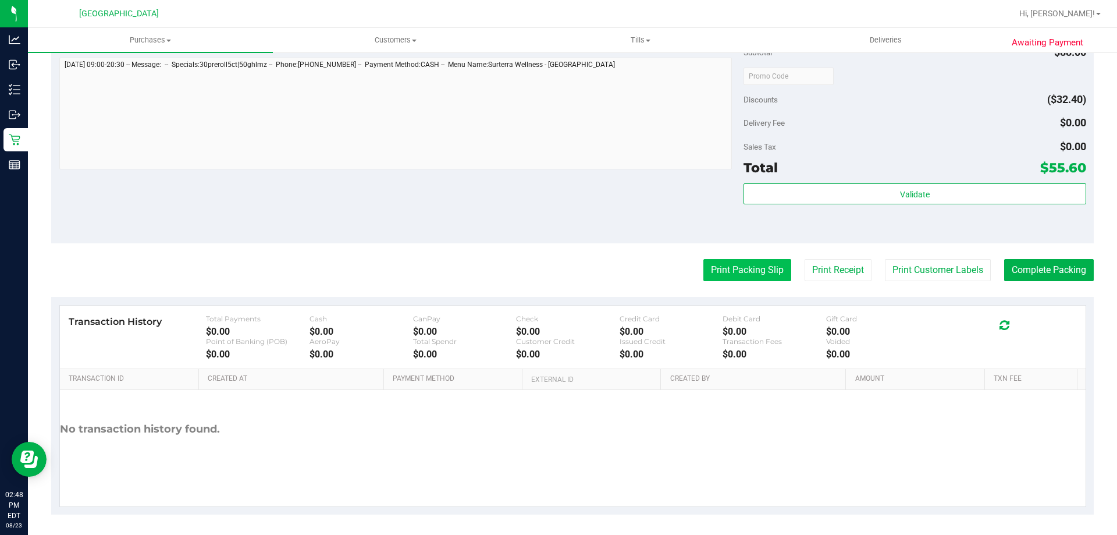
click at [715, 273] on button "Print Packing Slip" at bounding box center [747, 270] width 88 height 22
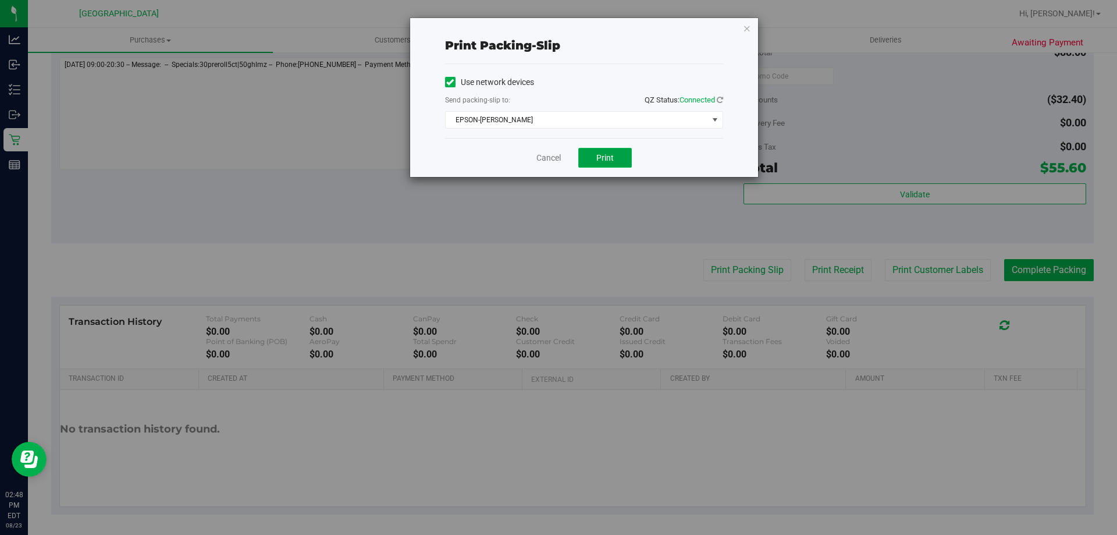
click at [600, 159] on span "Print" at bounding box center [604, 157] width 17 height 9
click at [557, 158] on link "Cancel" at bounding box center [548, 158] width 24 height 12
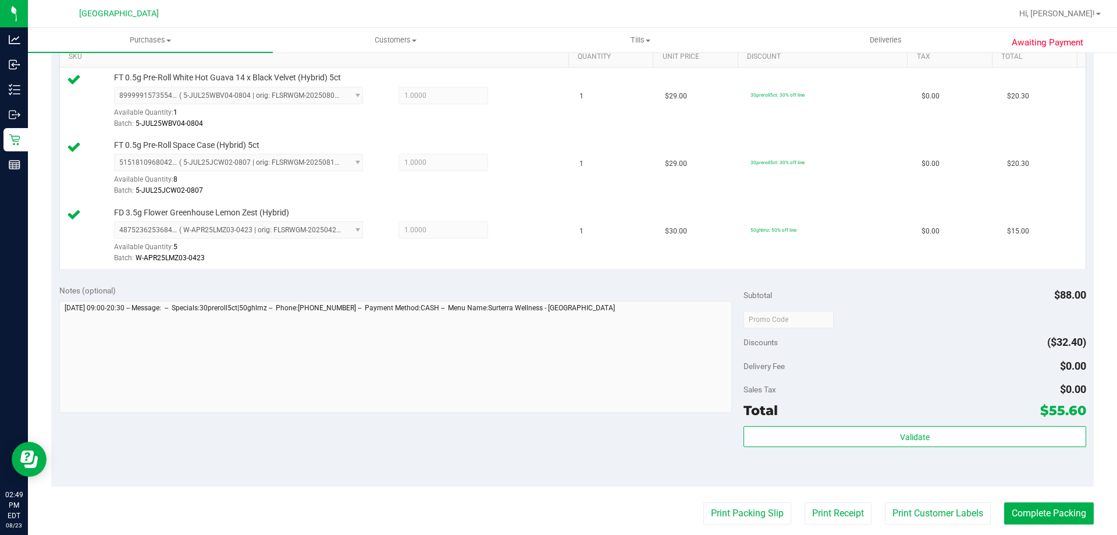
scroll to position [302, 0]
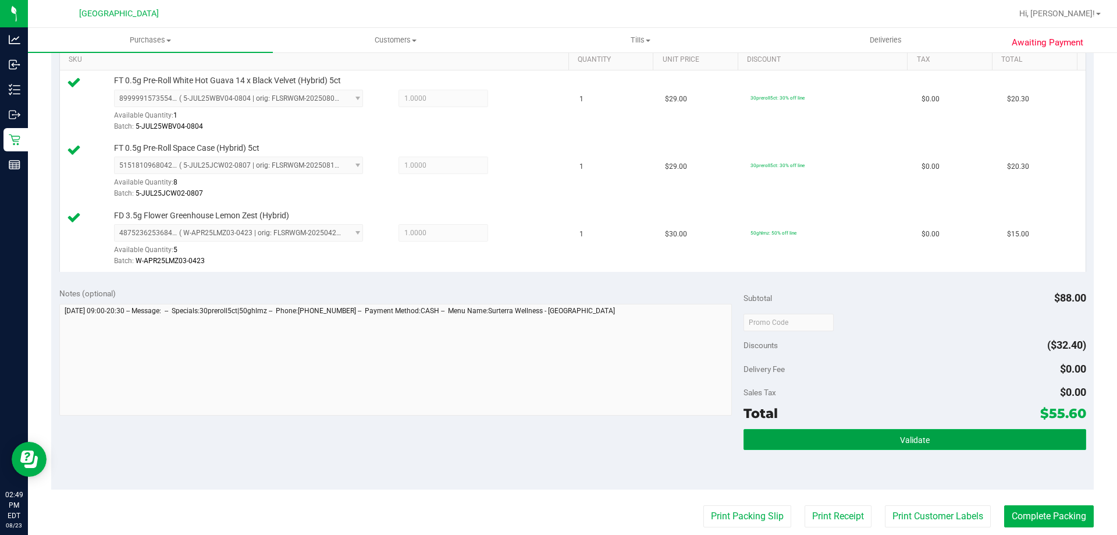
click at [767, 439] on button "Validate" at bounding box center [914, 439] width 342 height 21
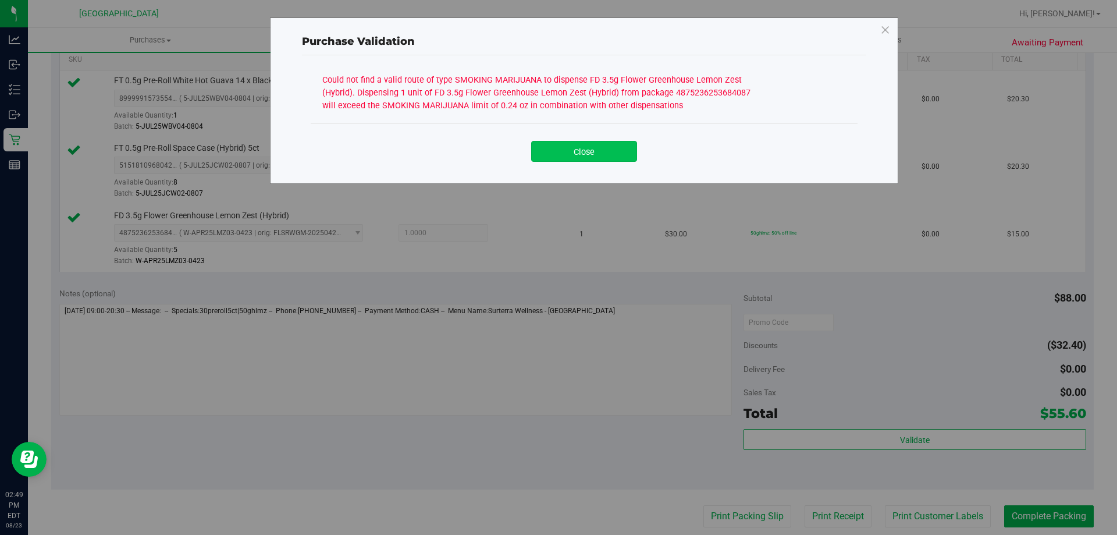
click at [580, 147] on button "Close" at bounding box center [584, 151] width 106 height 21
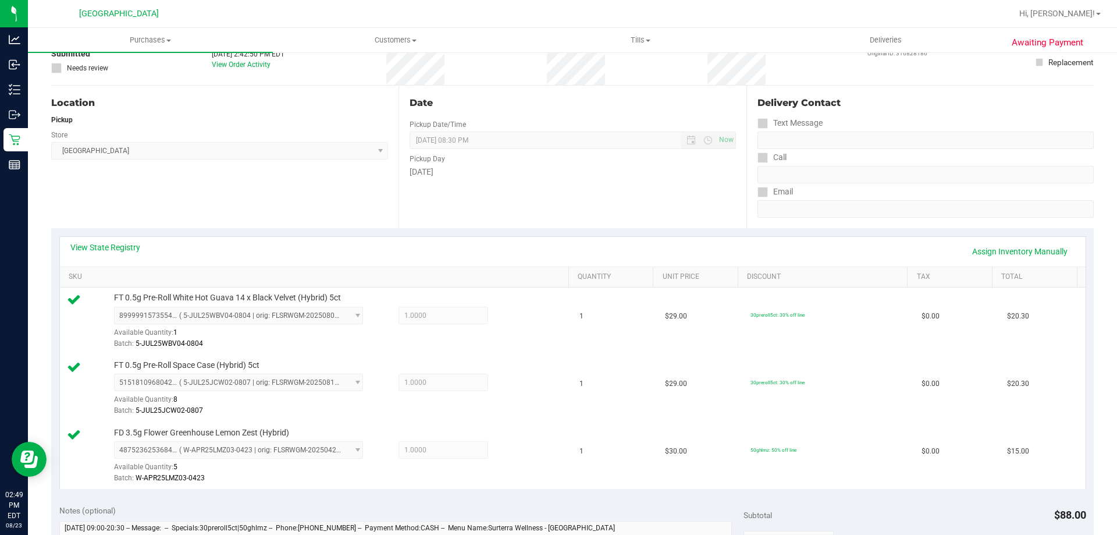
scroll to position [70, 0]
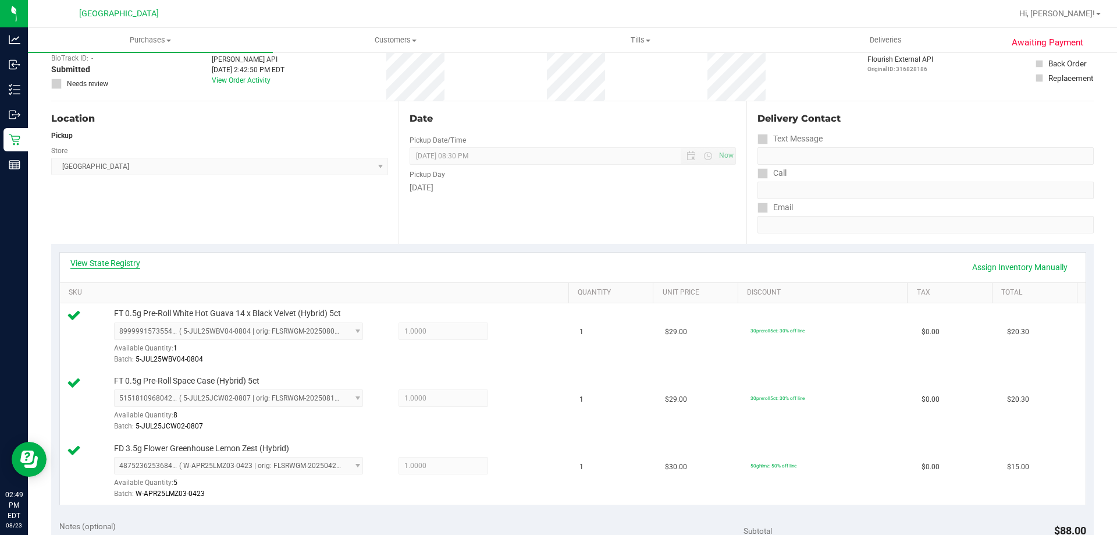
click at [102, 262] on link "View State Registry" at bounding box center [105, 263] width 70 height 12
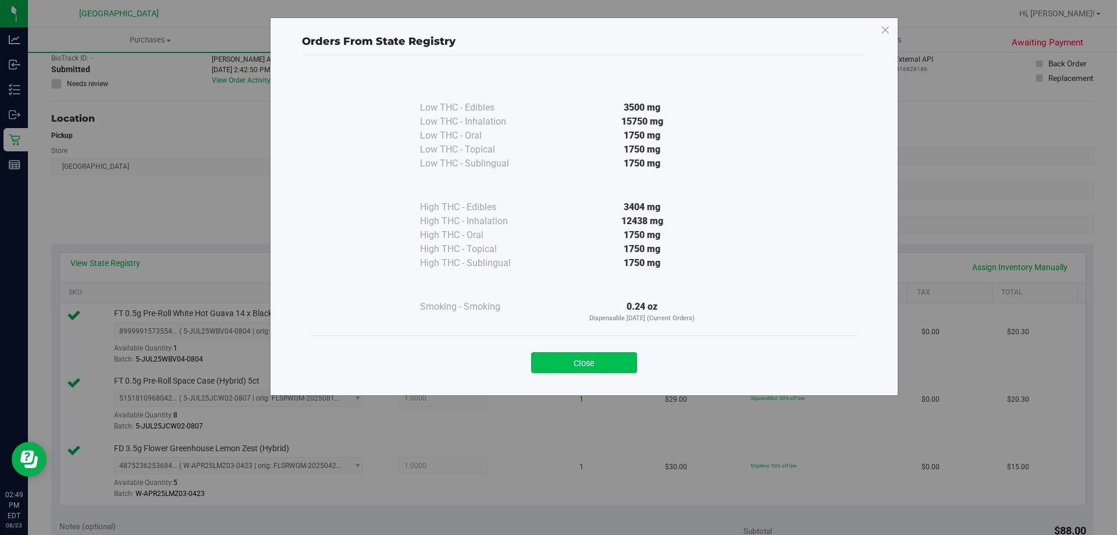
click at [595, 359] on button "Close" at bounding box center [584, 362] width 106 height 21
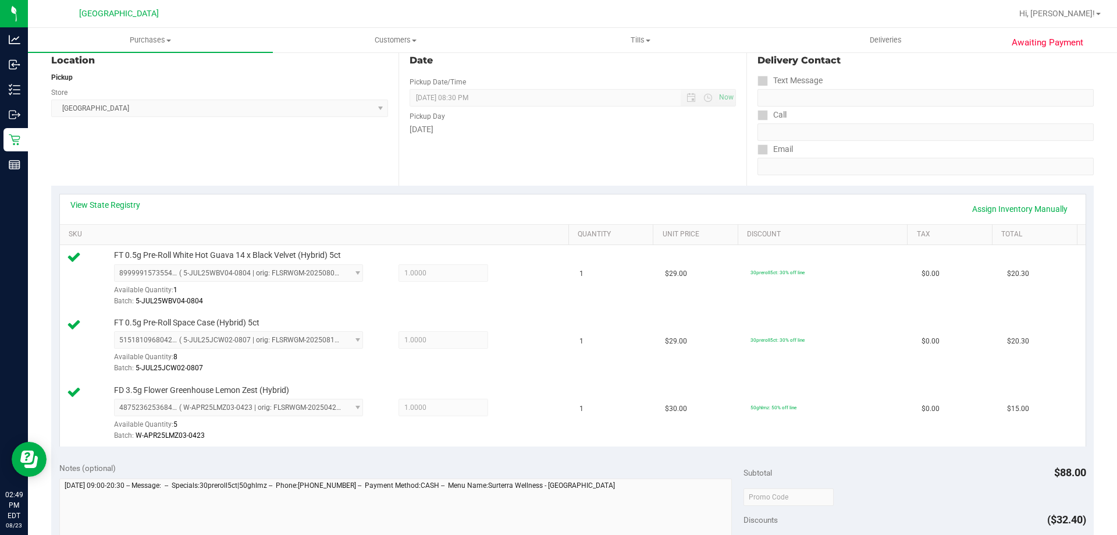
scroll to position [0, 0]
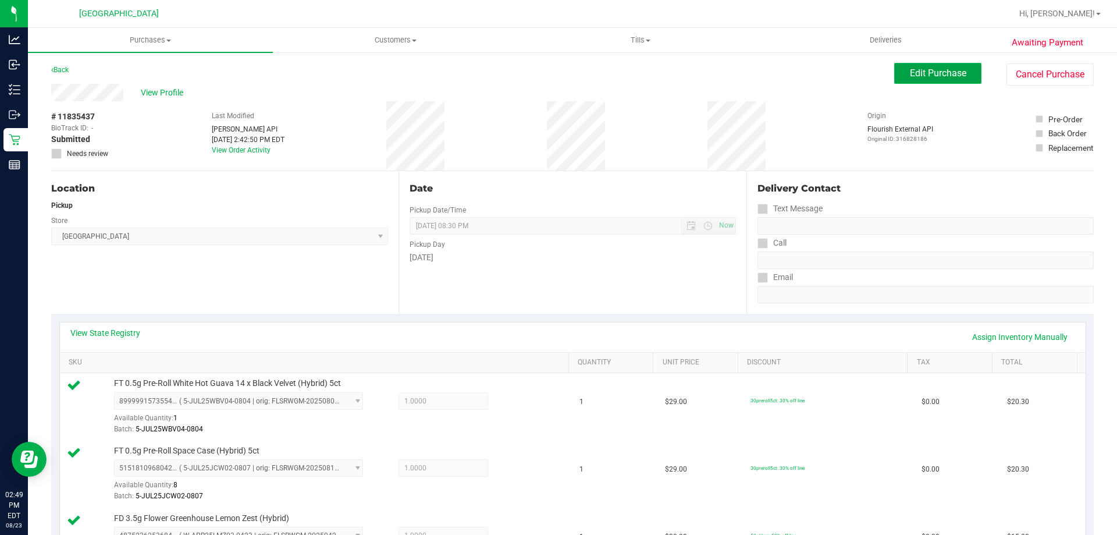
click at [921, 78] on span "Edit Purchase" at bounding box center [938, 72] width 56 height 11
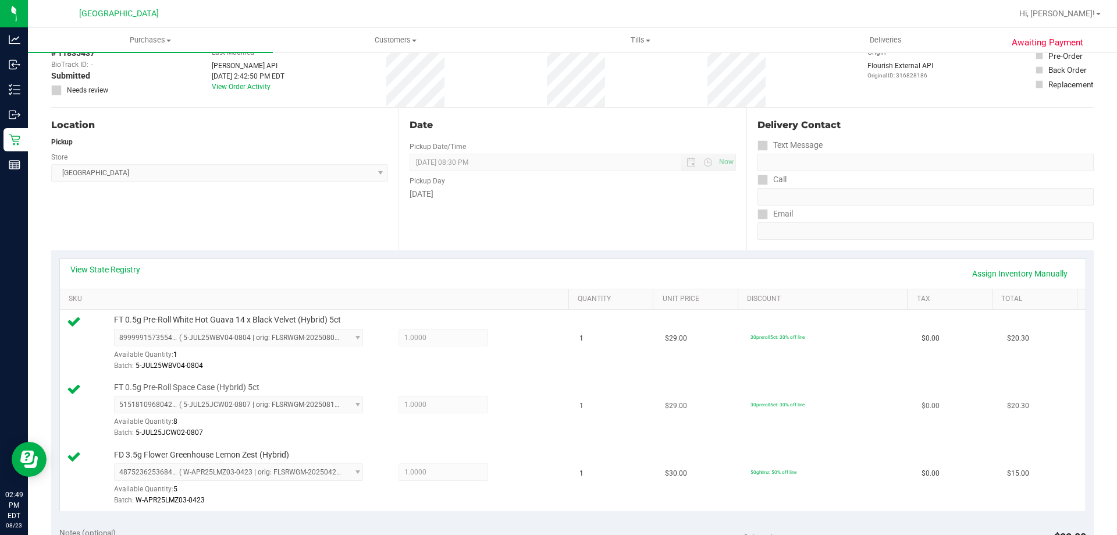
scroll to position [233, 0]
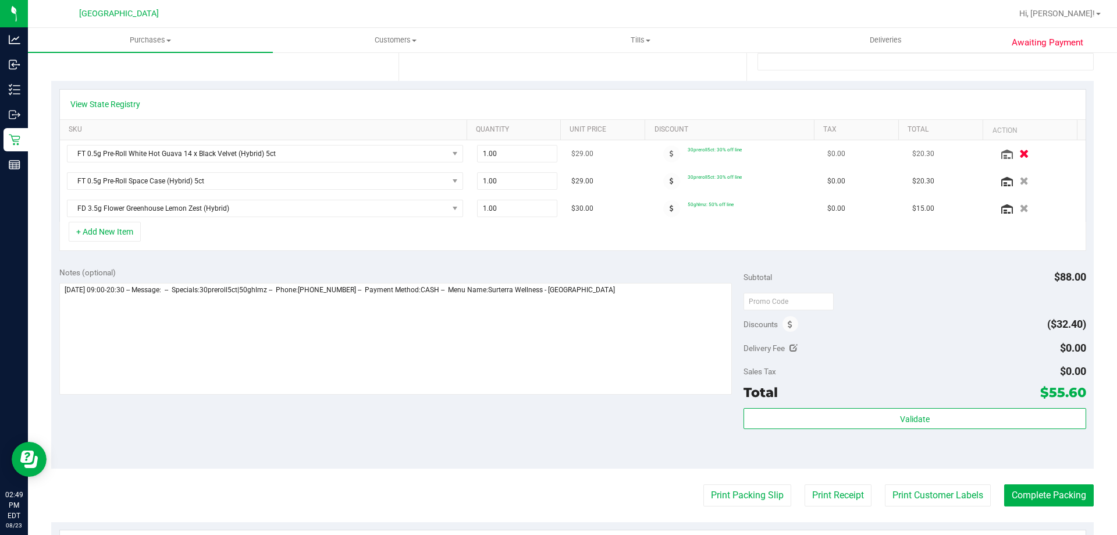
click at [1019, 152] on icon "button" at bounding box center [1024, 153] width 10 height 9
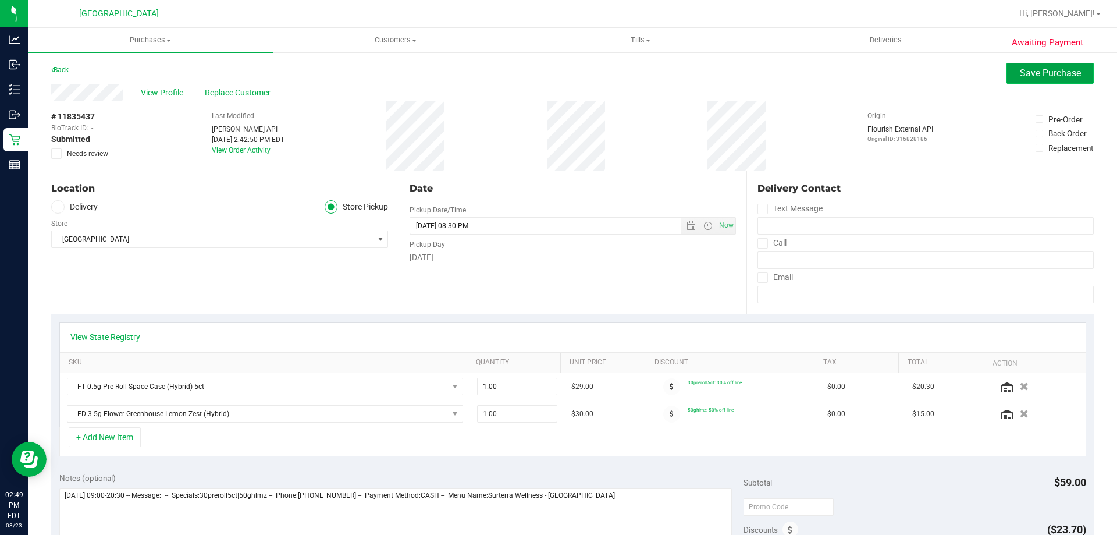
click at [1027, 71] on span "Save Purchase" at bounding box center [1050, 72] width 61 height 11
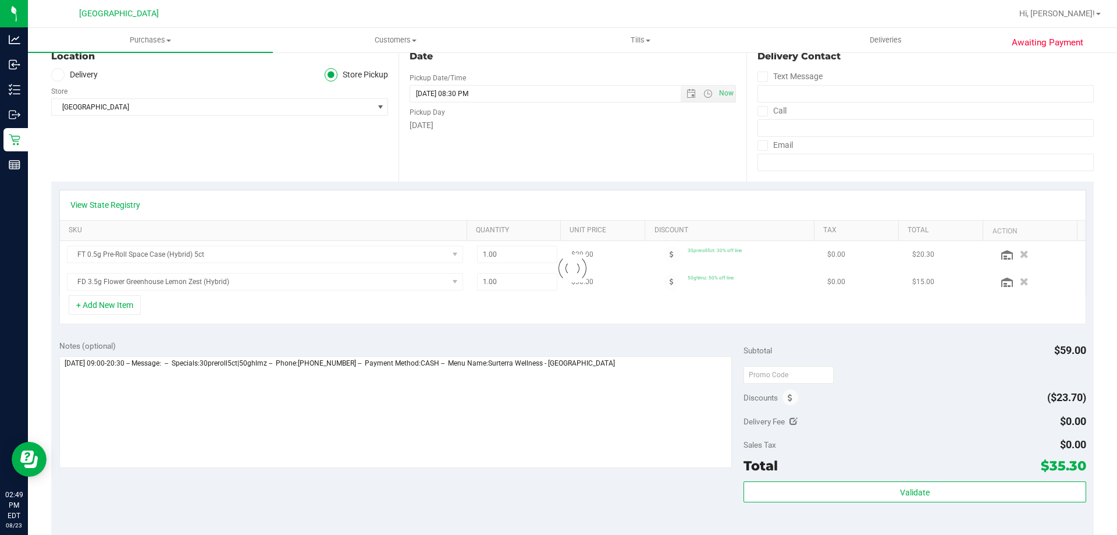
scroll to position [233, 0]
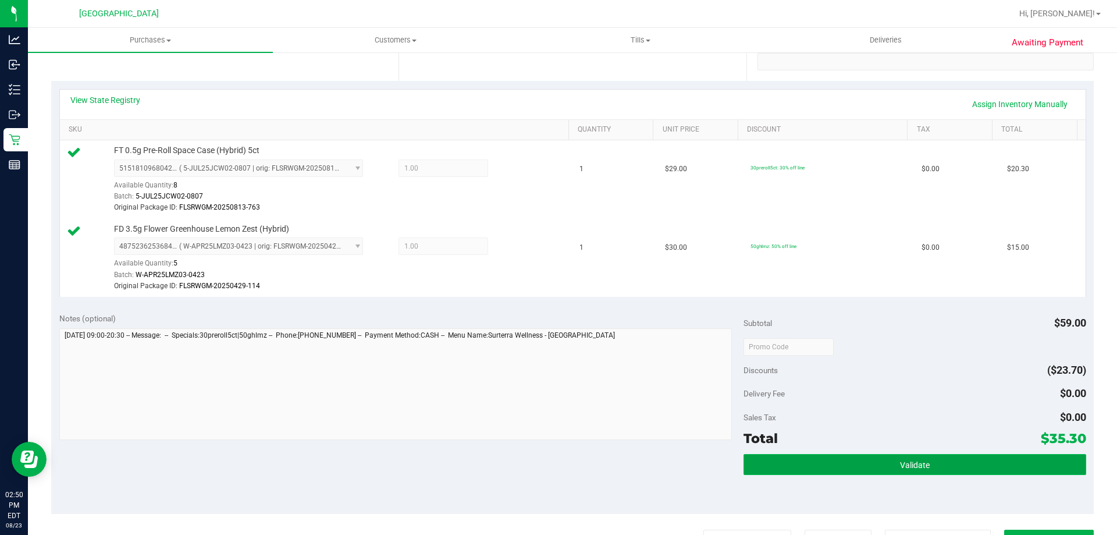
click at [769, 461] on button "Validate" at bounding box center [914, 464] width 342 height 21
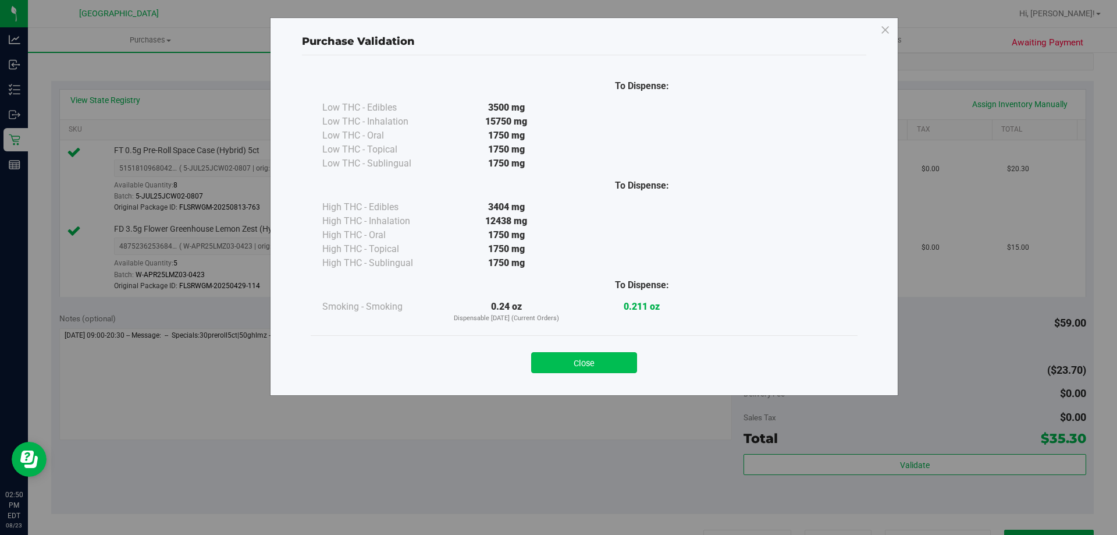
click at [596, 368] on button "Close" at bounding box center [584, 362] width 106 height 21
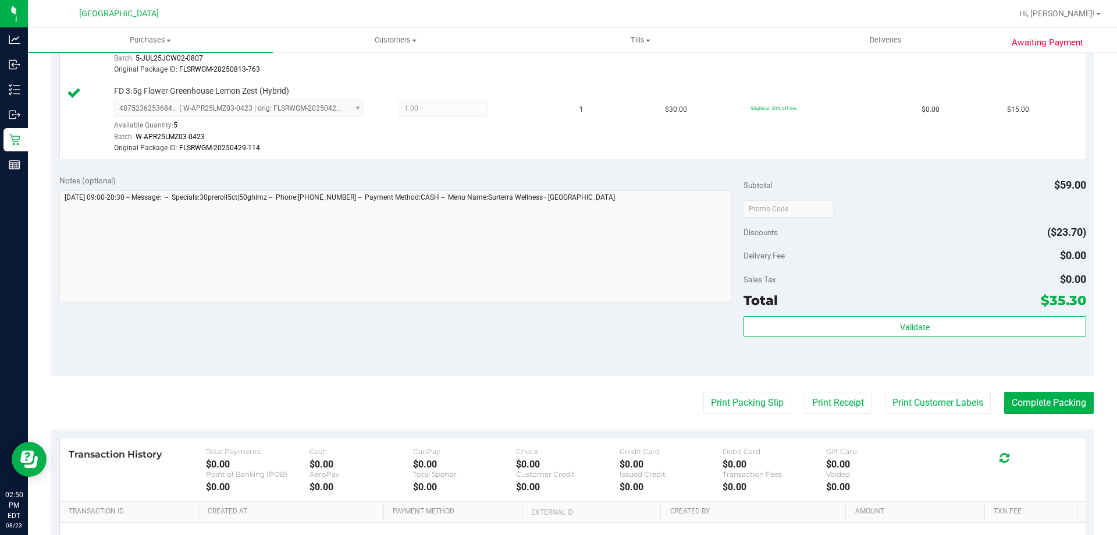
scroll to position [465, 0]
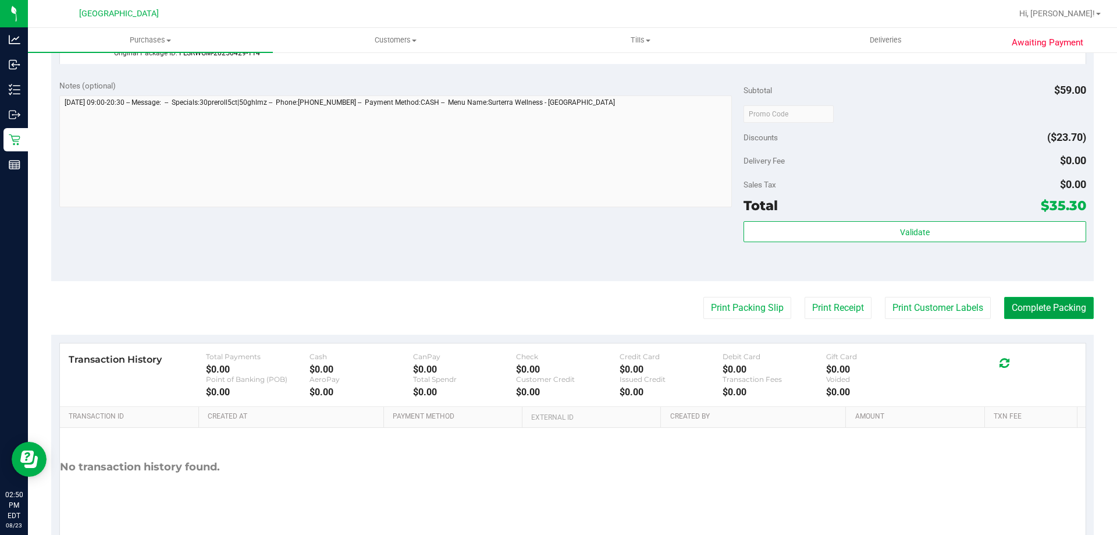
click at [1035, 308] on button "Complete Packing" at bounding box center [1049, 308] width 90 height 22
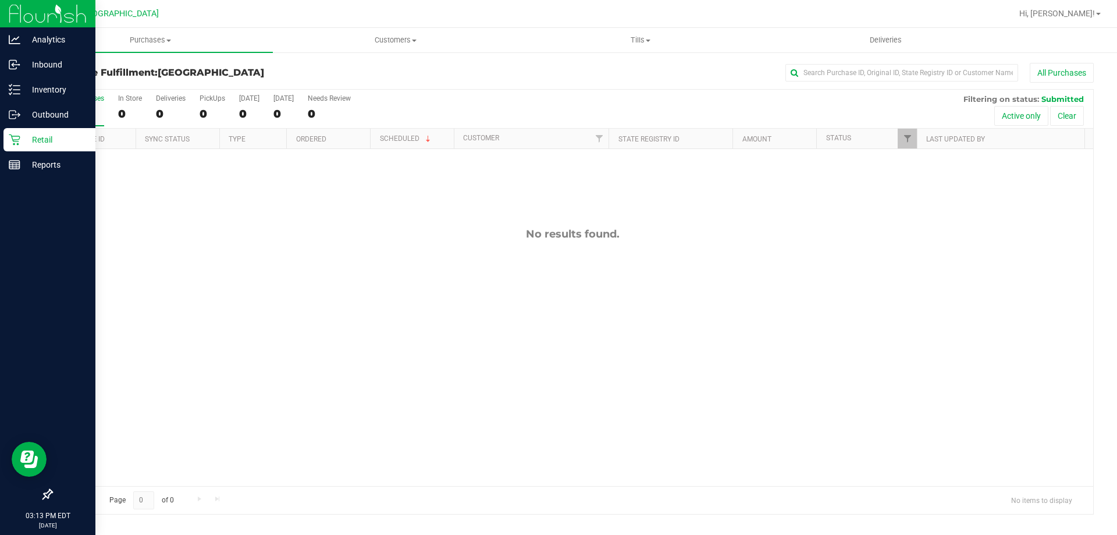
click at [51, 138] on p "Retail" at bounding box center [55, 140] width 70 height 14
